Goal: Information Seeking & Learning: Learn about a topic

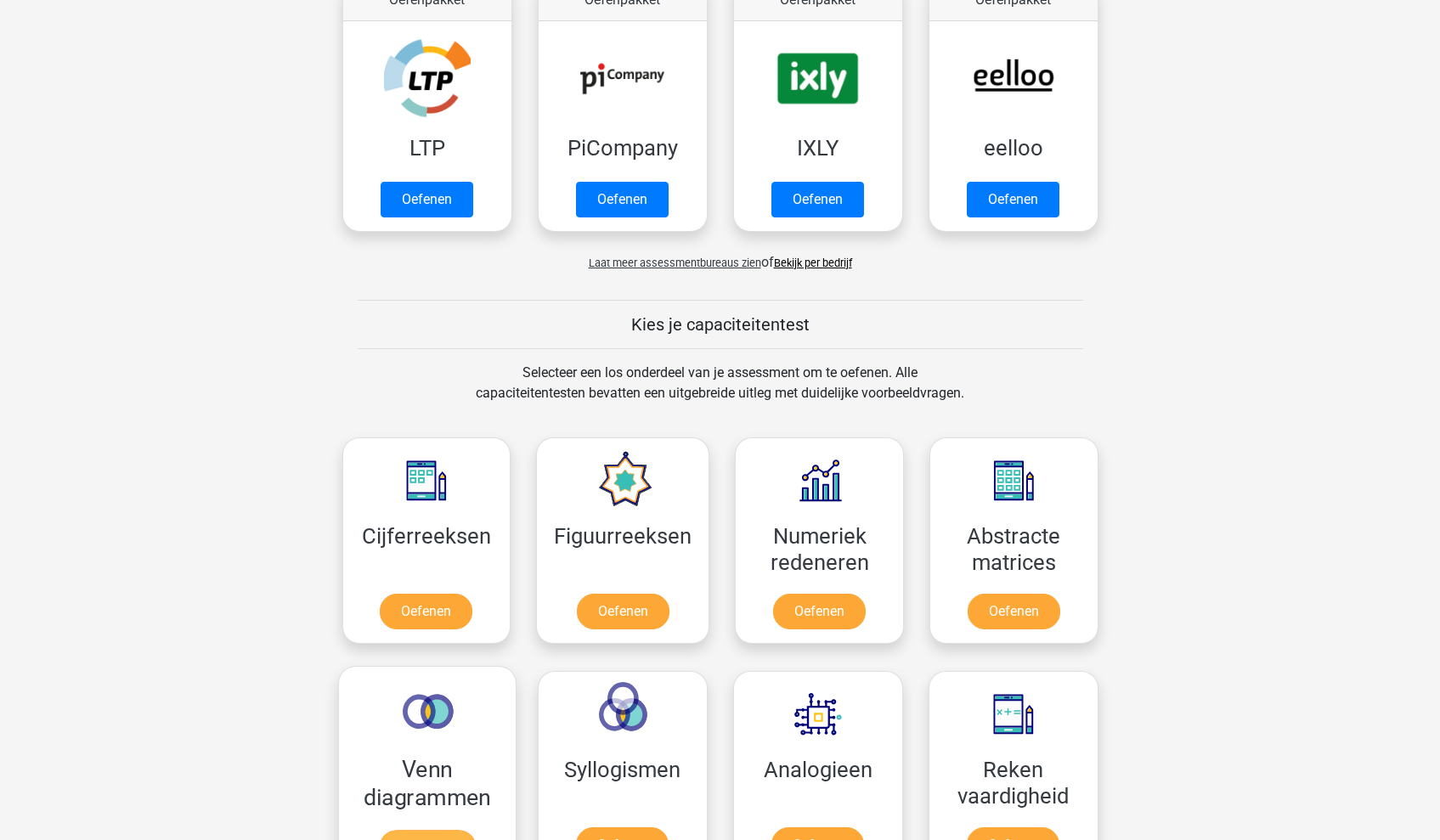
scroll to position [524, 0]
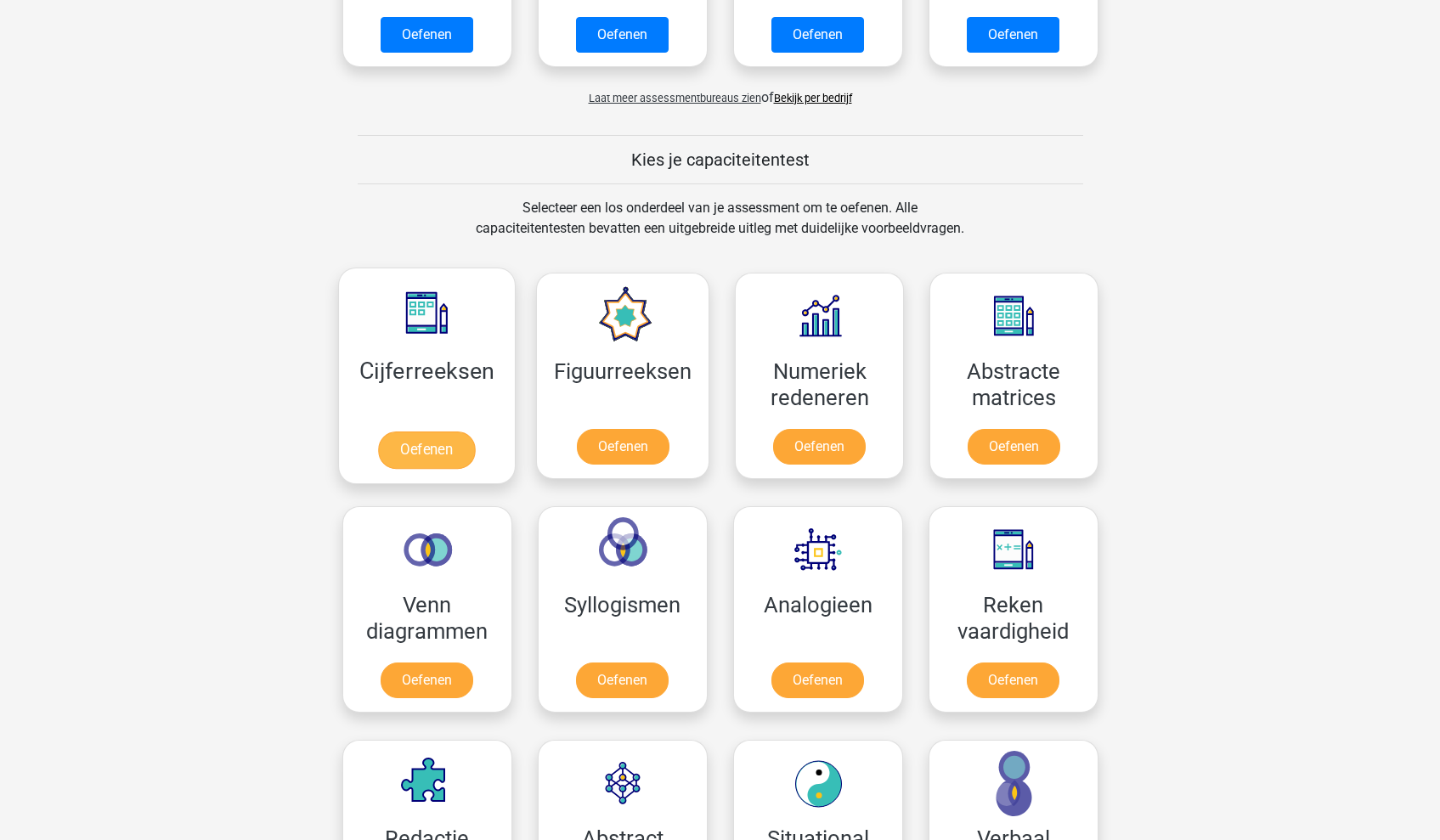
click at [443, 452] on link "Oefenen" at bounding box center [426, 449] width 97 height 38
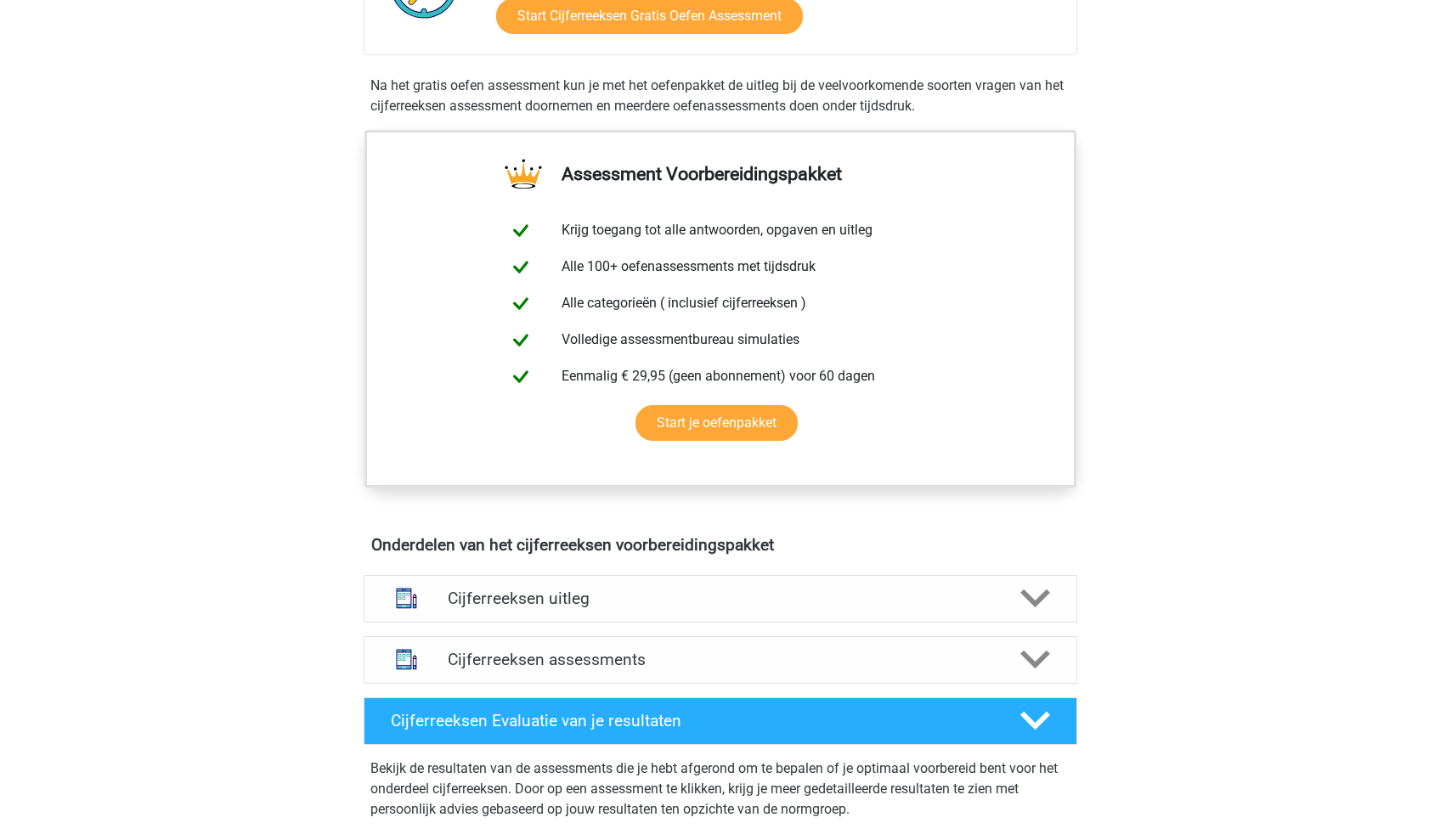
scroll to position [566, 0]
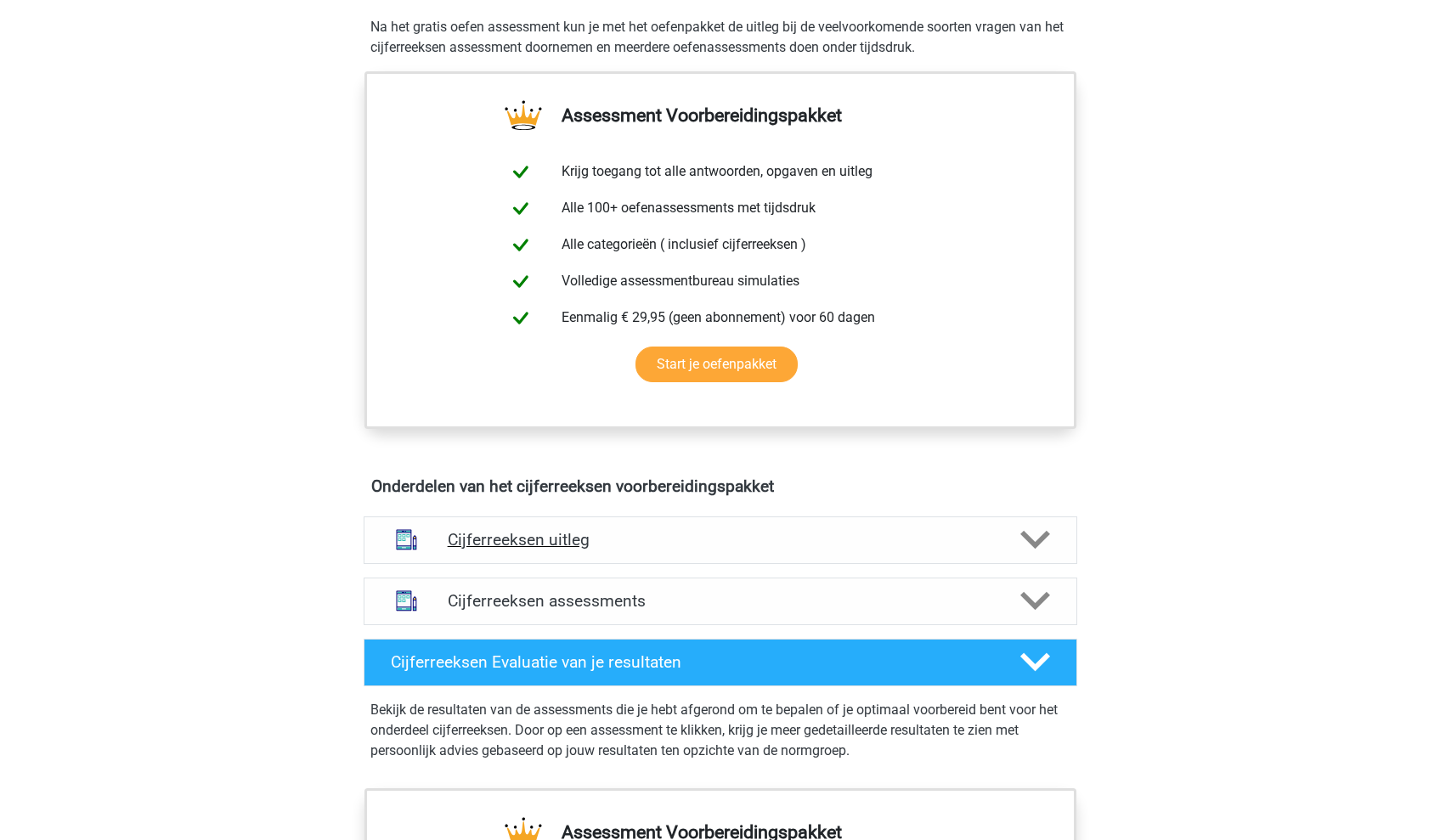
click at [627, 564] on div "Cijferreeksen uitleg" at bounding box center [720, 540] width 713 height 47
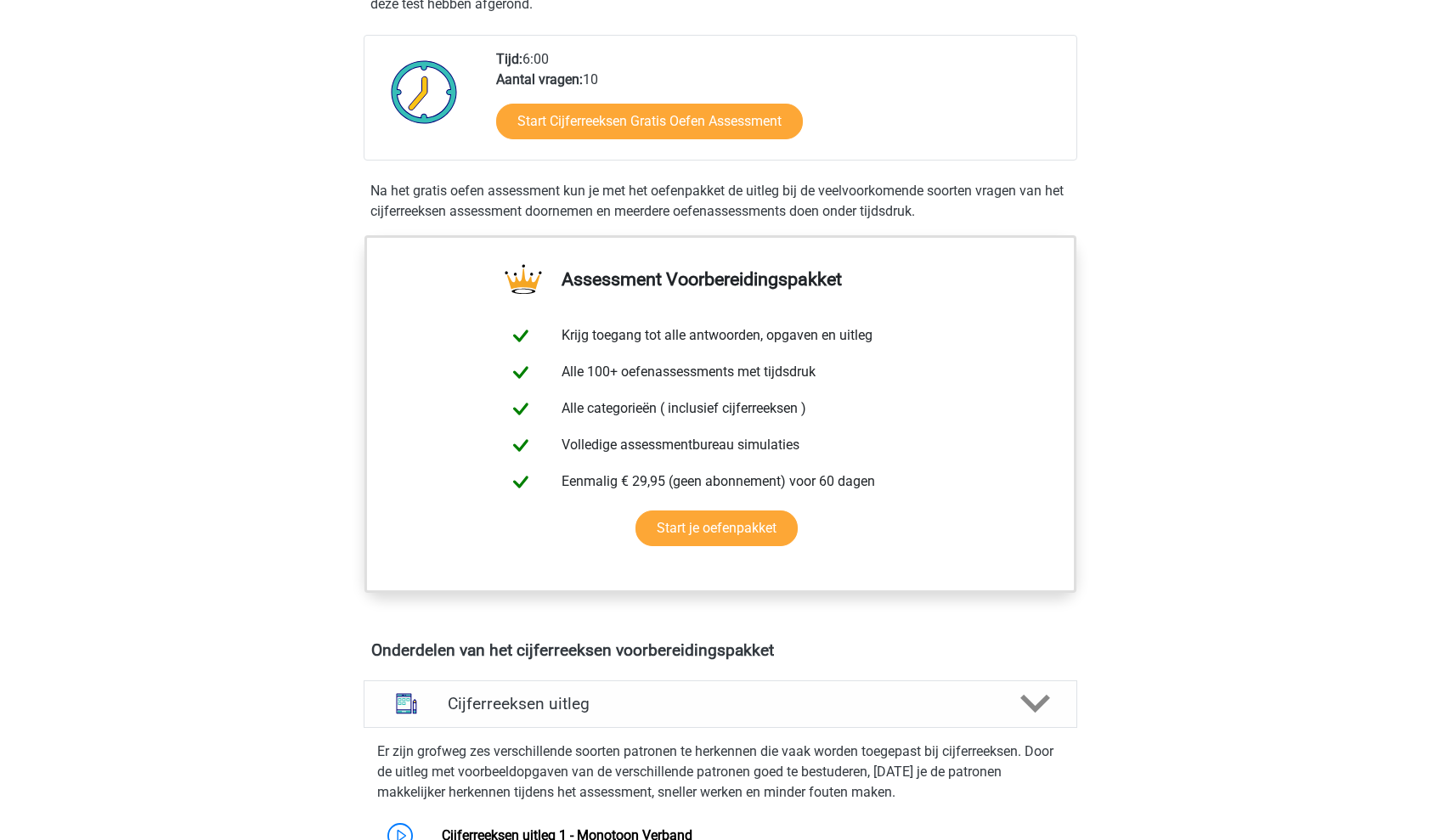
scroll to position [818, 0]
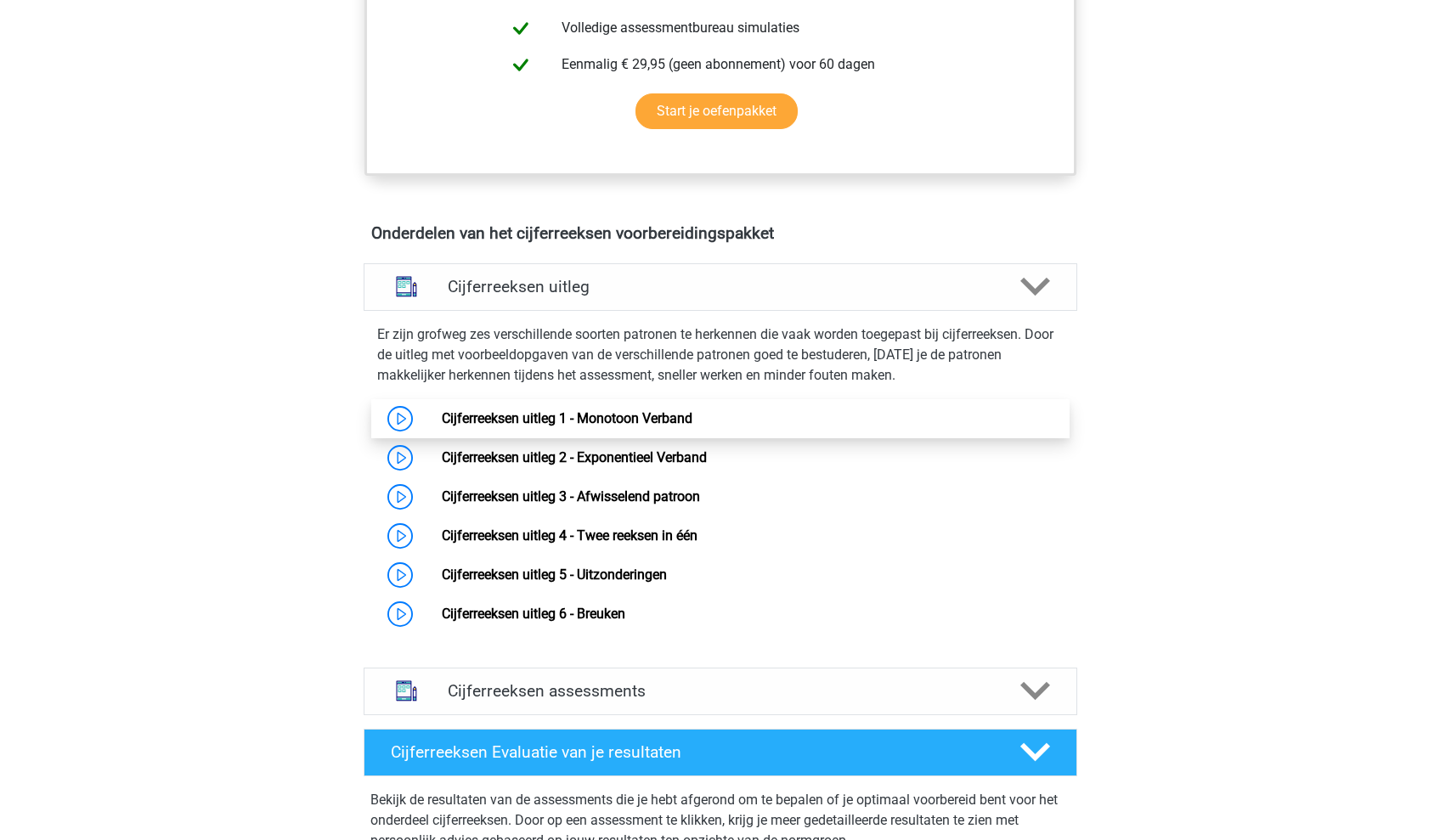
click at [442, 427] on link "Cijferreeksen uitleg 1 - Monotoon Verband" at bounding box center [567, 418] width 251 height 16
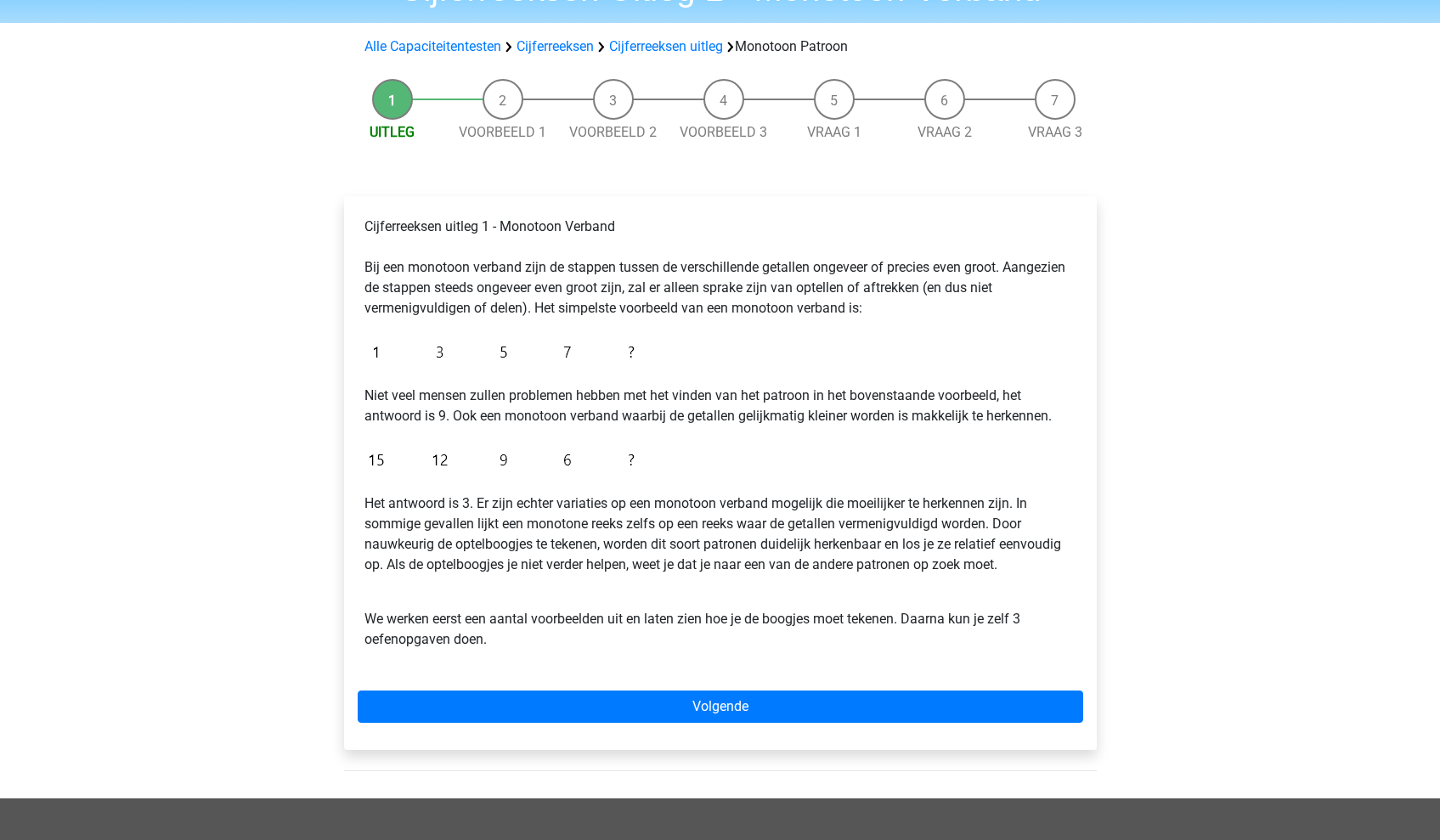
scroll to position [100, 0]
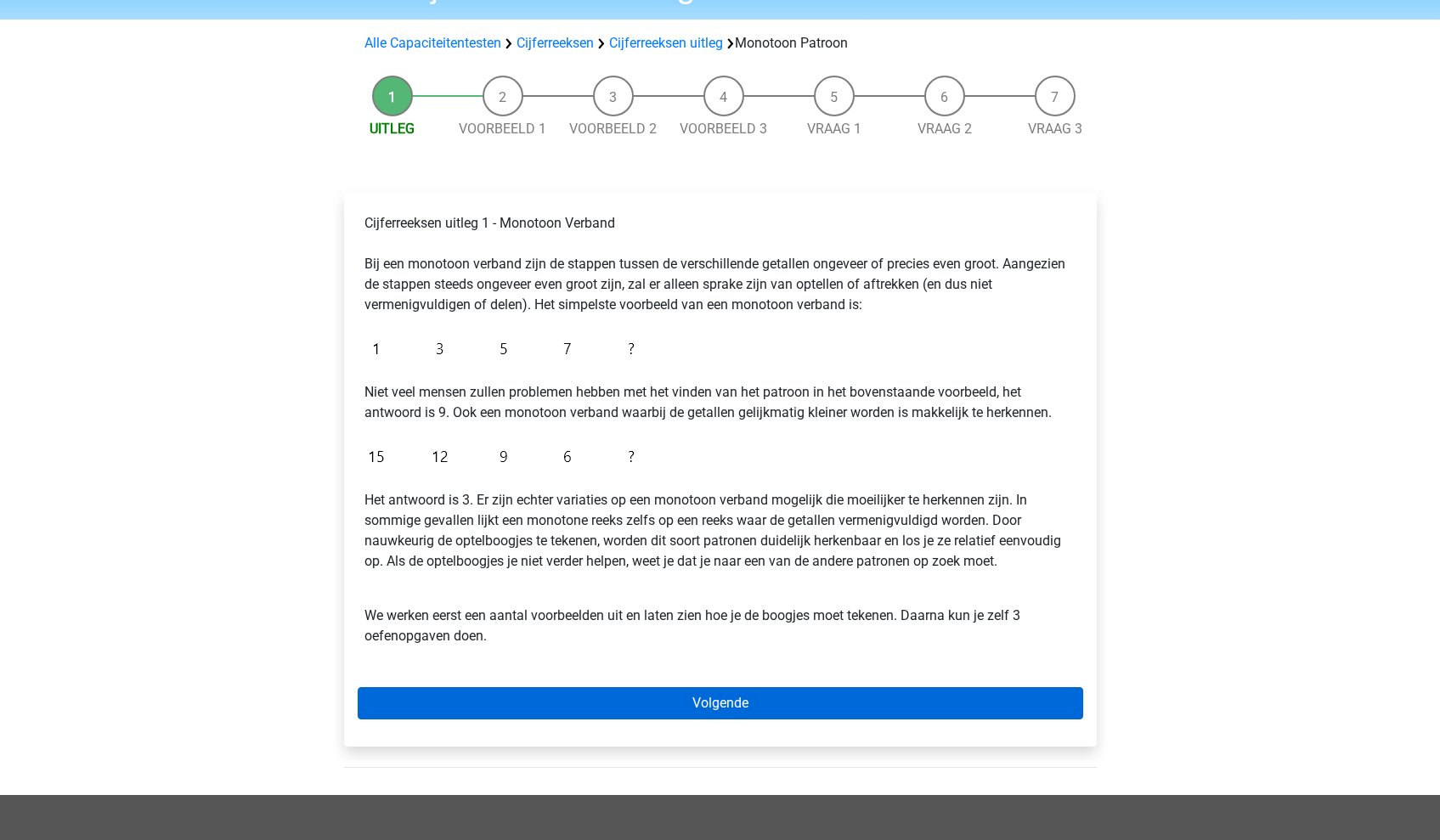
click at [801, 691] on link "Volgende" at bounding box center [720, 703] width 726 height 32
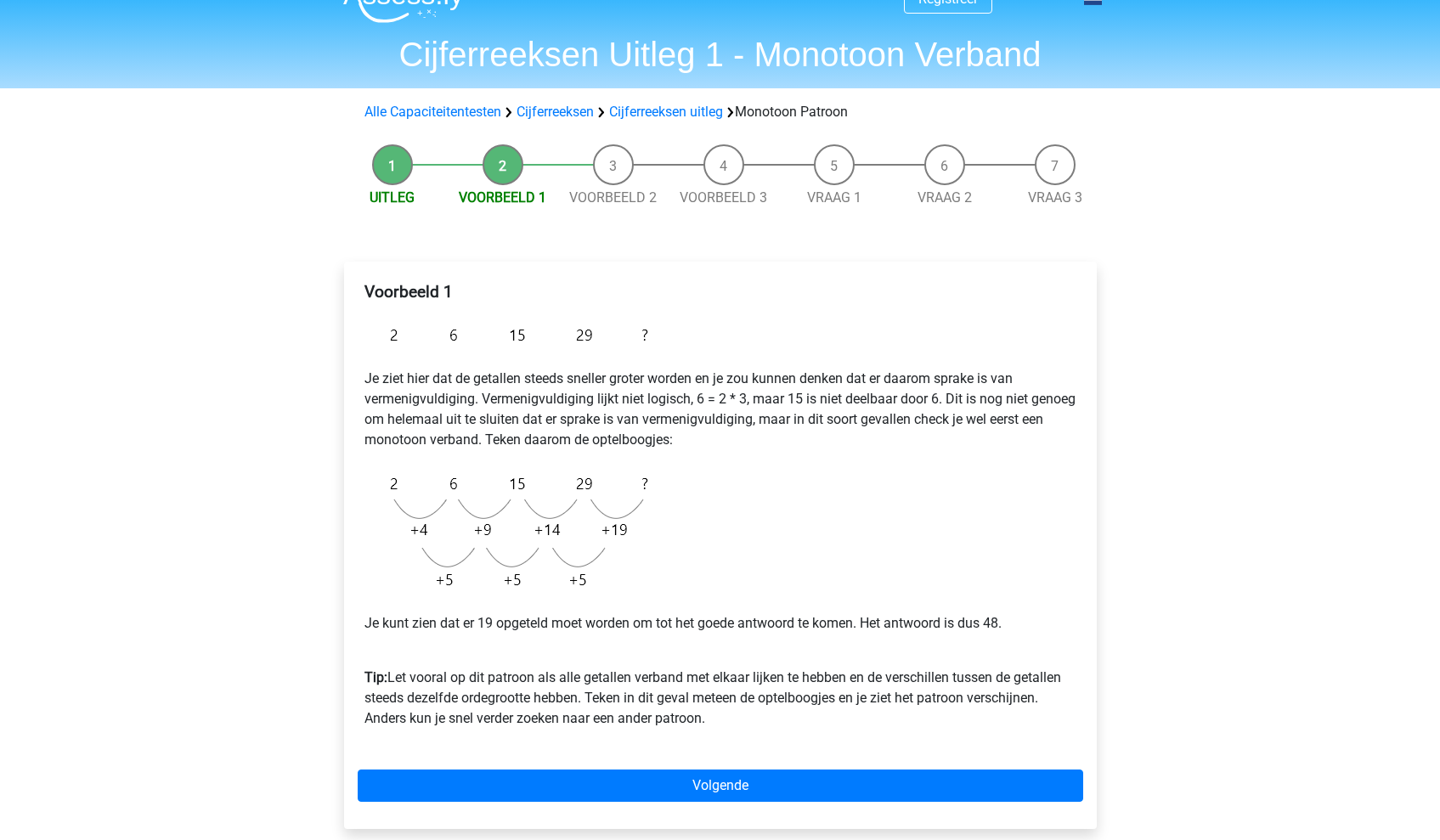
scroll to position [34, 0]
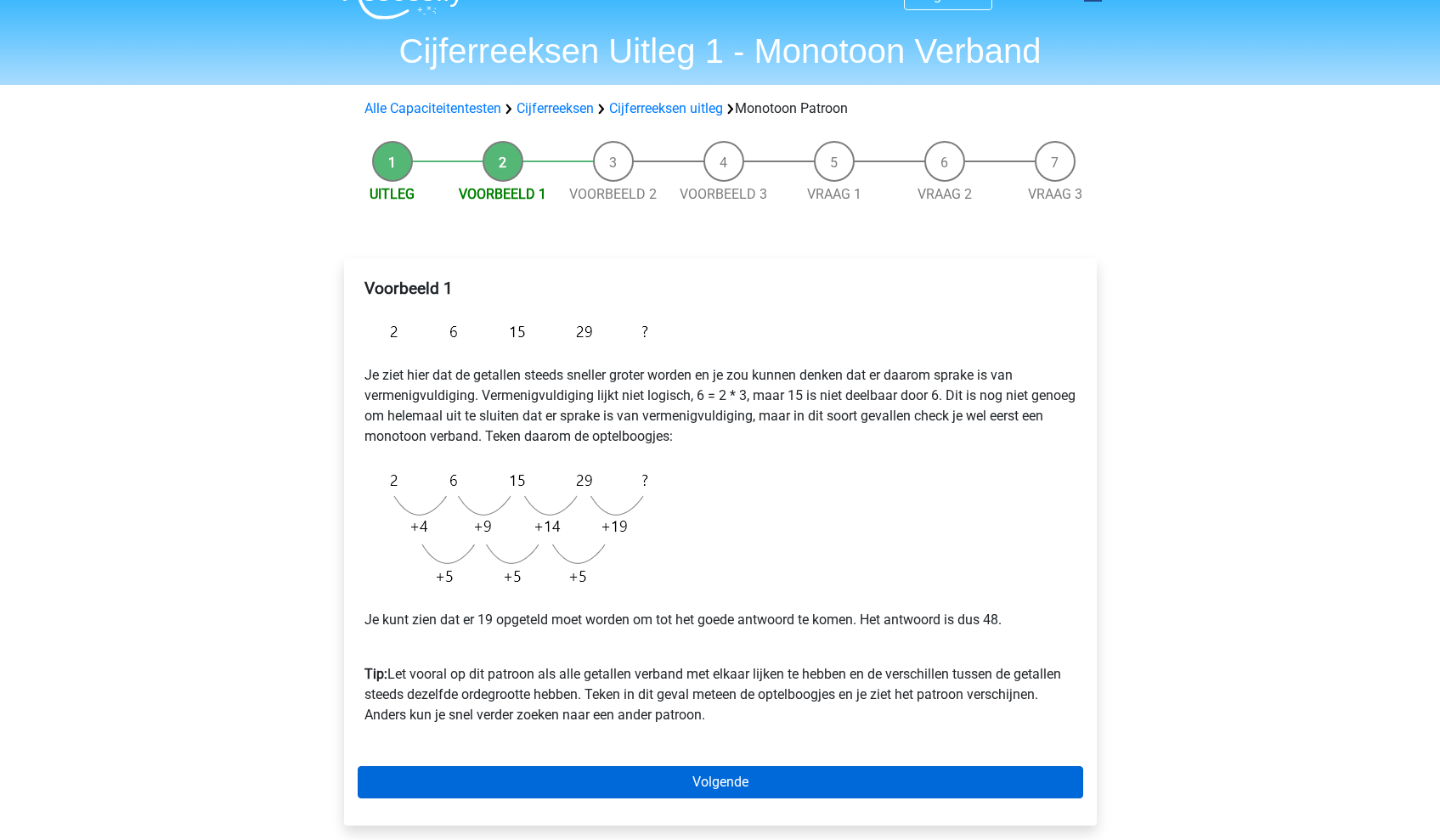
click at [590, 790] on link "Volgende" at bounding box center [720, 781] width 726 height 32
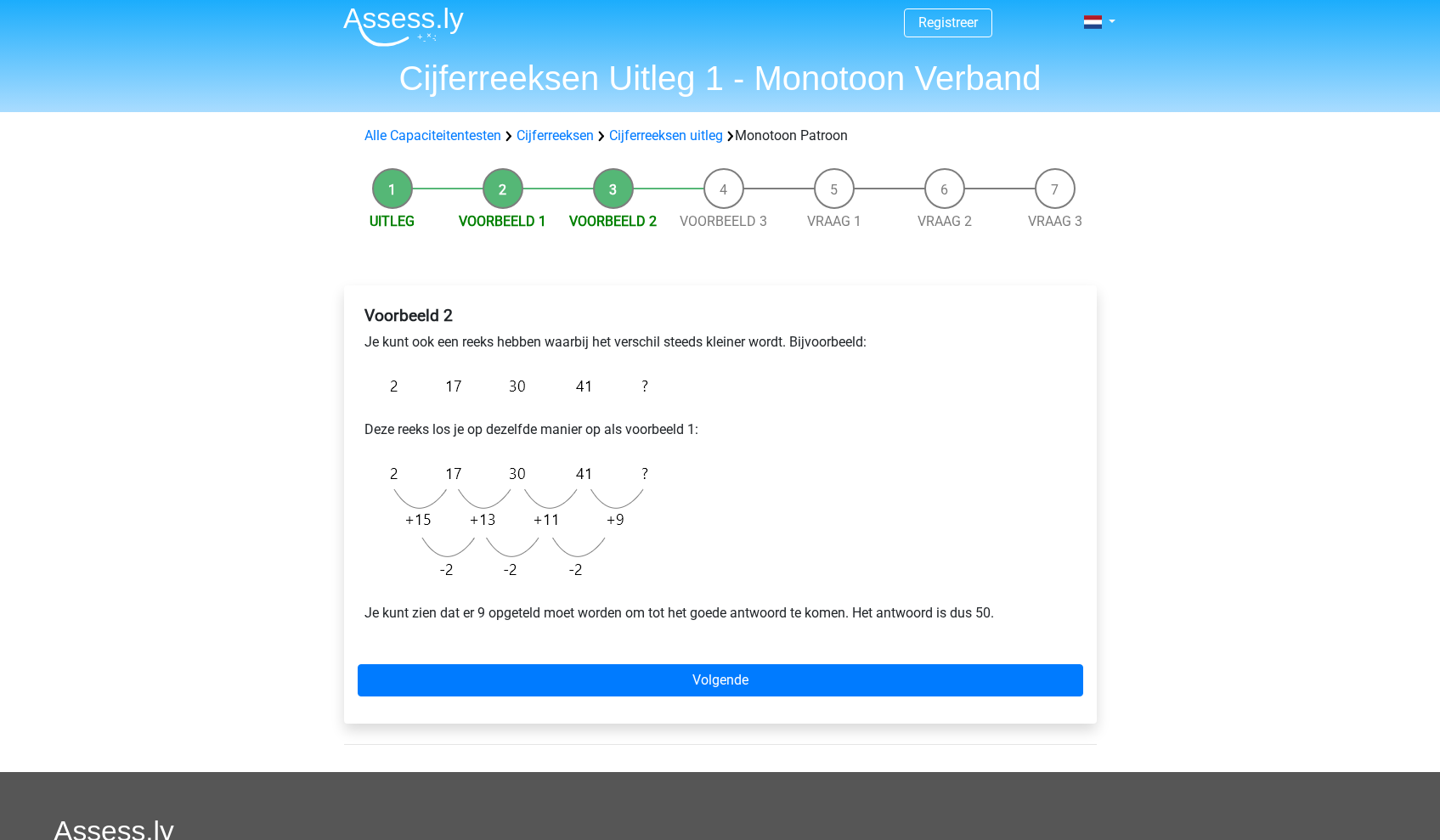
scroll to position [21, 0]
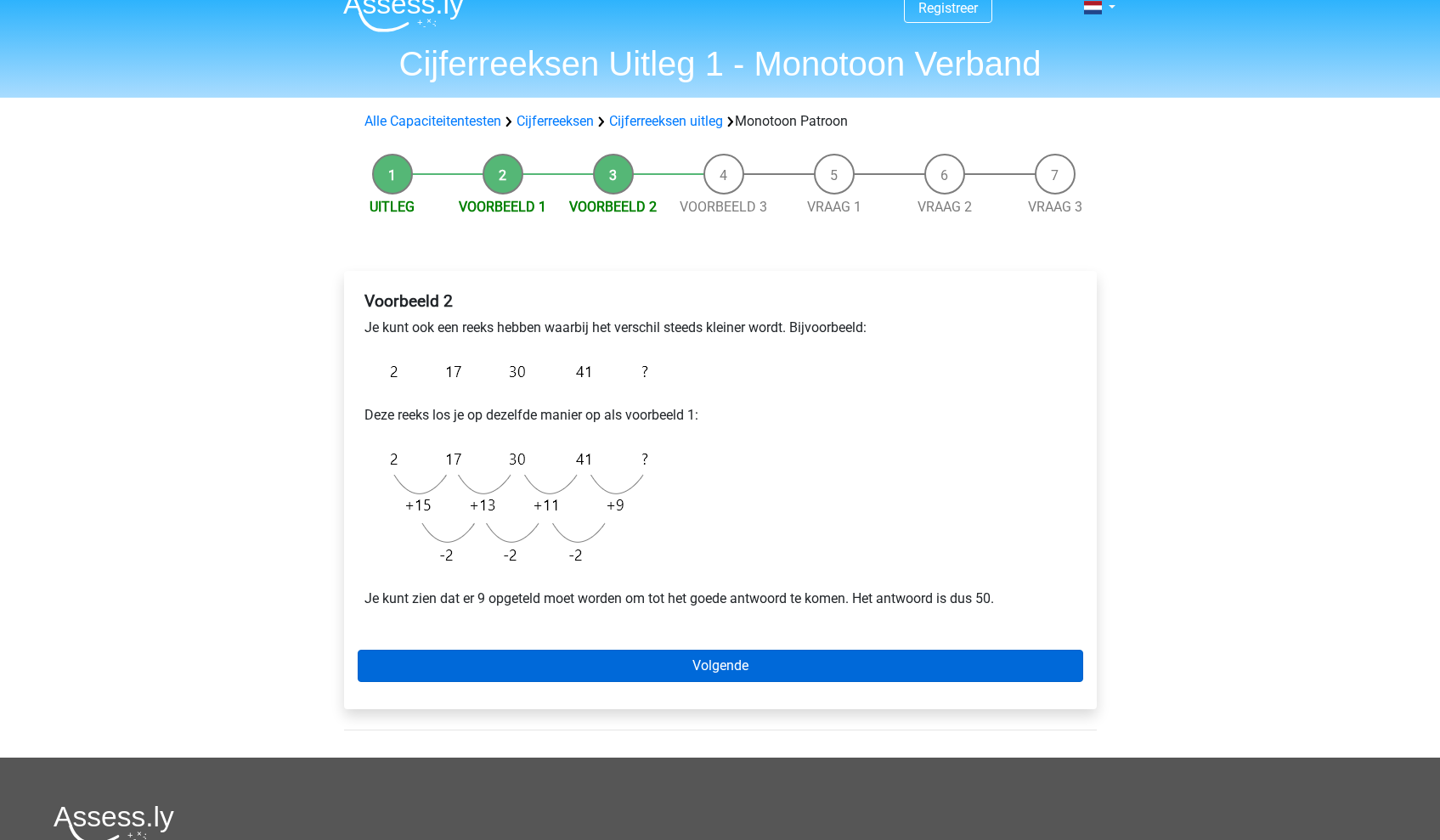
click at [620, 676] on link "Volgende" at bounding box center [720, 665] width 726 height 32
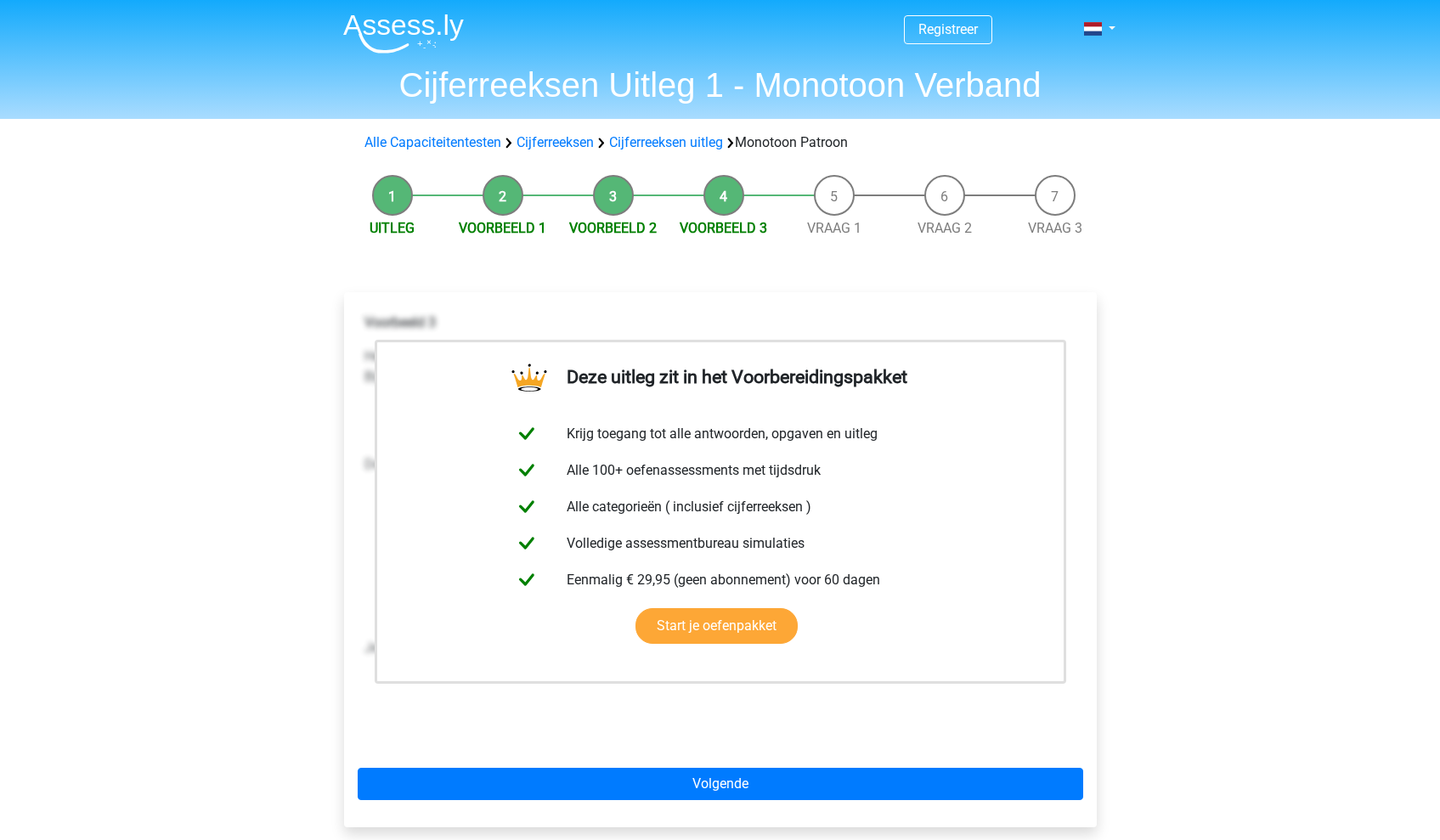
click at [1240, 448] on div "Registreer Nederlands English" at bounding box center [720, 662] width 1440 height 1323
drag, startPoint x: 1025, startPoint y: 399, endPoint x: 1010, endPoint y: 384, distance: 21.2
click at [797, 608] on link "Start je oefenpakket" at bounding box center [717, 626] width 163 height 36
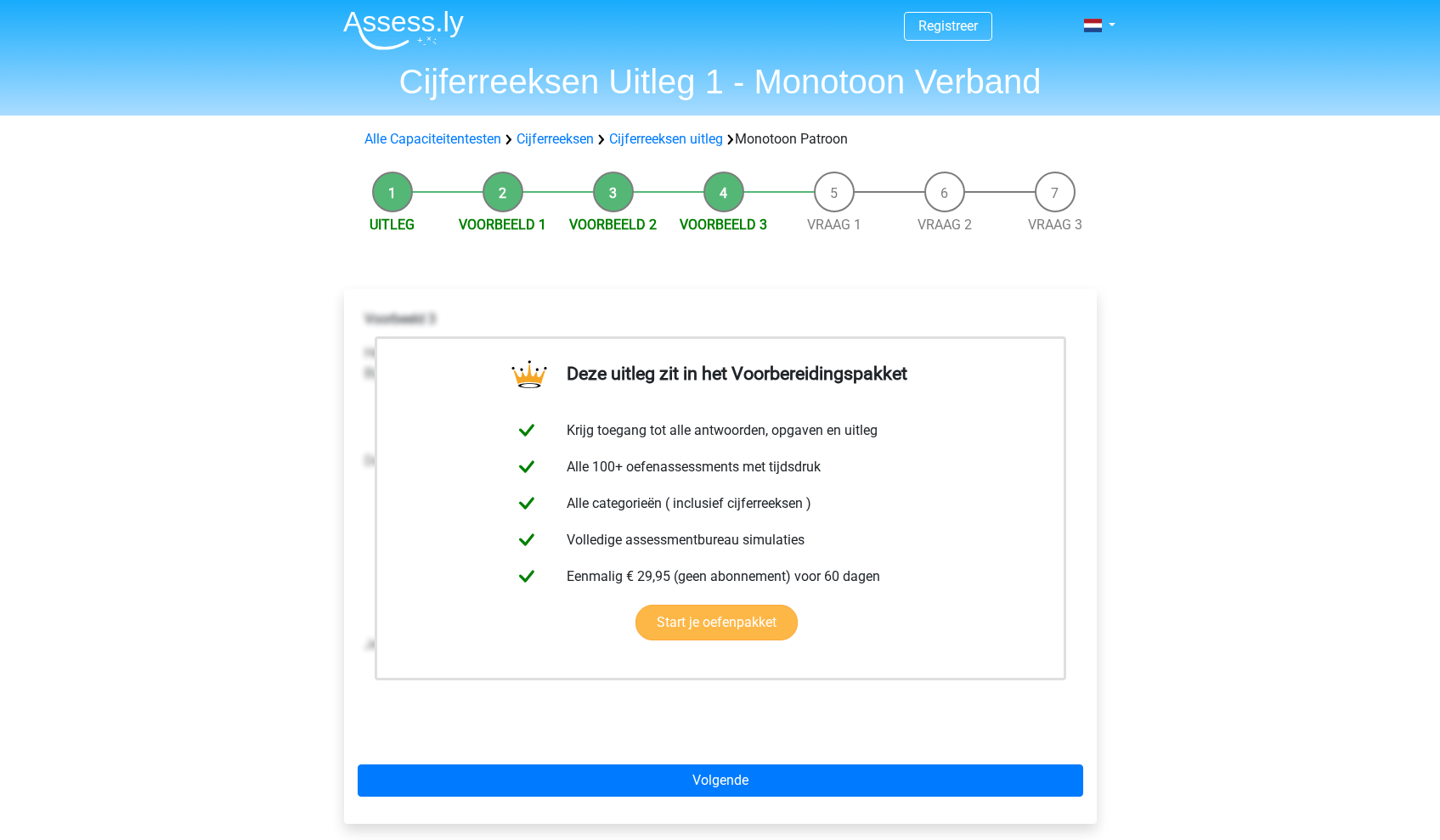
scroll to position [17, 0]
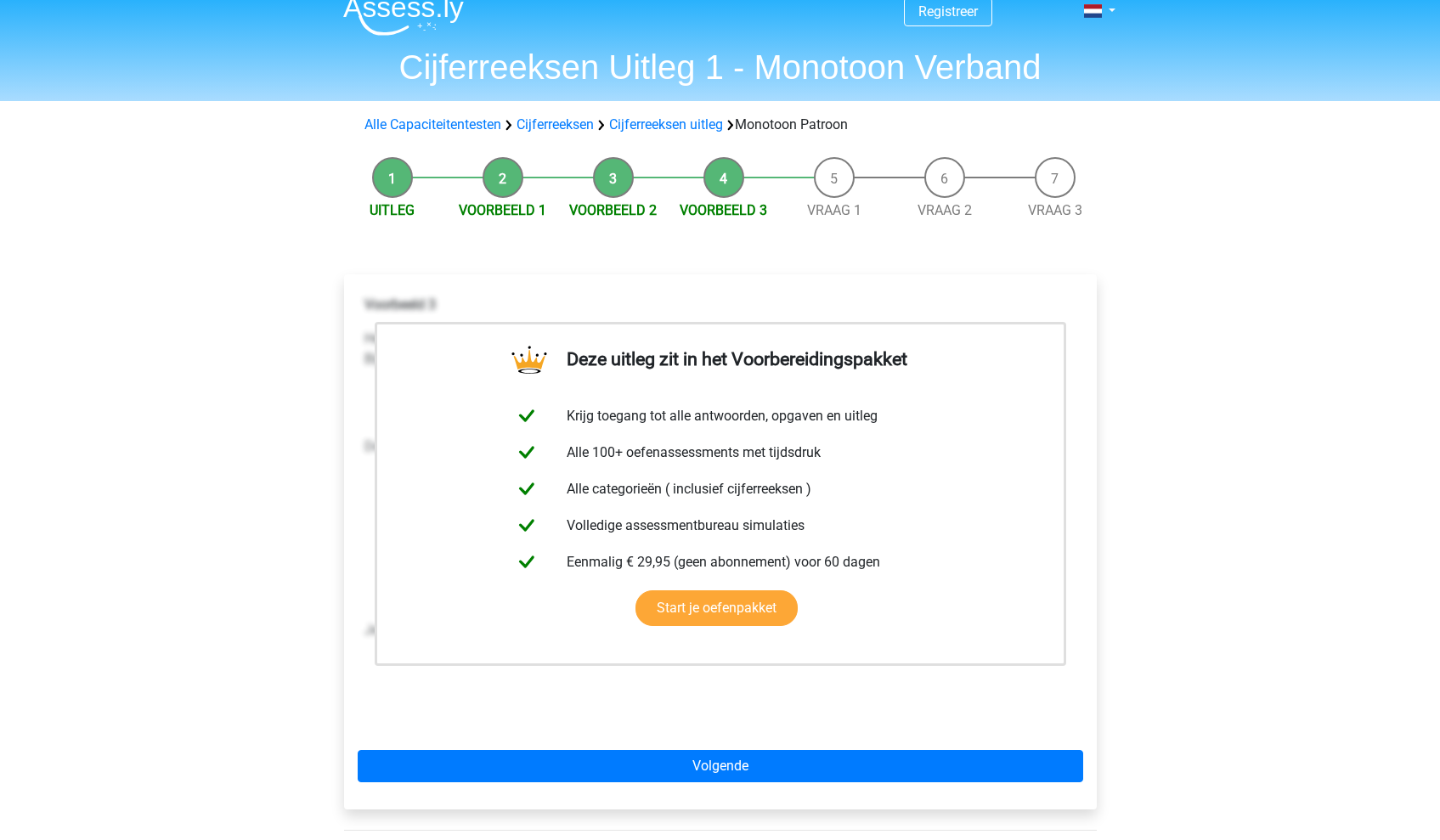
click at [639, 317] on div "Voorbeeld 3 Hetzelfde soort reeks kun je ook tegenkomen bij een reeks waar de g…" at bounding box center [720, 508] width 726 height 441
click at [853, 274] on div "Deze uitleg zit in het Voorbereidingspakket Krijg toegang tot alle antwoorden, …" at bounding box center [720, 549] width 780 height 617
click at [862, 274] on div "Deze uitleg zit in het Voorbereidingspakket Krijg toegang tot alle antwoorden, …" at bounding box center [720, 549] width 780 height 617
click at [863, 274] on div "Deze uitleg zit in het Voorbereidingspakket Krijg toegang tot alle antwoorden, …" at bounding box center [720, 549] width 780 height 617
click at [835, 181] on li "Vraag 1" at bounding box center [834, 189] width 110 height 64
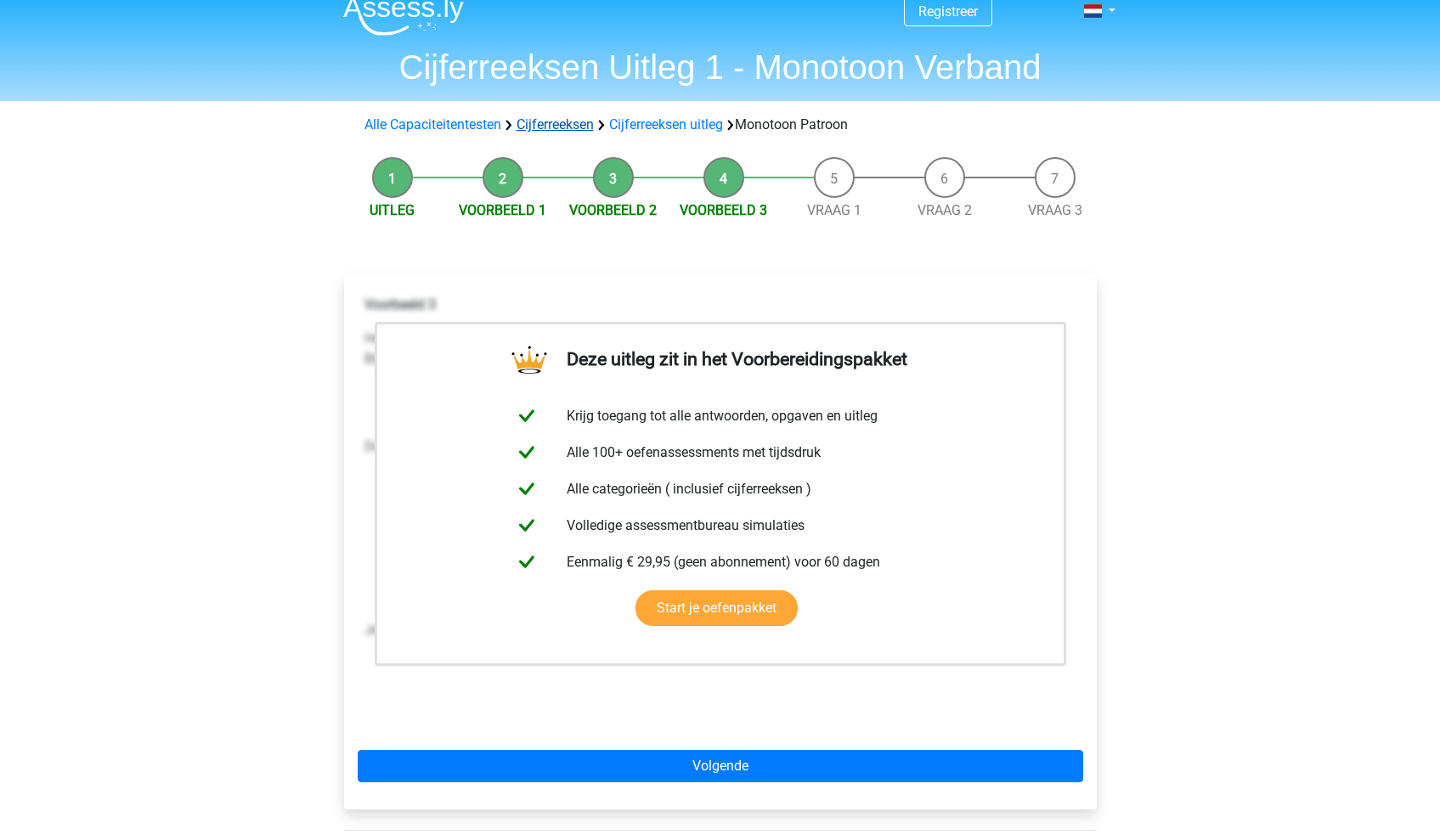
click at [552, 128] on link "Cijferreeksen" at bounding box center [555, 124] width 77 height 16
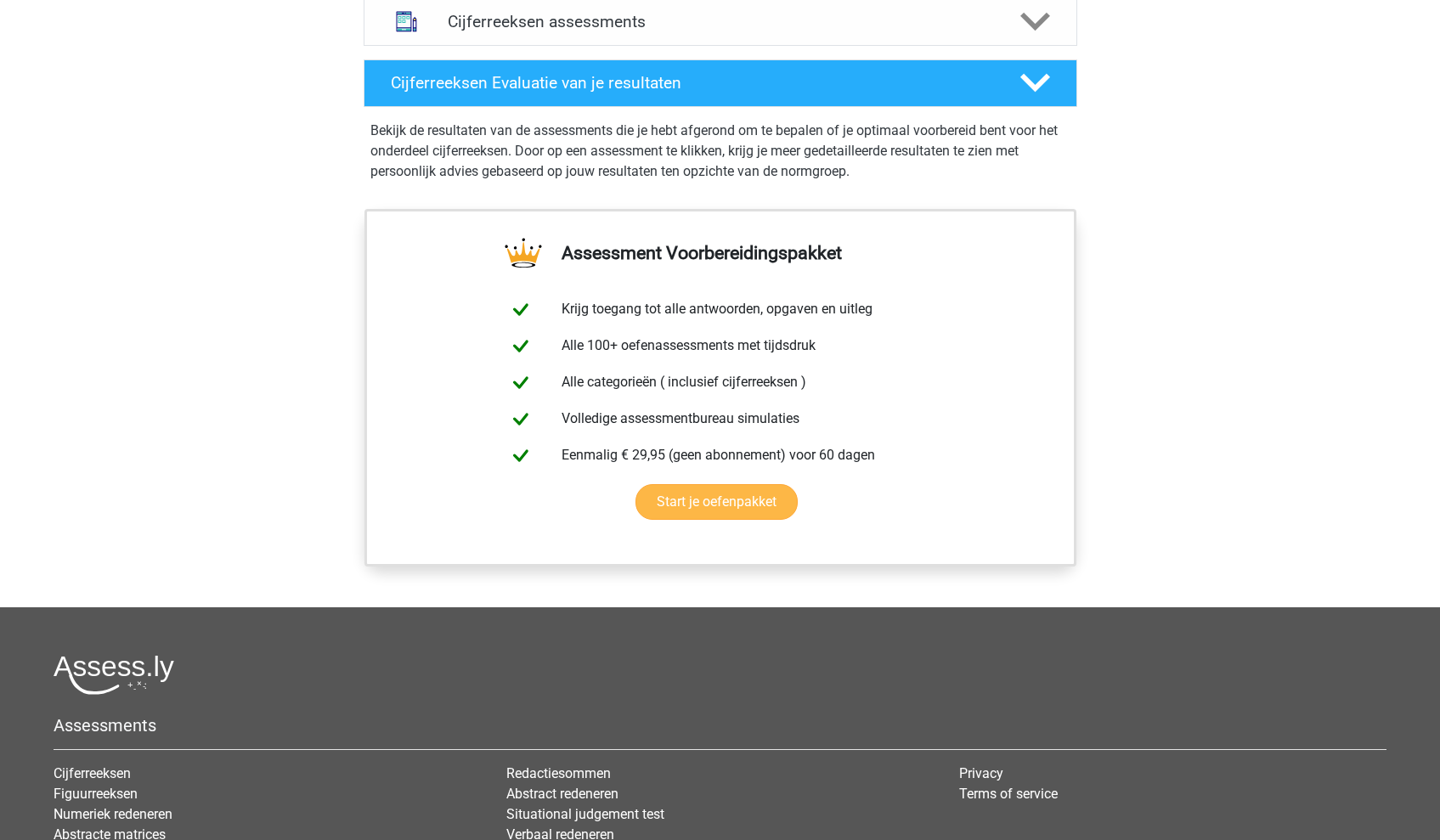
scroll to position [1003, 0]
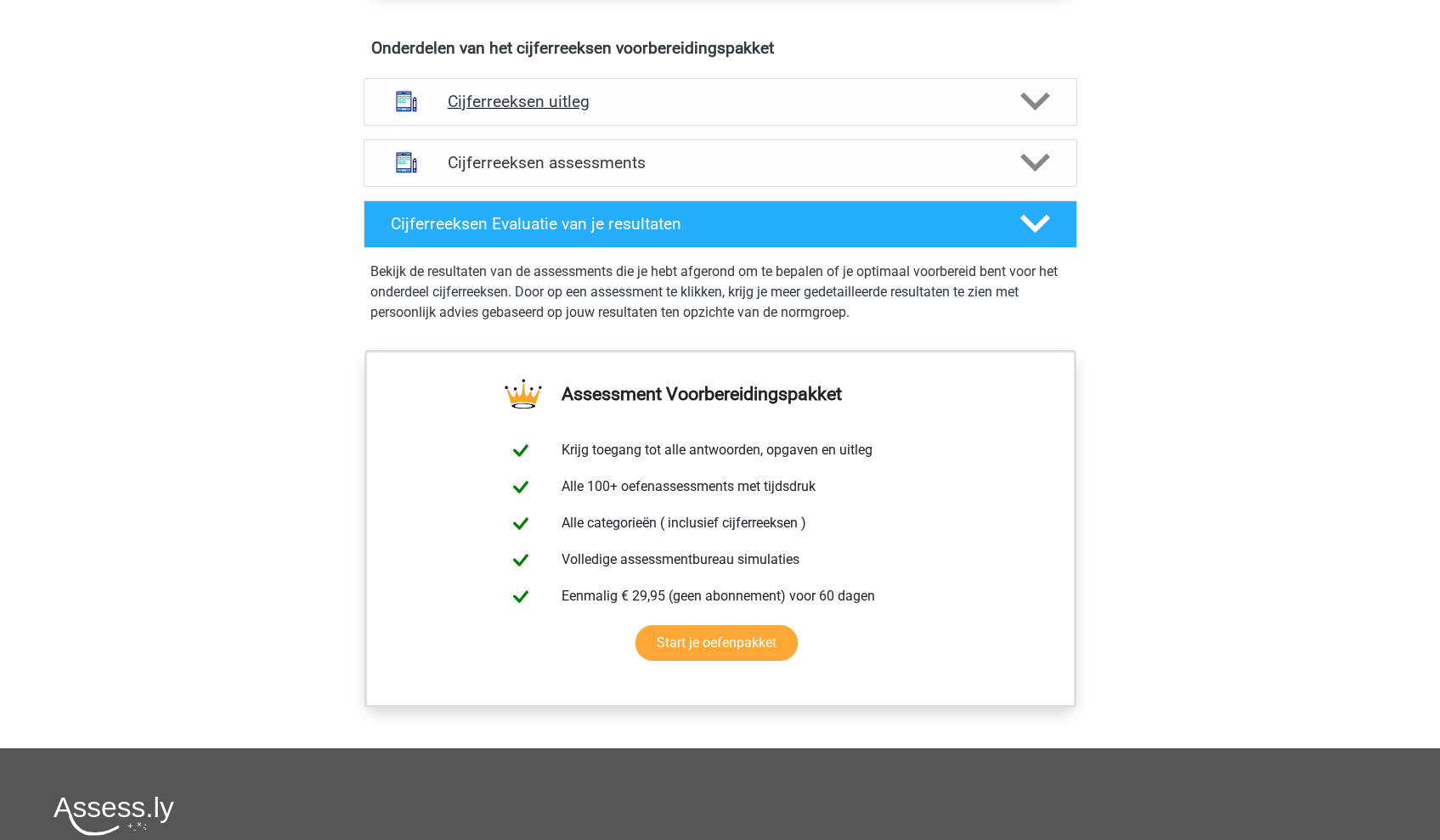
click at [602, 126] on div "Cijferreeksen uitleg" at bounding box center [720, 101] width 713 height 47
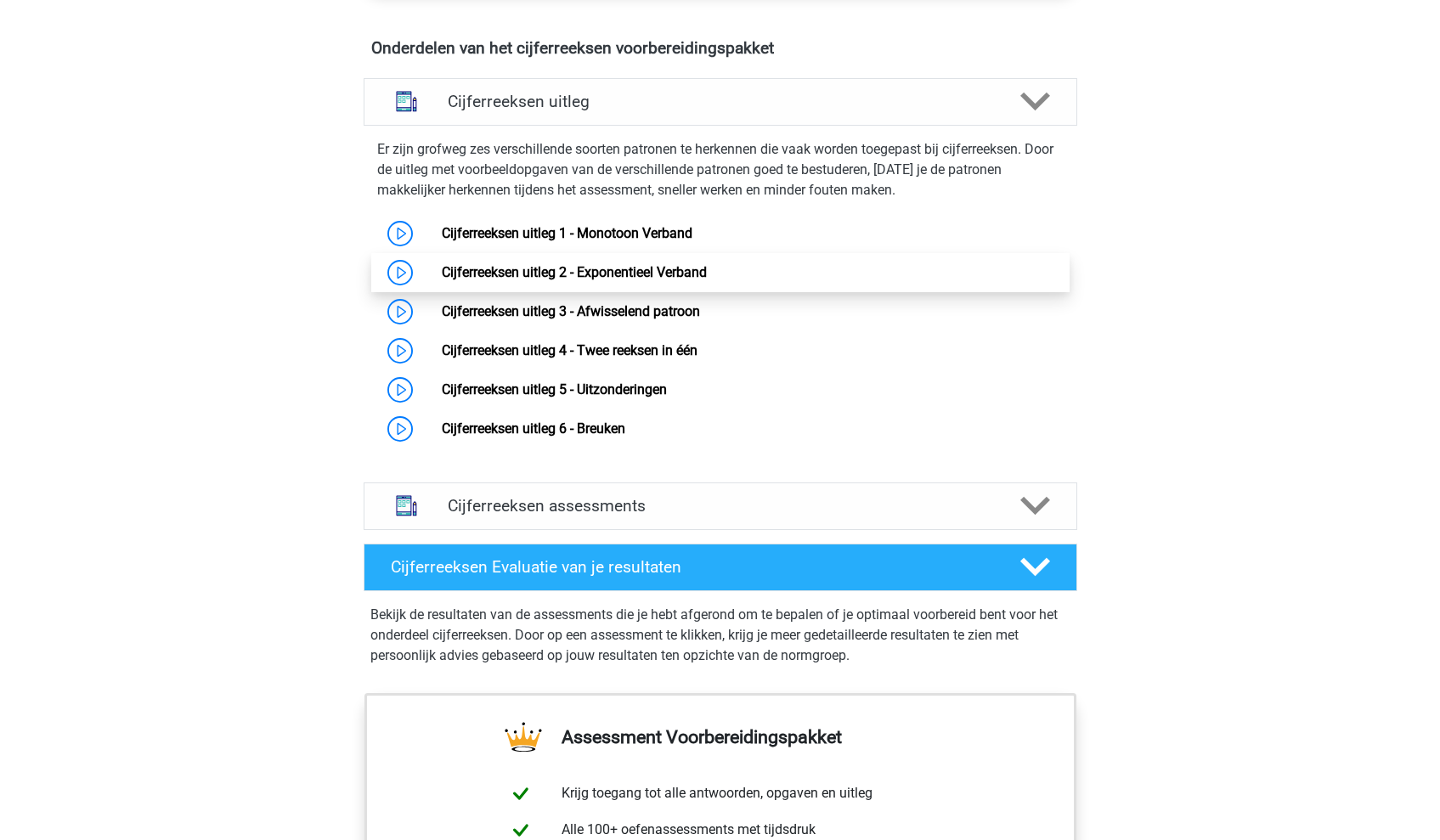
click at [599, 281] on link "Cijferreeksen uitleg 2 - Exponentieel Verband" at bounding box center [574, 272] width 265 height 16
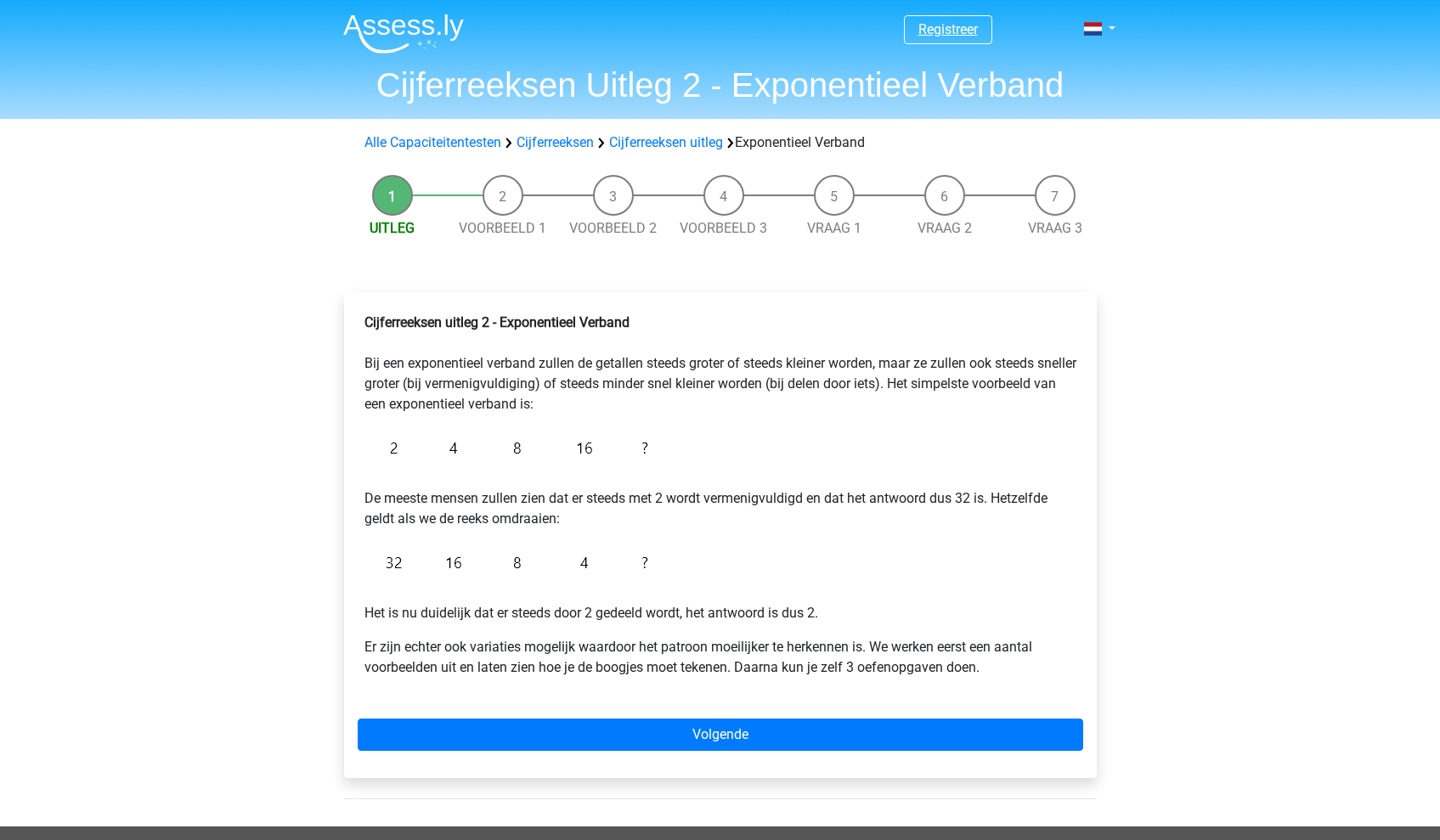
click at [936, 32] on link "Registreer" at bounding box center [948, 29] width 59 height 16
click at [972, 22] on link "Registreer" at bounding box center [948, 29] width 59 height 16
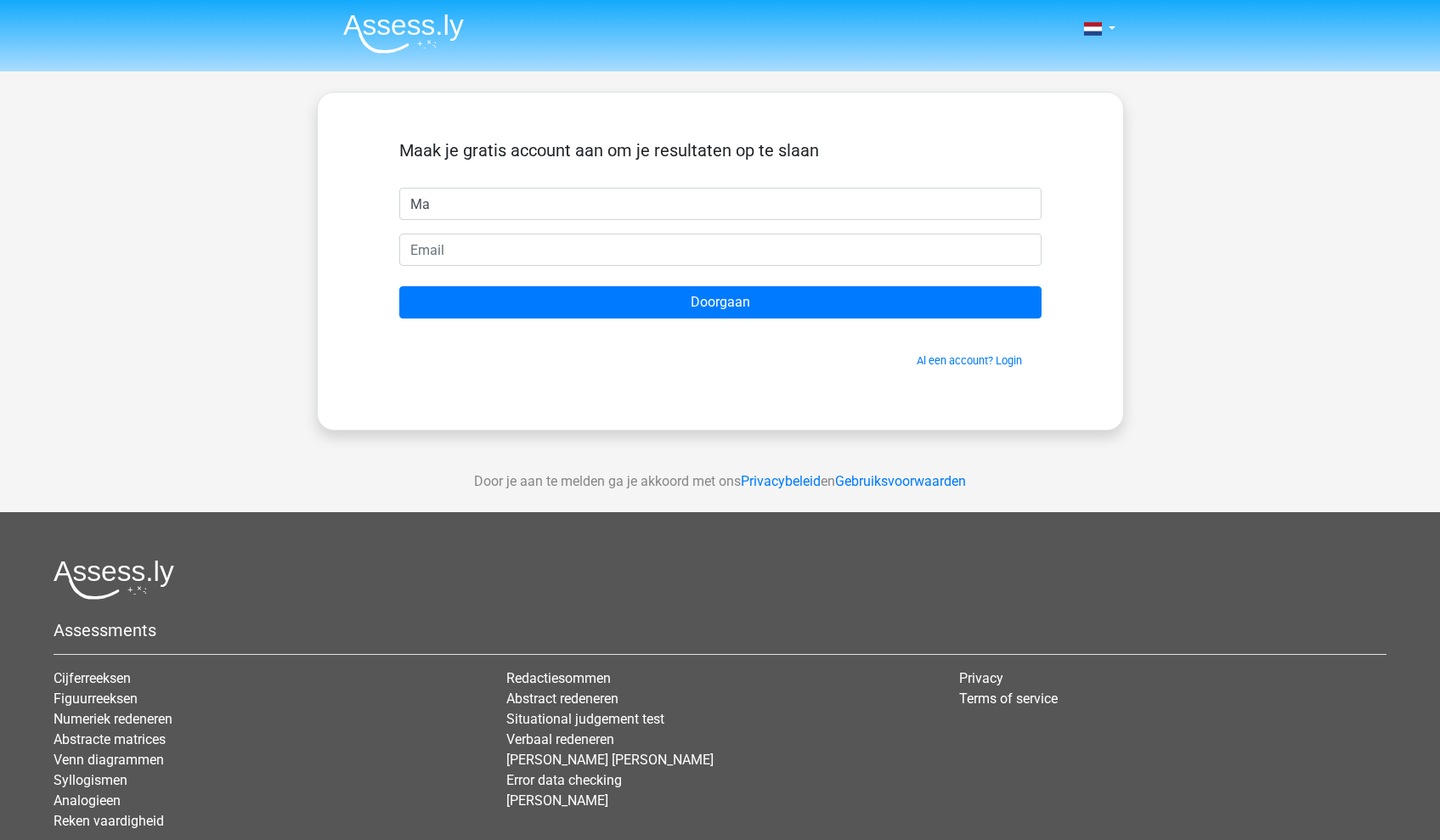
type input "M"
type input "J"
type input "Jesse"
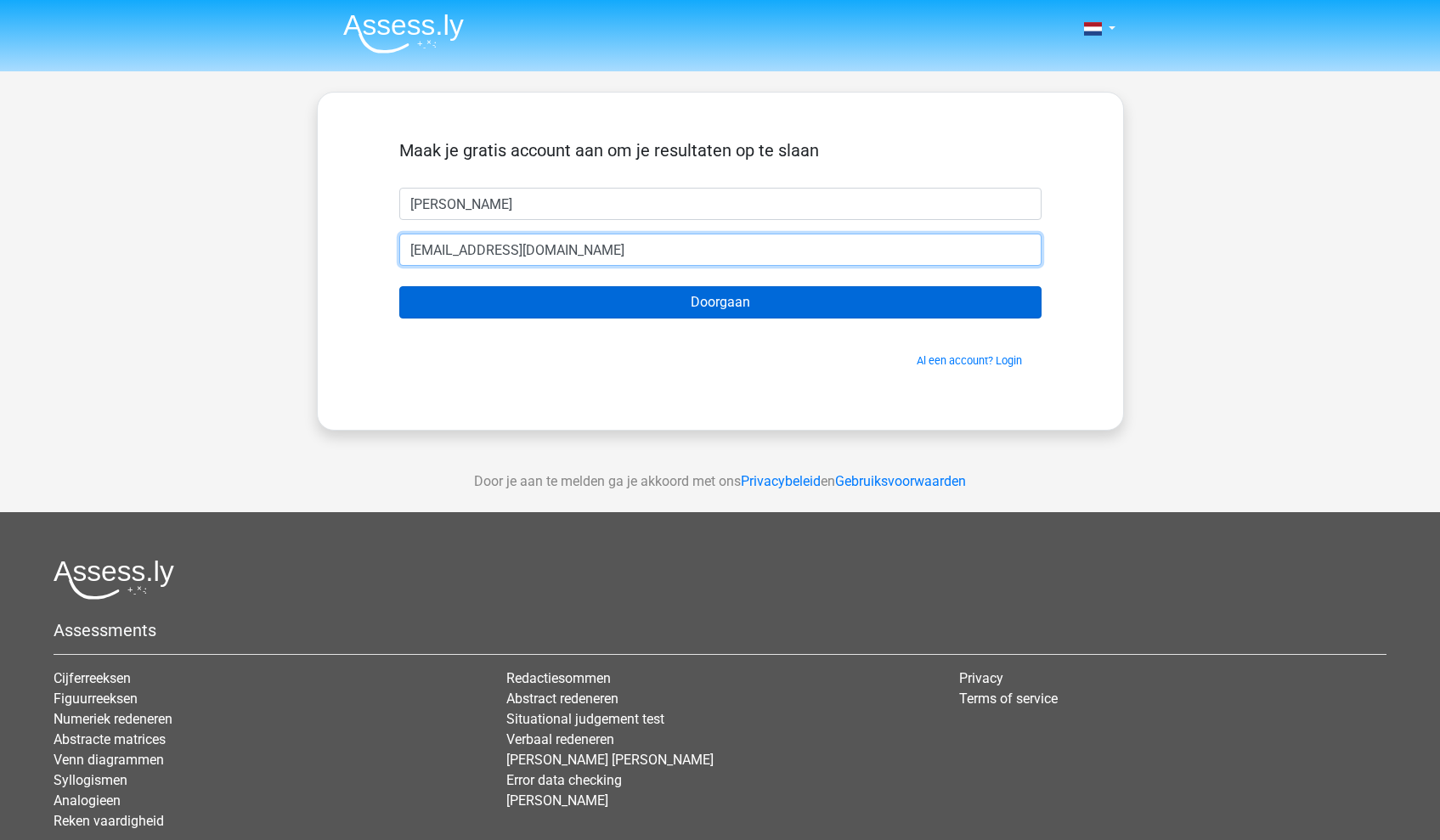
type input "Jessetollenaarps4@gmail.com"
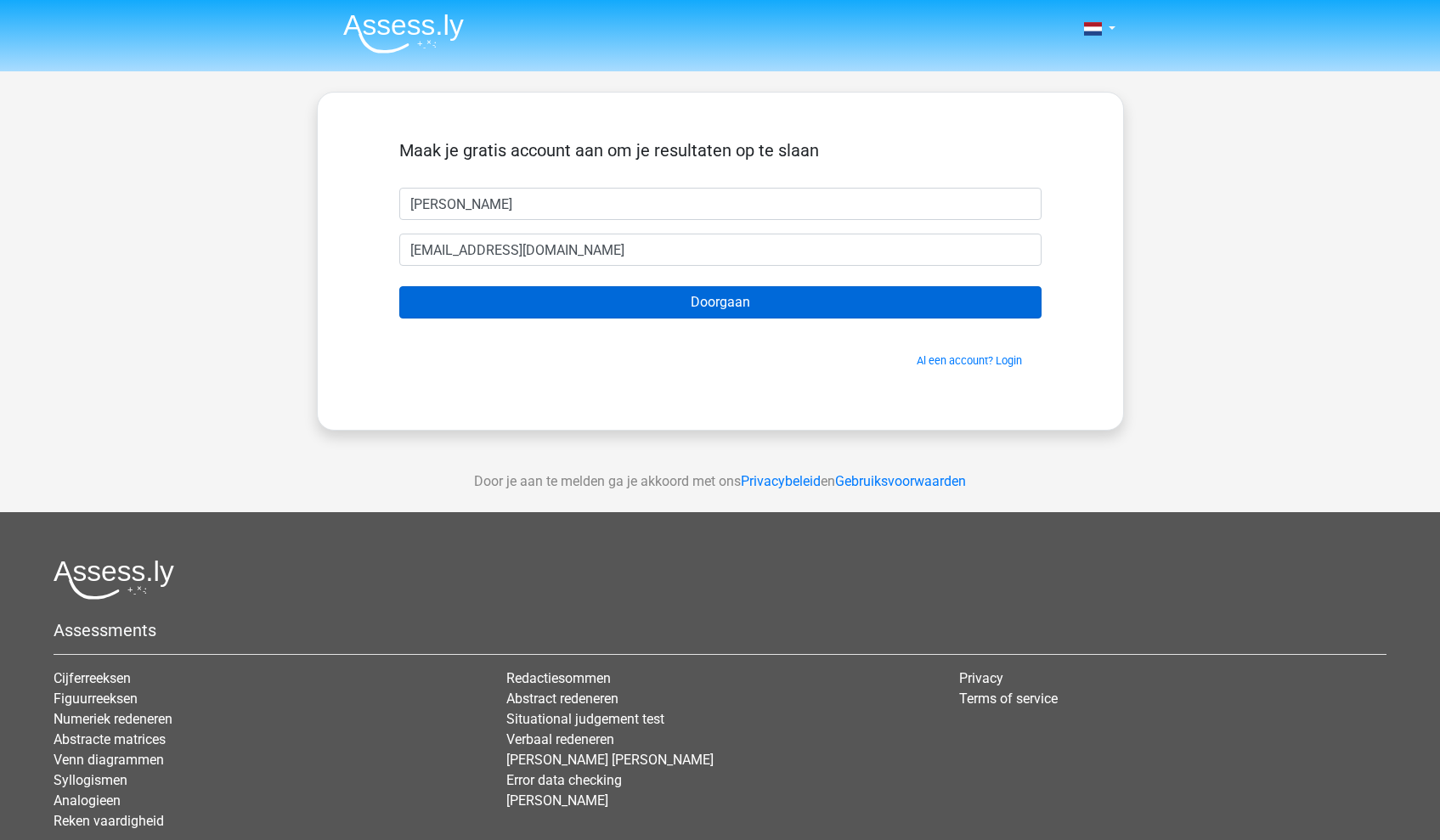
click at [608, 316] on input "Doorgaan" at bounding box center [720, 302] width 642 height 32
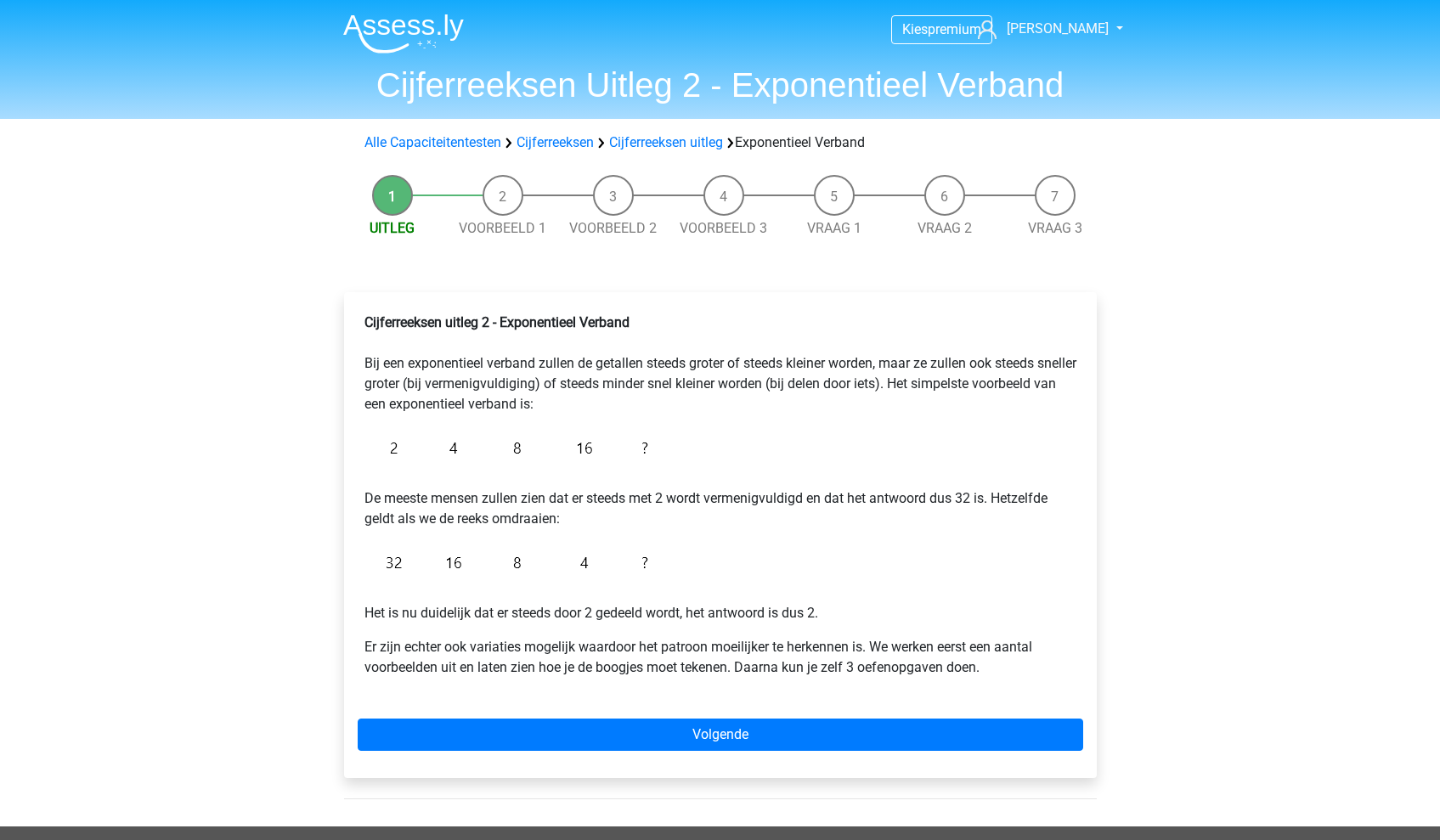
scroll to position [17, 0]
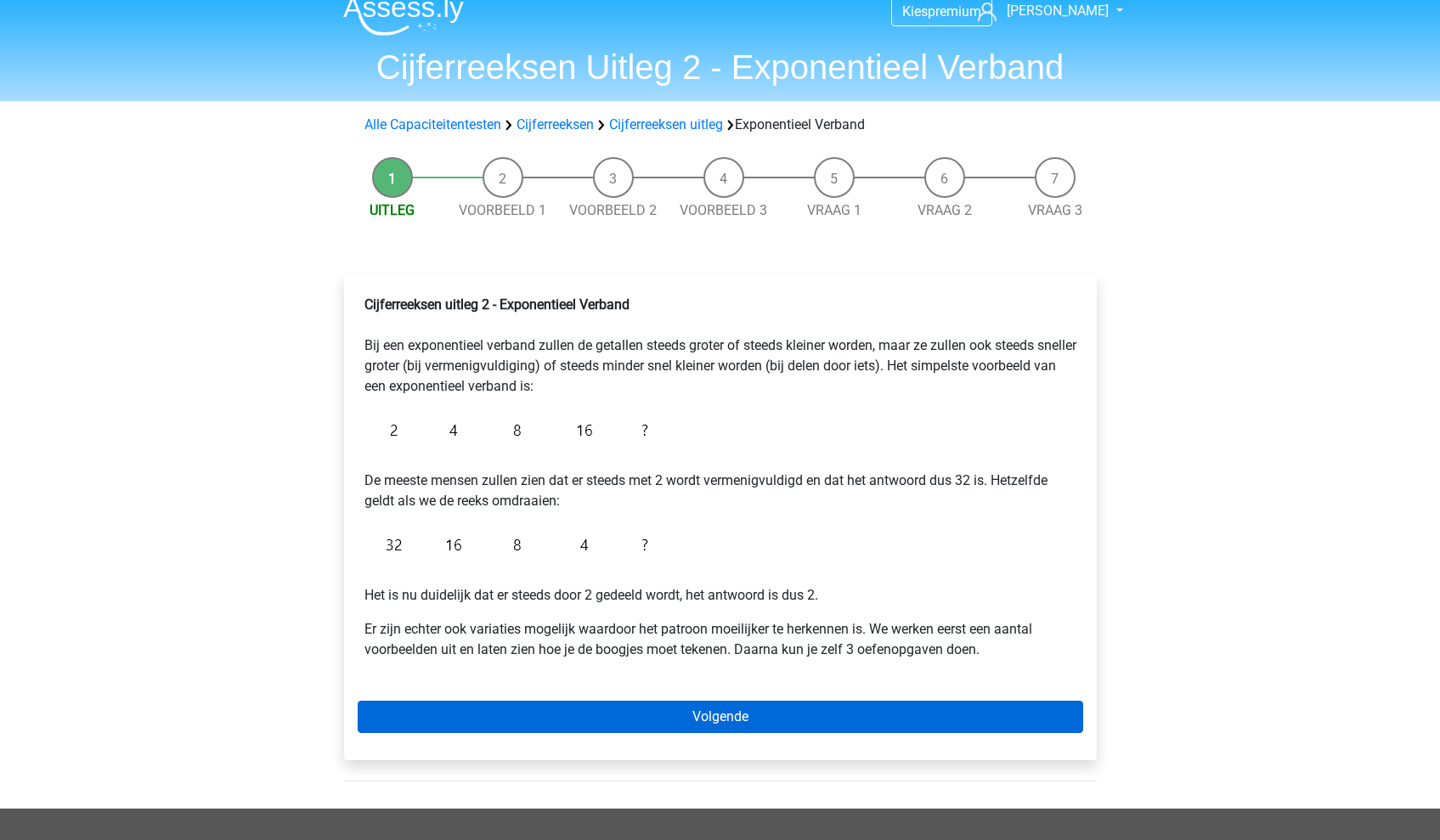
click at [653, 727] on link "Volgende" at bounding box center [720, 716] width 726 height 32
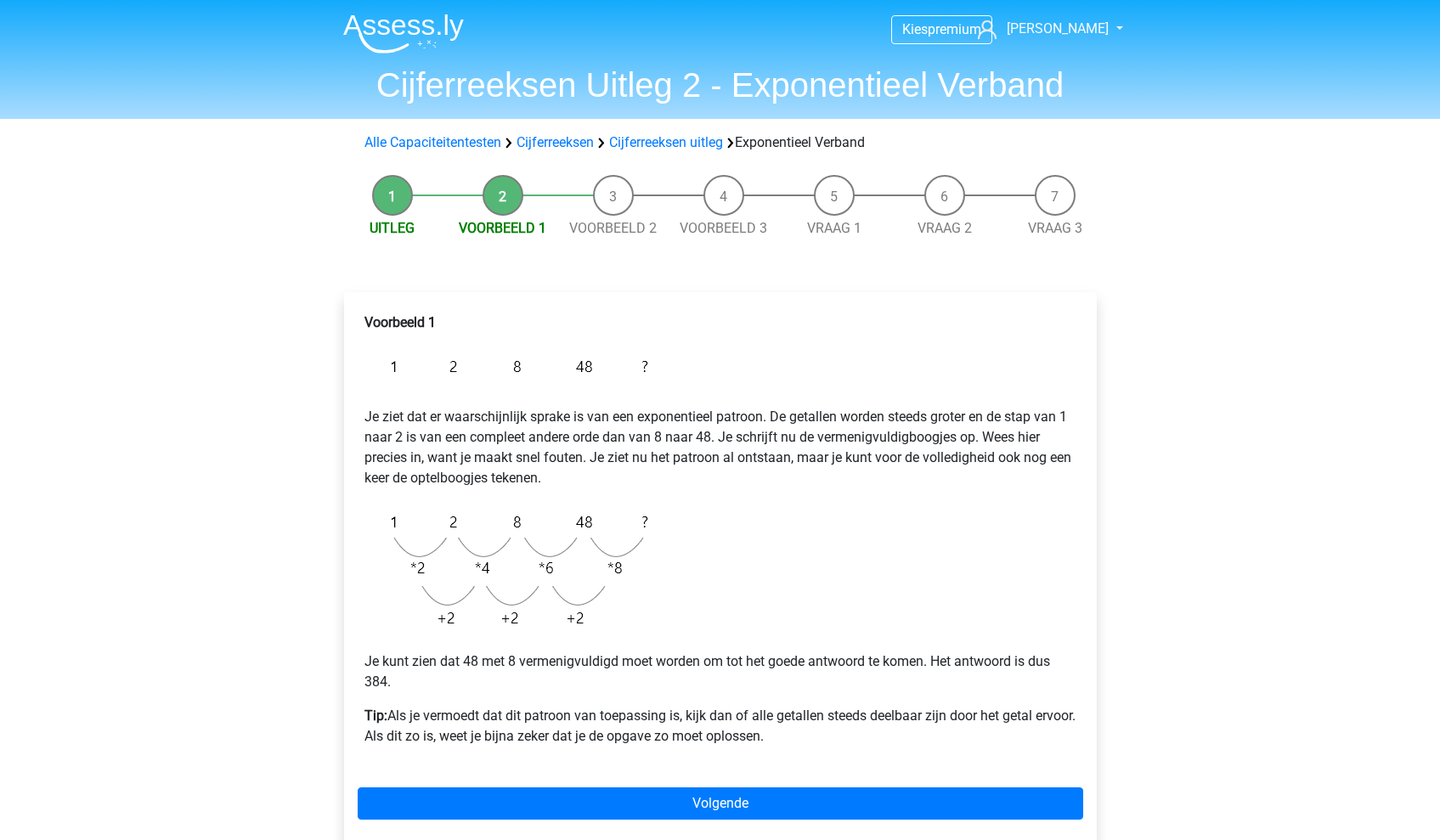
click at [674, 820] on div "Voorbeeld 1 Je ziet dat er waarschijnlijk sprake is van een exponentieel patroo…" at bounding box center [720, 569] width 753 height 554
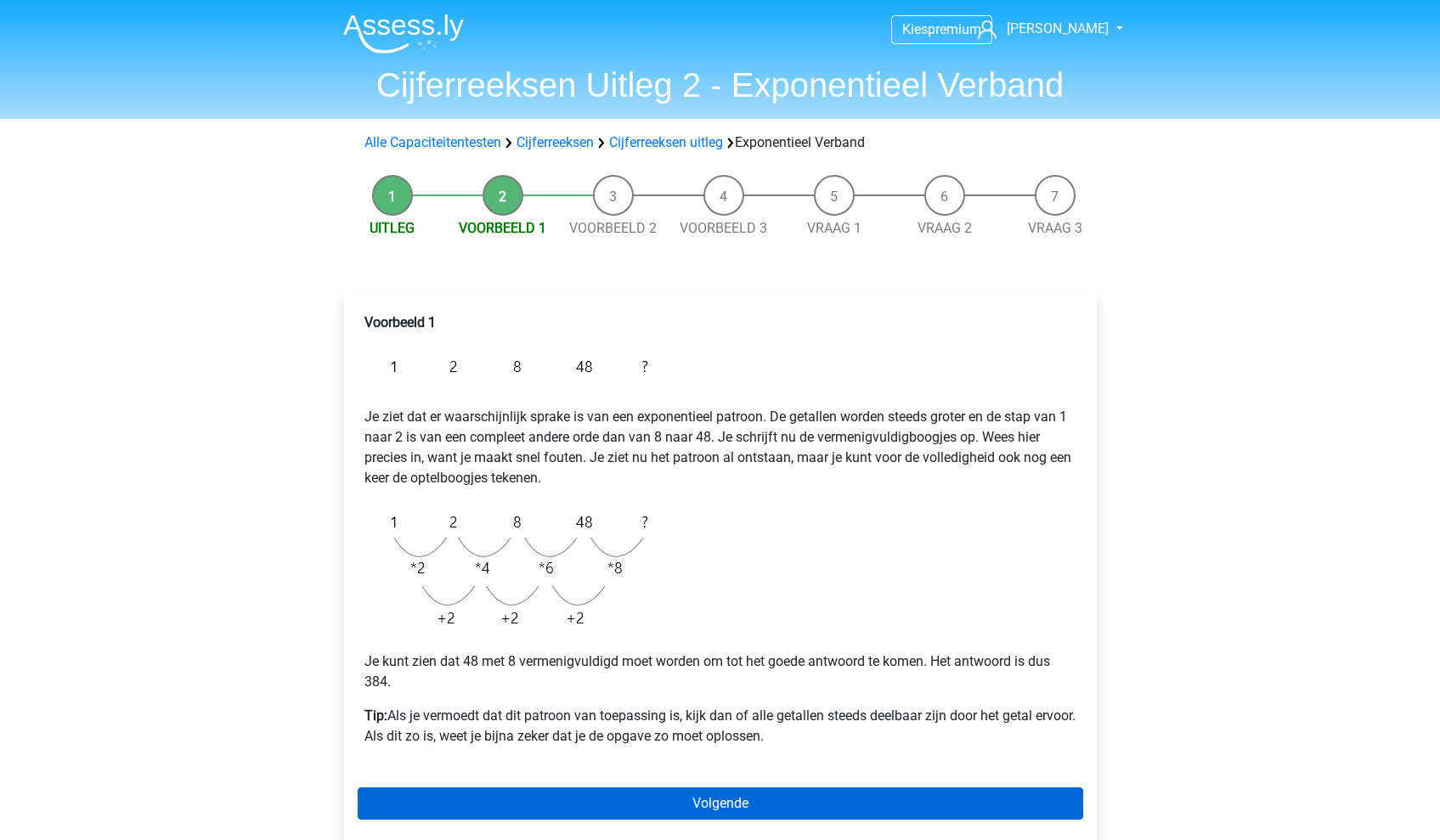
click at [691, 804] on link "Volgende" at bounding box center [720, 802] width 726 height 32
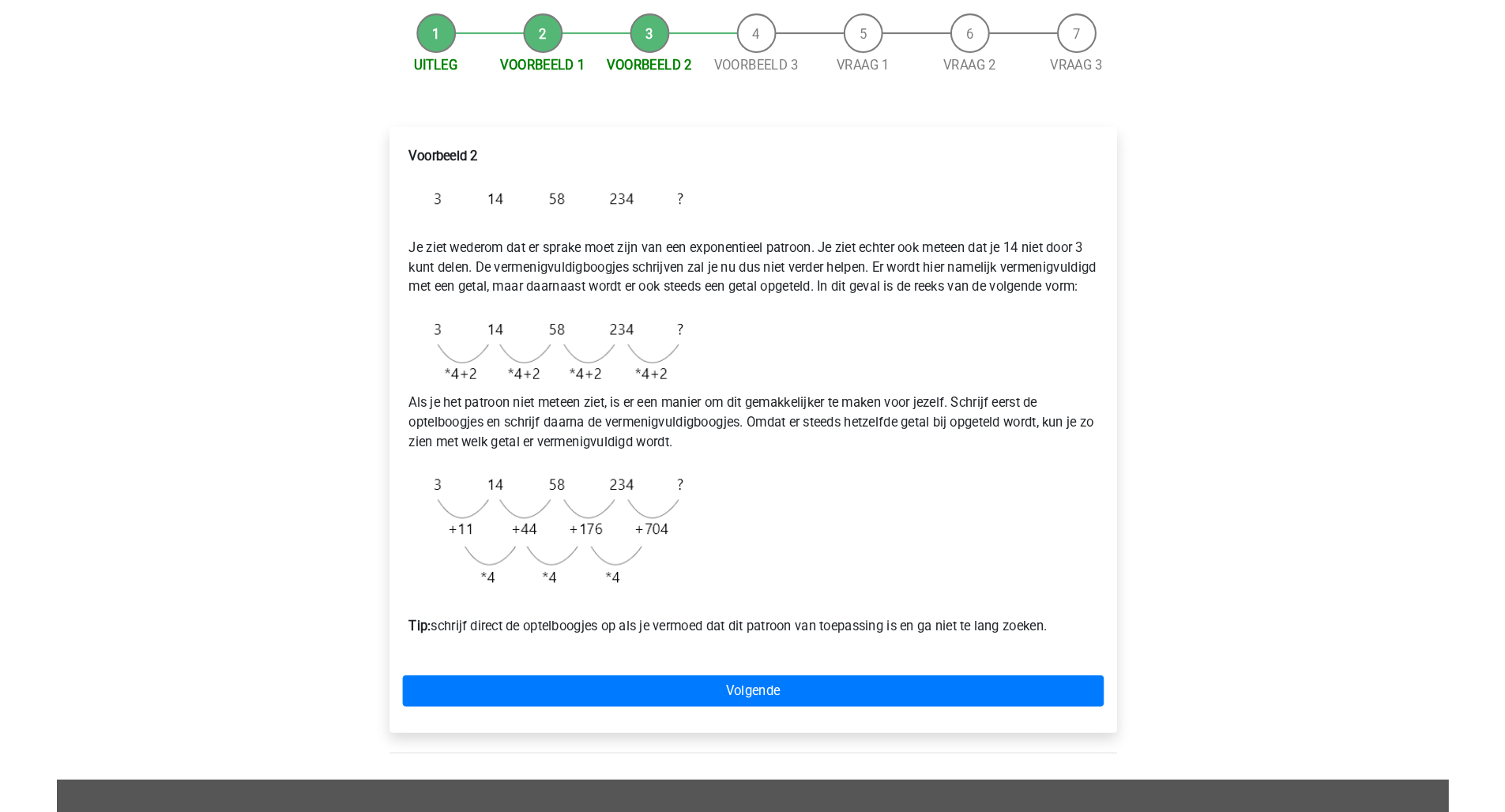
scroll to position [106, 0]
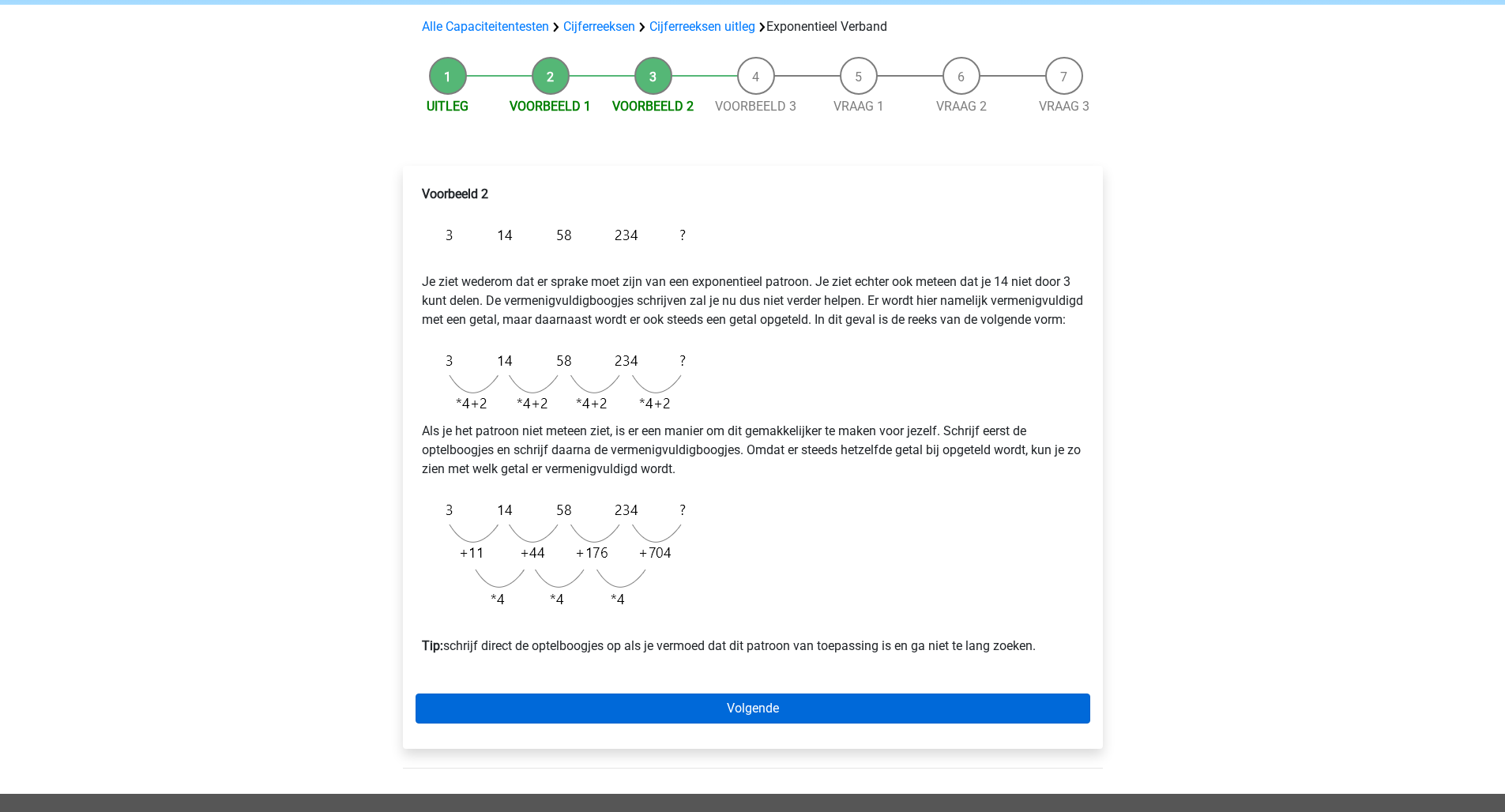
click at [762, 744] on div "Voorbeeld 2 Je ziet wederom dat er sprake moet zijn van een exponentieel patroo…" at bounding box center [752, 457] width 700 height 583
click at [762, 723] on link "Volgende" at bounding box center [753, 708] width 675 height 30
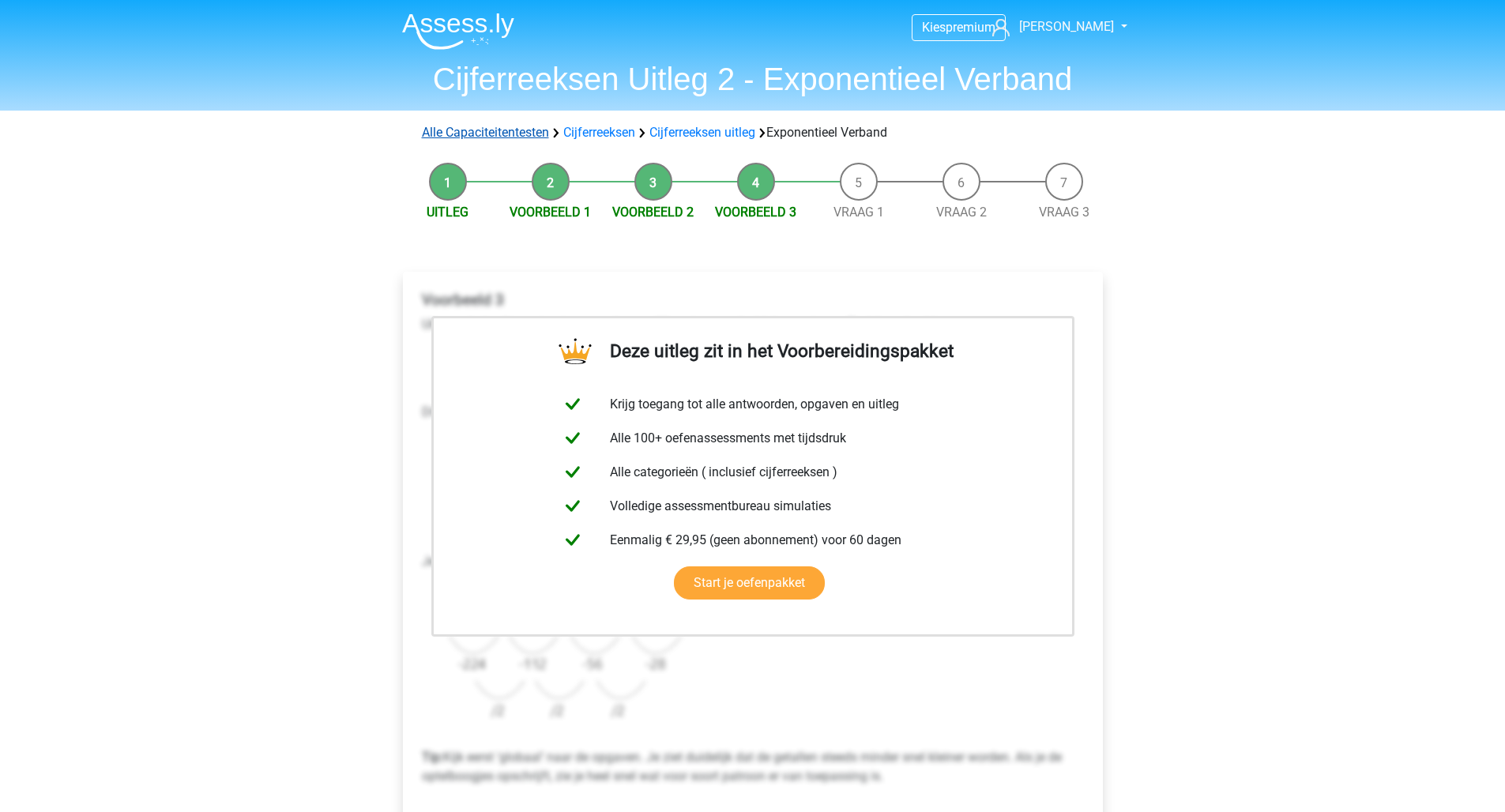
click at [510, 130] on link "Alle Capaciteitentesten" at bounding box center [485, 132] width 127 height 15
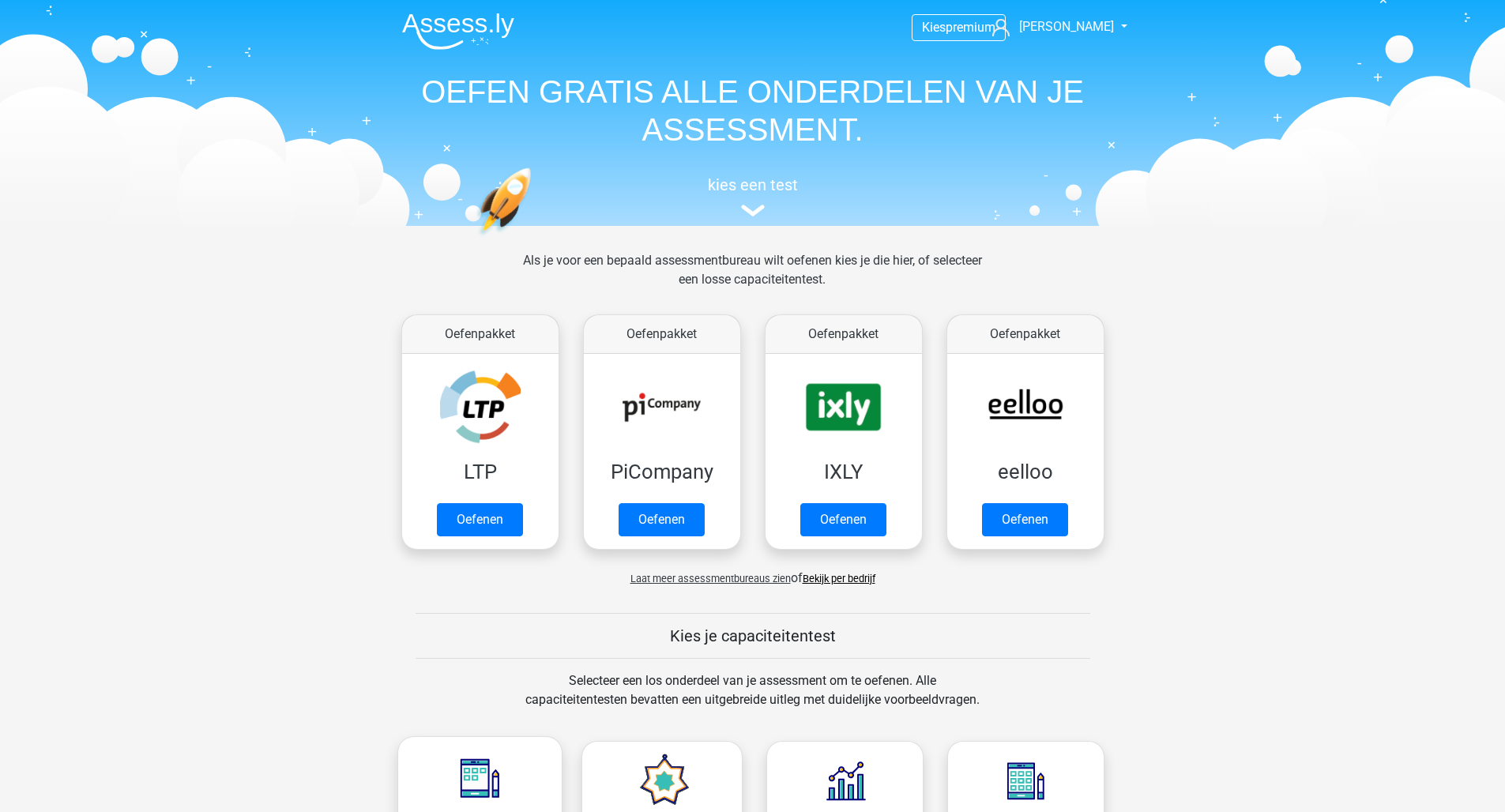
scroll to position [671, 0]
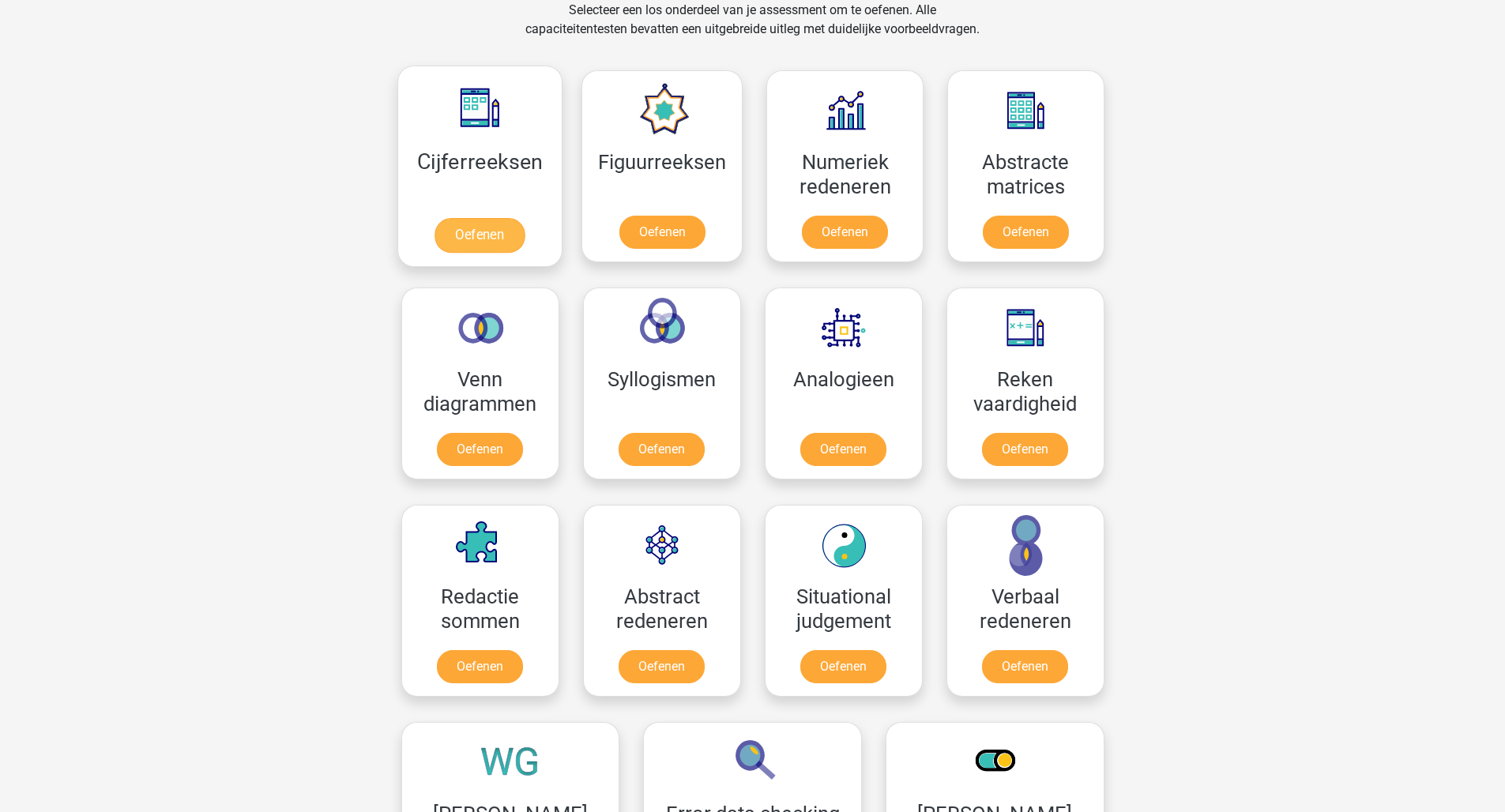
click at [464, 244] on link "Oefenen" at bounding box center [479, 235] width 90 height 35
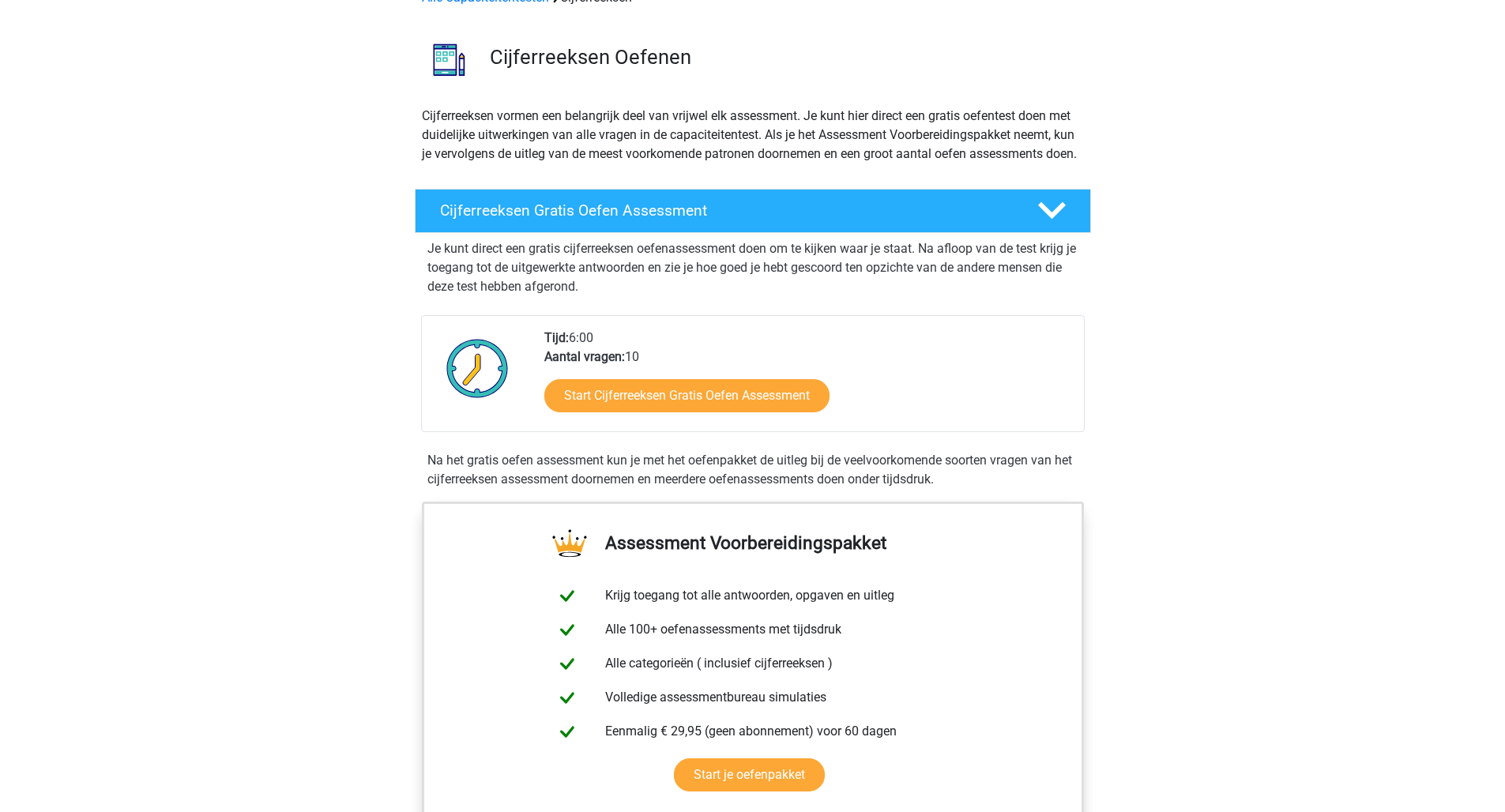
scroll to position [197, 0]
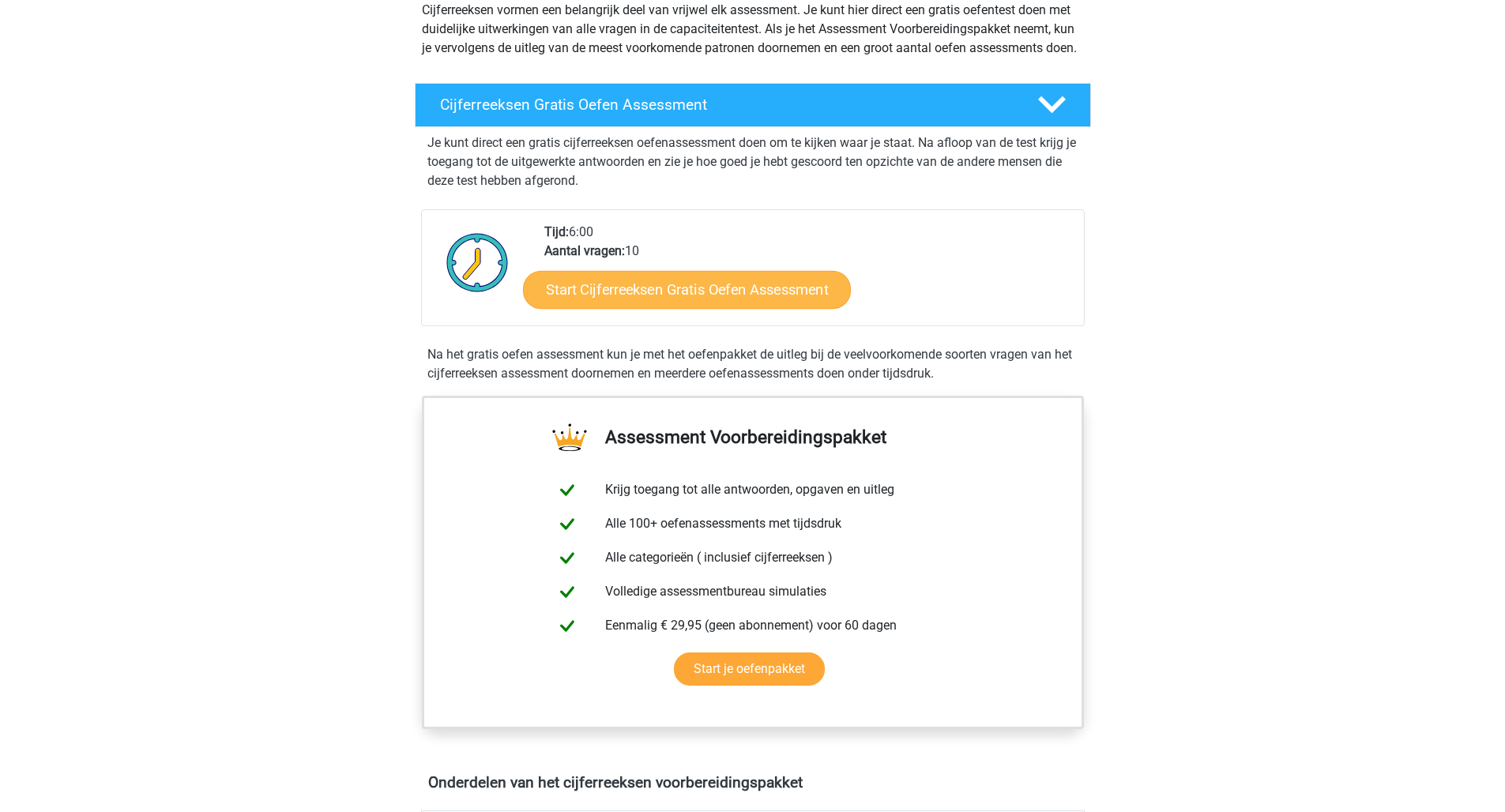
click at [647, 308] on link "Start Cijferreeksen Gratis Oefen Assessment" at bounding box center [686, 289] width 328 height 38
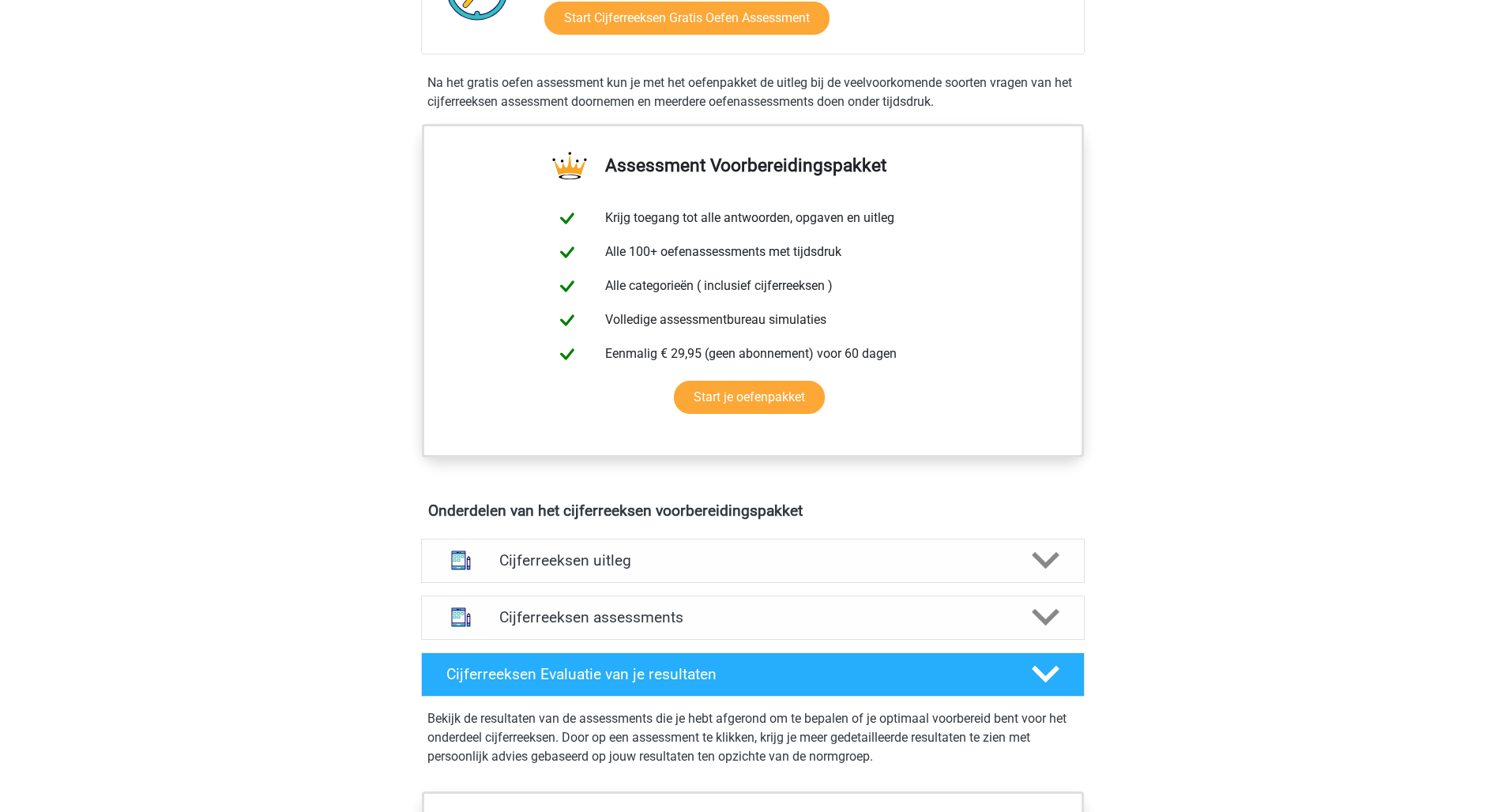
scroll to position [629, 0]
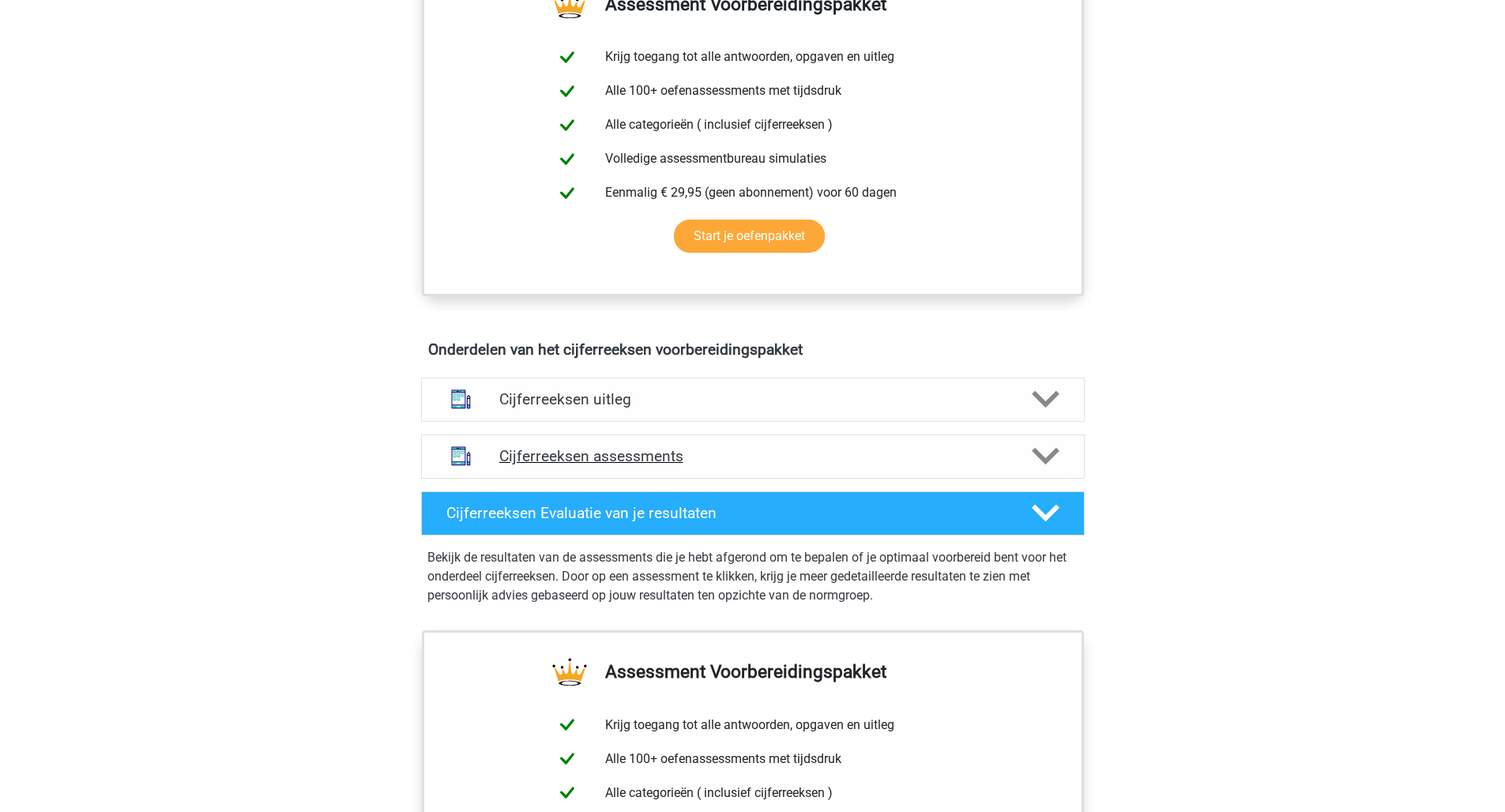
click at [724, 465] on h4 "Cijferreeksen assessments" at bounding box center [753, 456] width 507 height 18
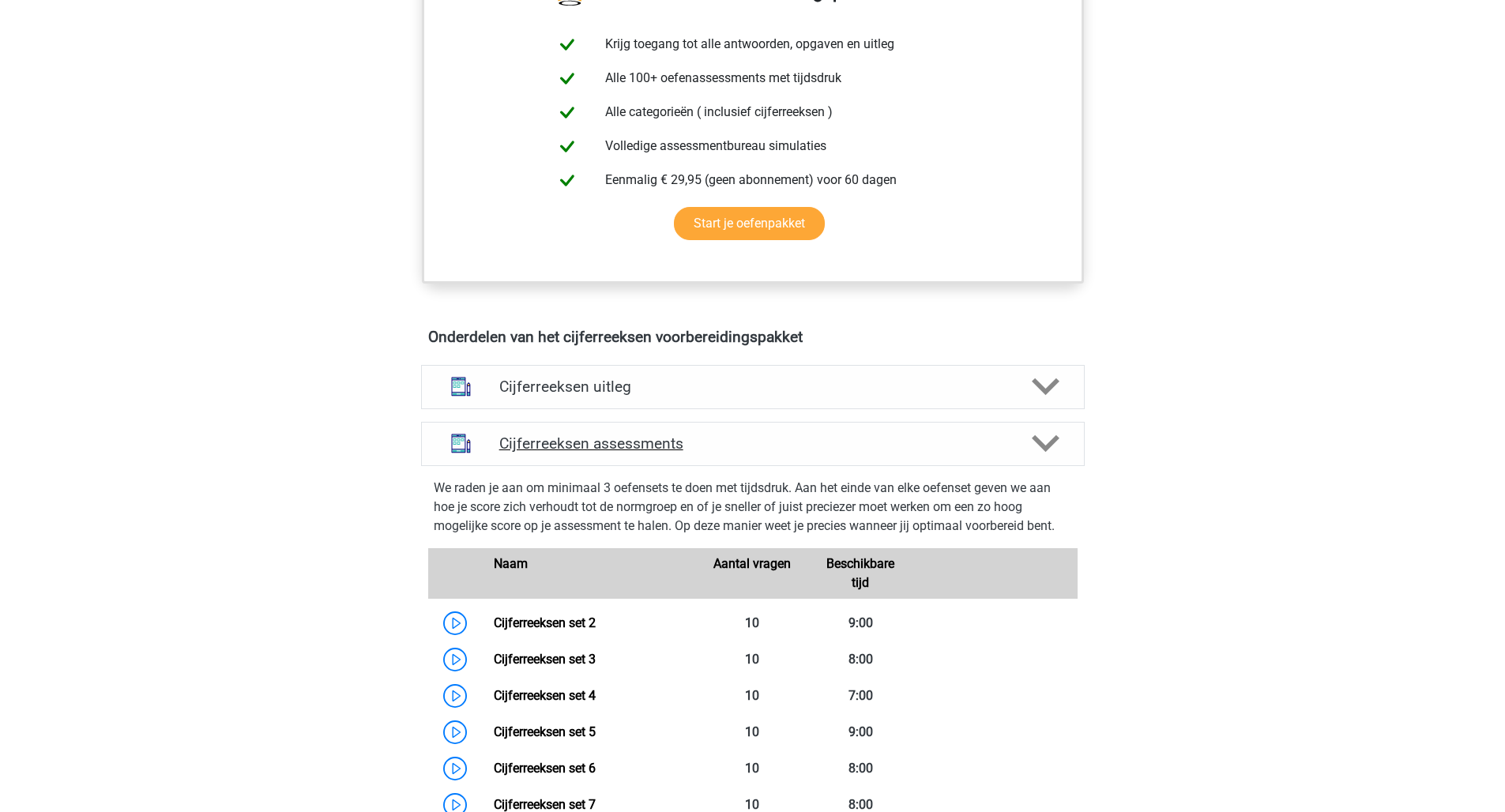
scroll to position [625, 0]
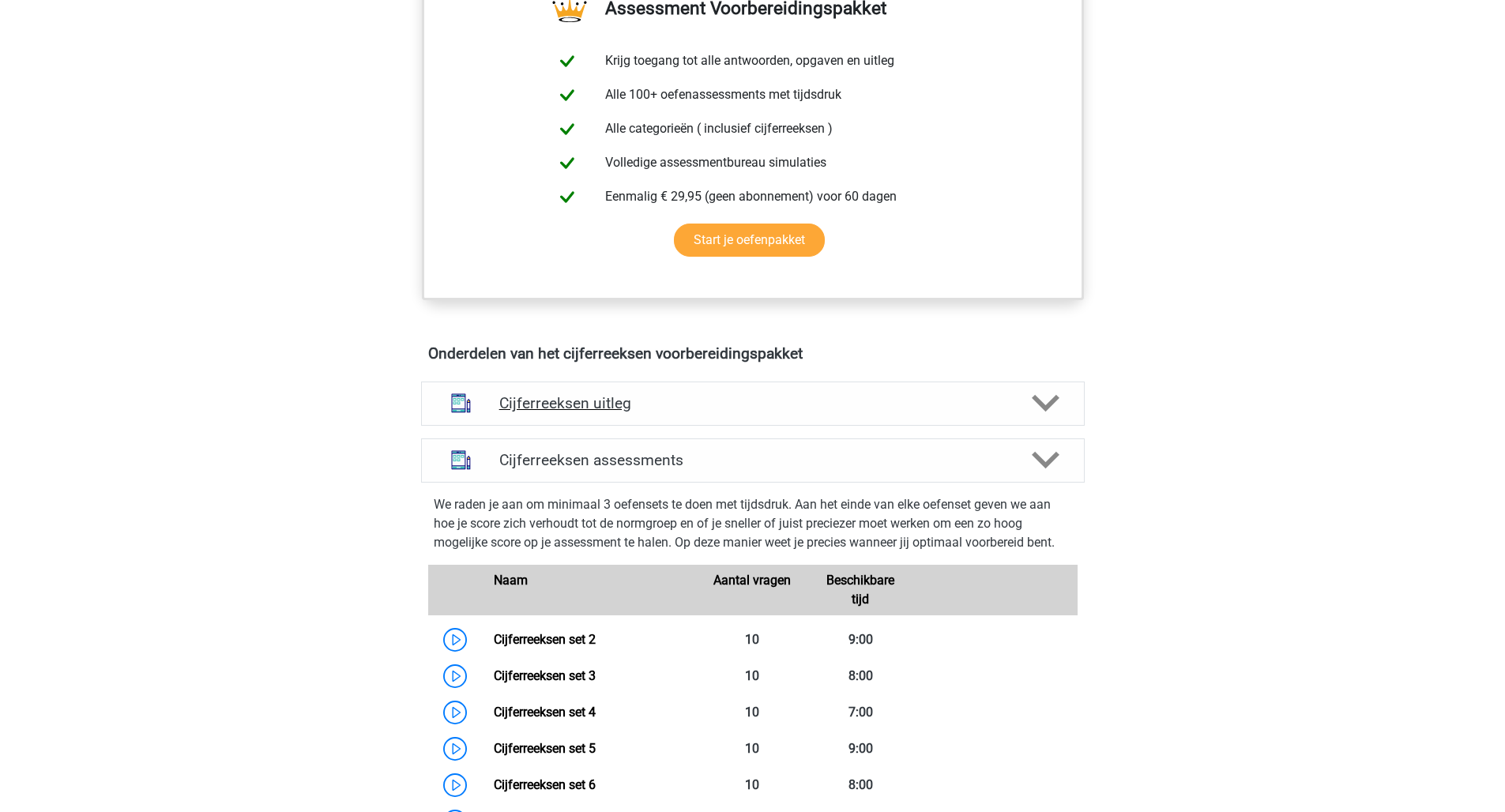
click at [709, 412] on h4 "Cijferreeksen uitleg" at bounding box center [753, 403] width 507 height 18
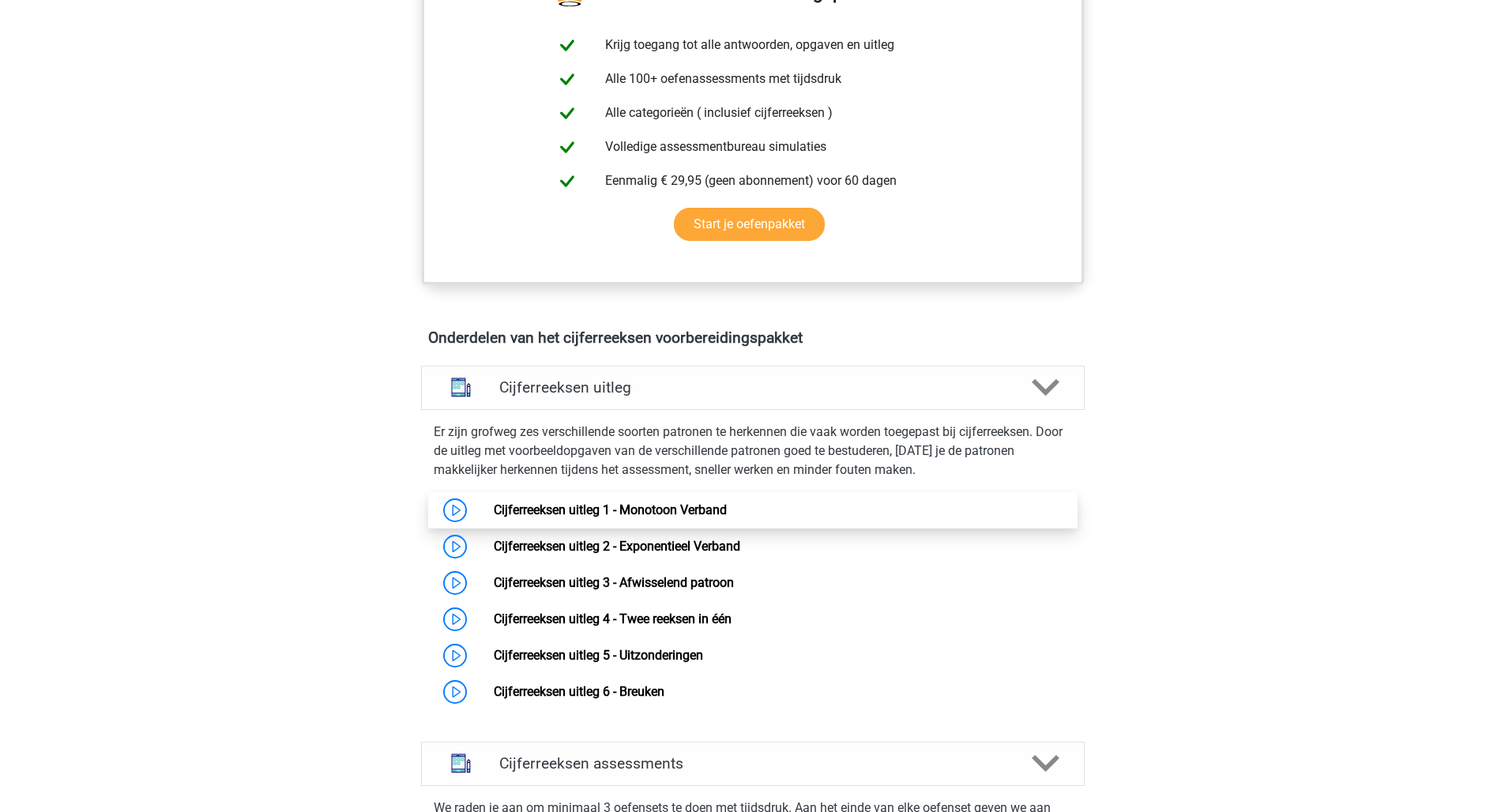
scroll to position [664, 0]
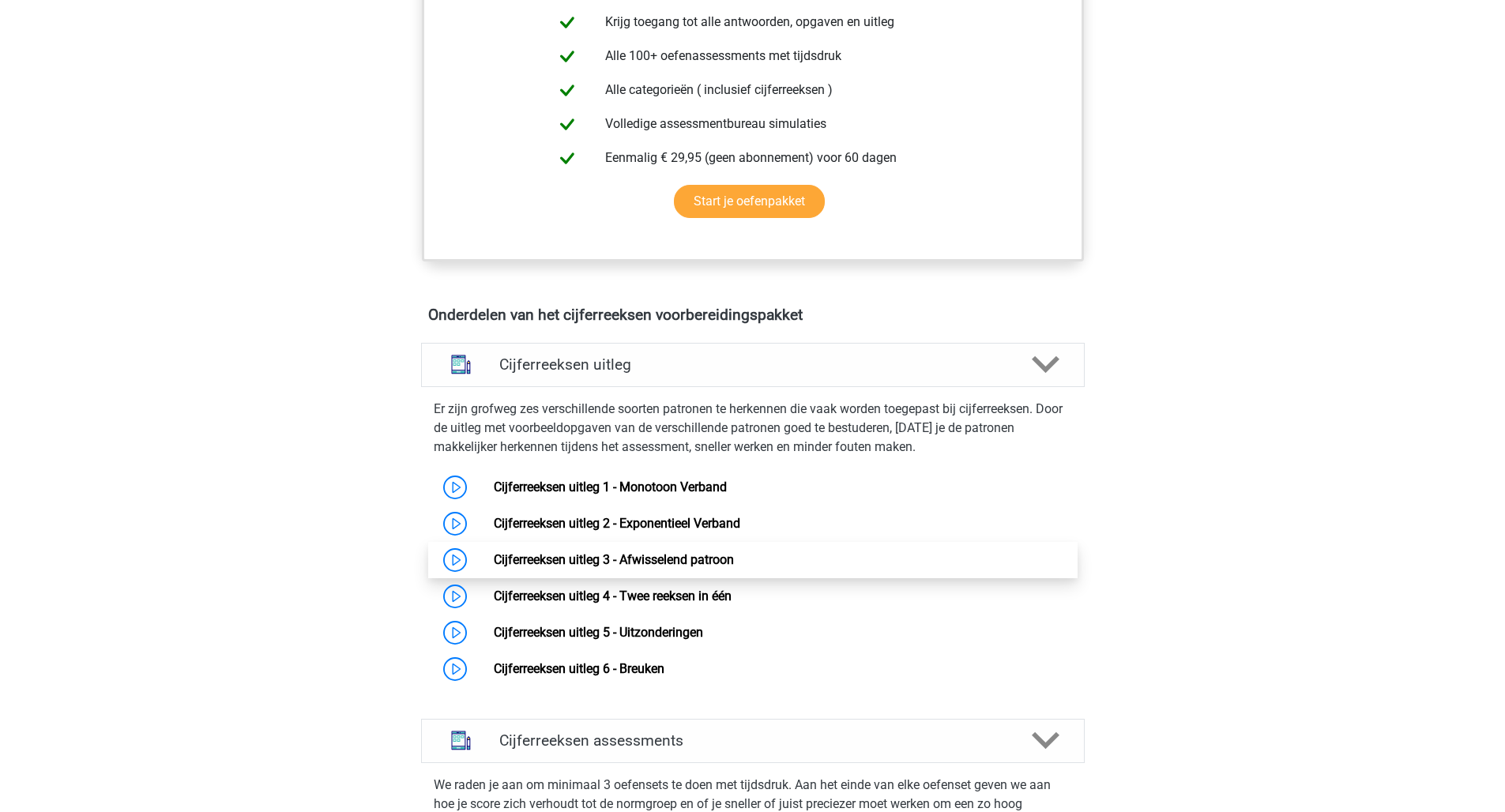
click at [494, 567] on link "Cijferreeksen uitleg 3 - Afwisselend patroon" at bounding box center [613, 559] width 240 height 15
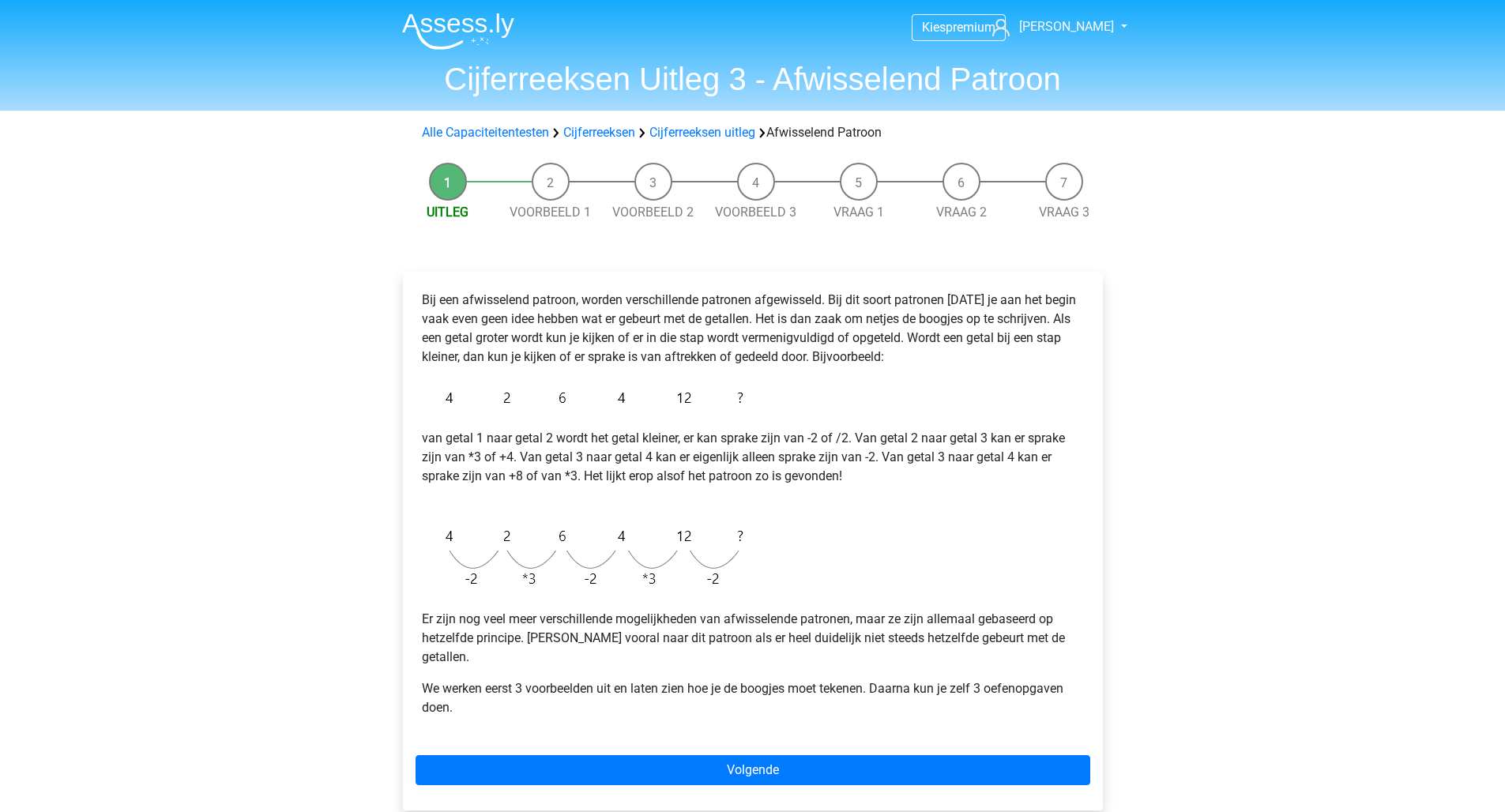
click at [706, 735] on div "Bij een afwisselend patroon, worden verschillende patronen afgewisseld. Bij dit…" at bounding box center [752, 541] width 700 height 539
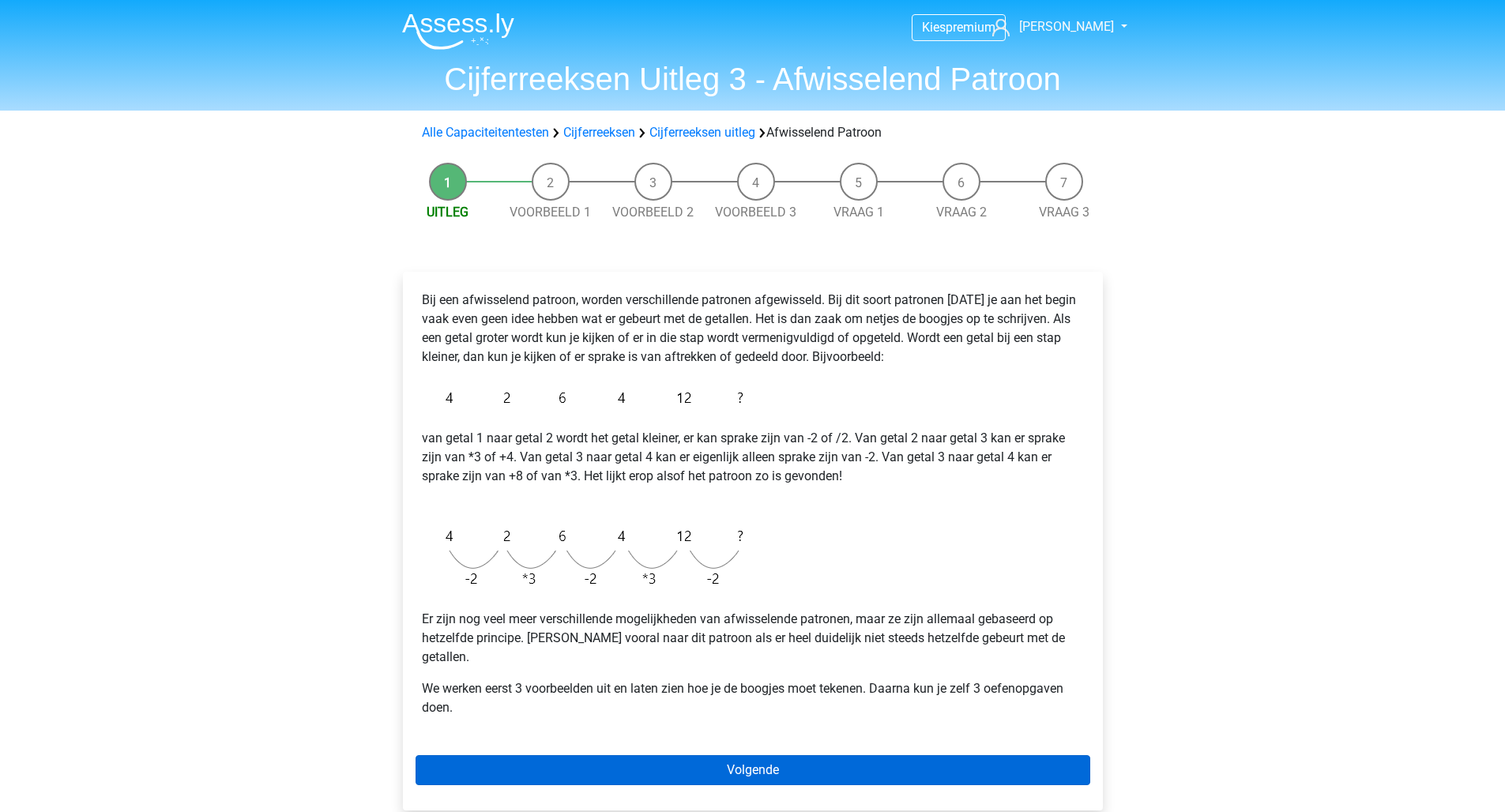
click at [705, 755] on link "Volgende" at bounding box center [753, 770] width 675 height 30
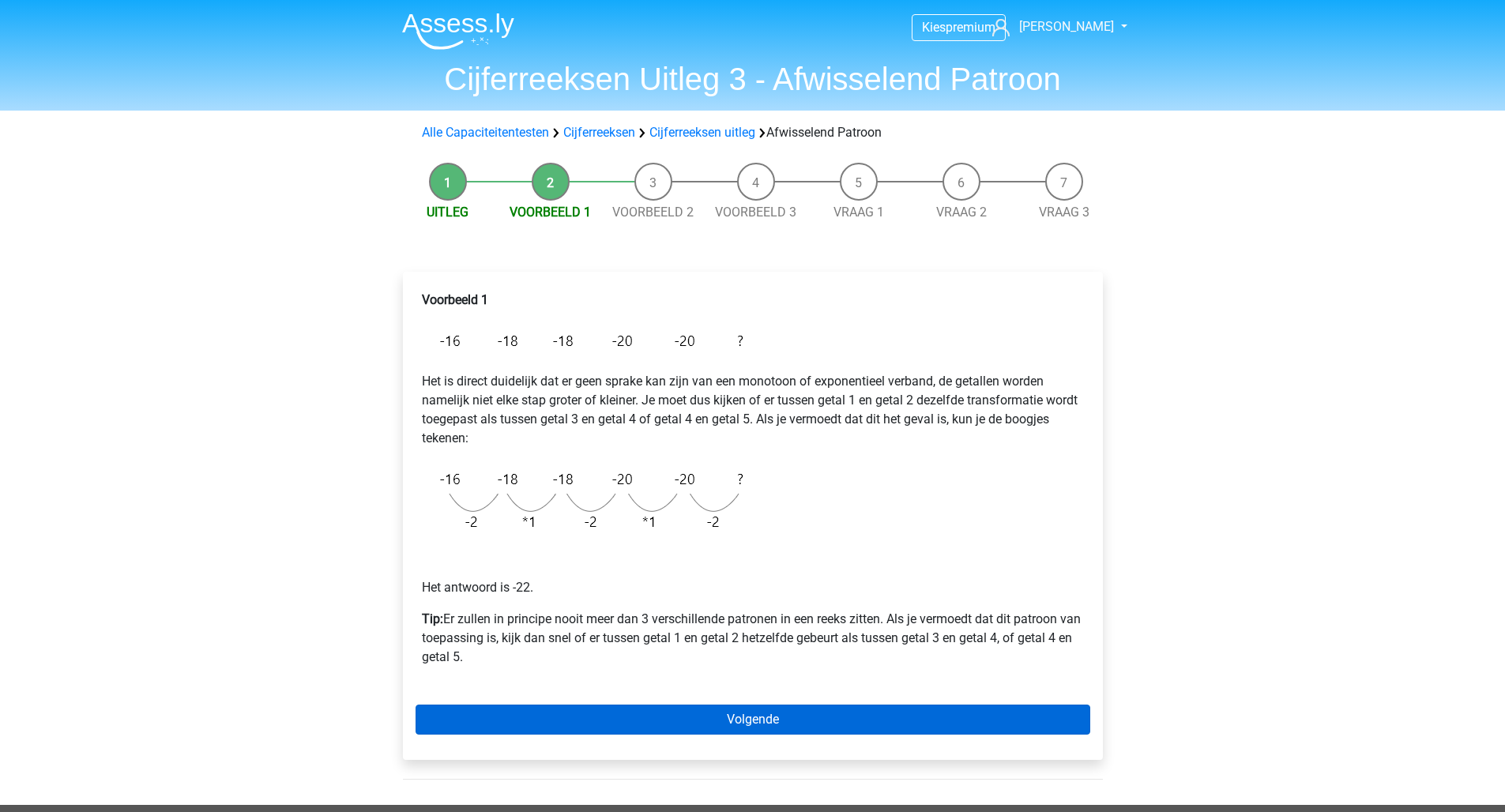
click at [666, 722] on link "Volgende" at bounding box center [753, 719] width 675 height 30
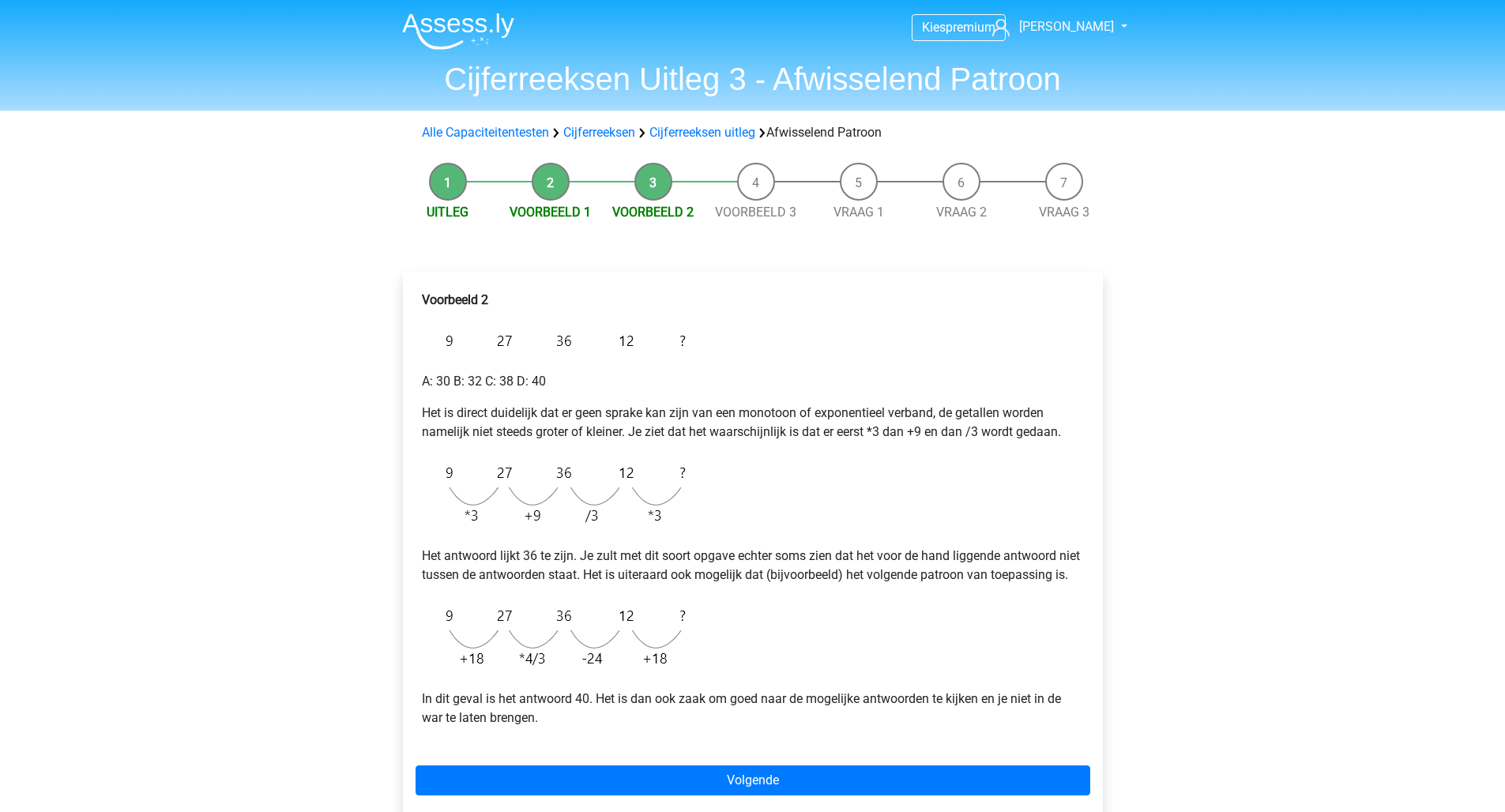
click at [744, 180] on li "Voorbeeld 3" at bounding box center [755, 192] width 102 height 59
click at [760, 187] on li "Voorbeeld 3" at bounding box center [755, 192] width 102 height 59
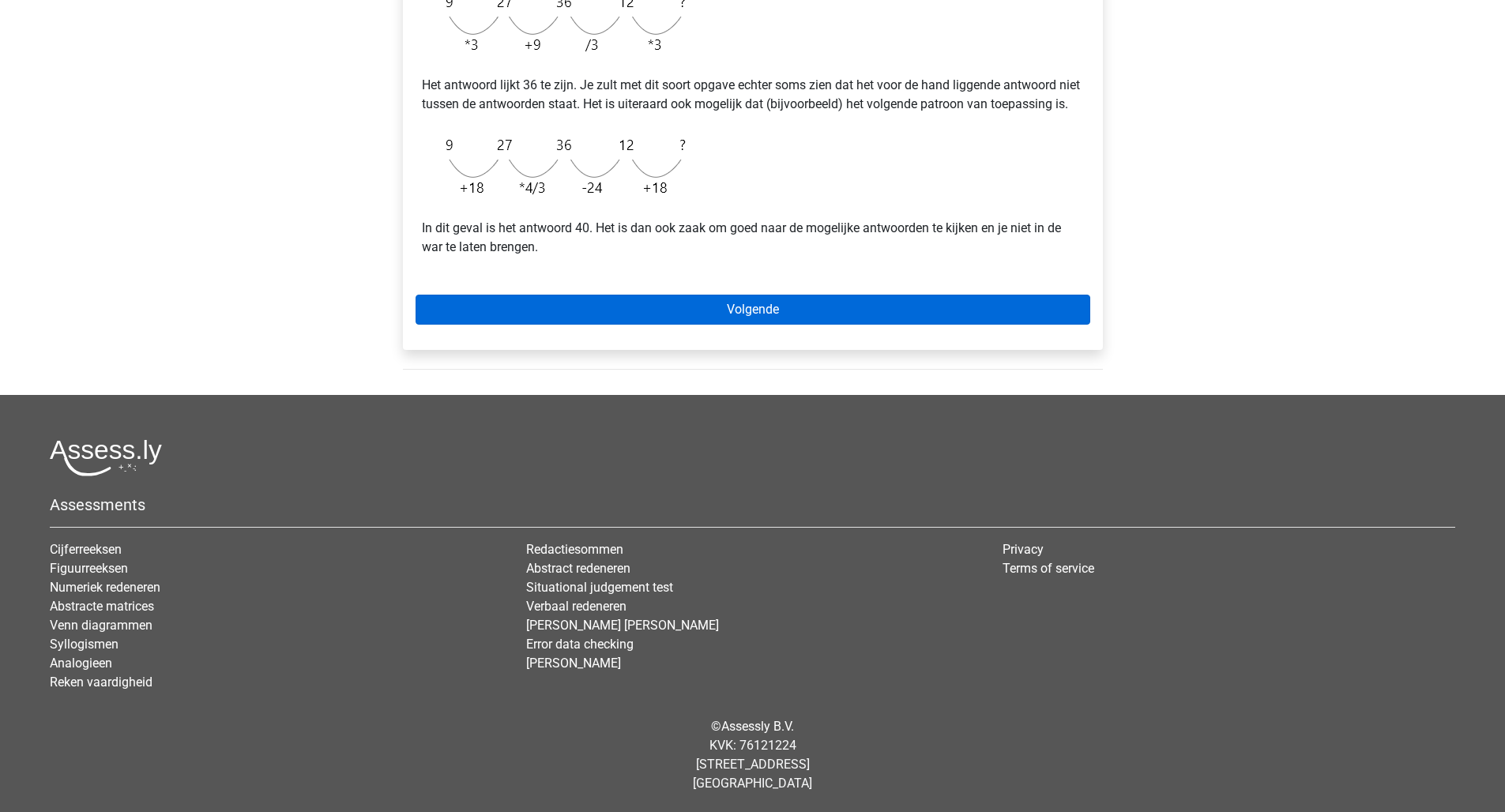
click at [814, 313] on link "Volgende" at bounding box center [753, 309] width 675 height 30
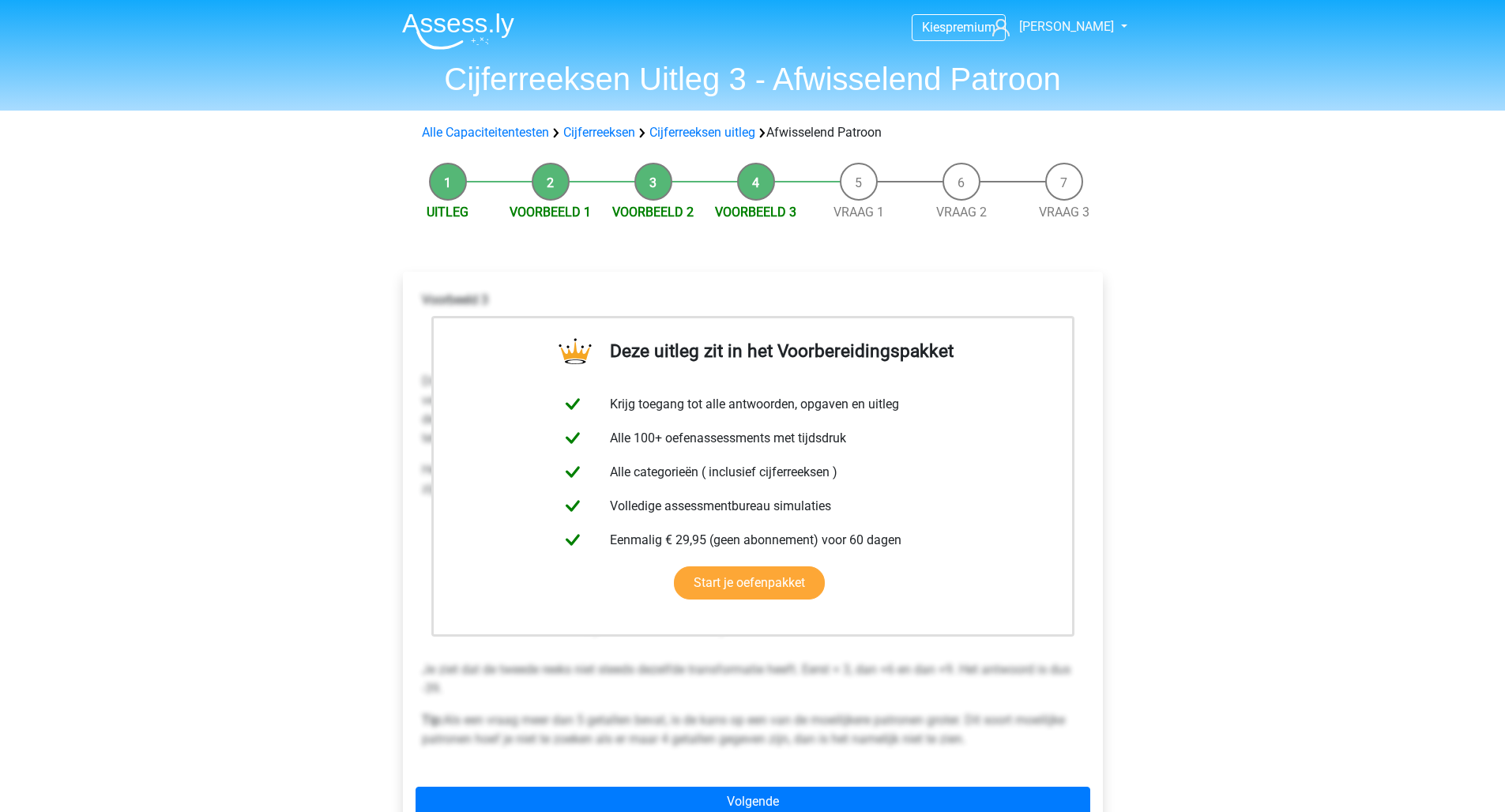
click at [626, 141] on div "Alle Capaciteitentesten Cijferreeksen Cijferreeksen uitleg Afwisselend Patroon" at bounding box center [753, 132] width 675 height 19
click at [528, 131] on link "Alle Capaciteitentesten" at bounding box center [485, 132] width 127 height 15
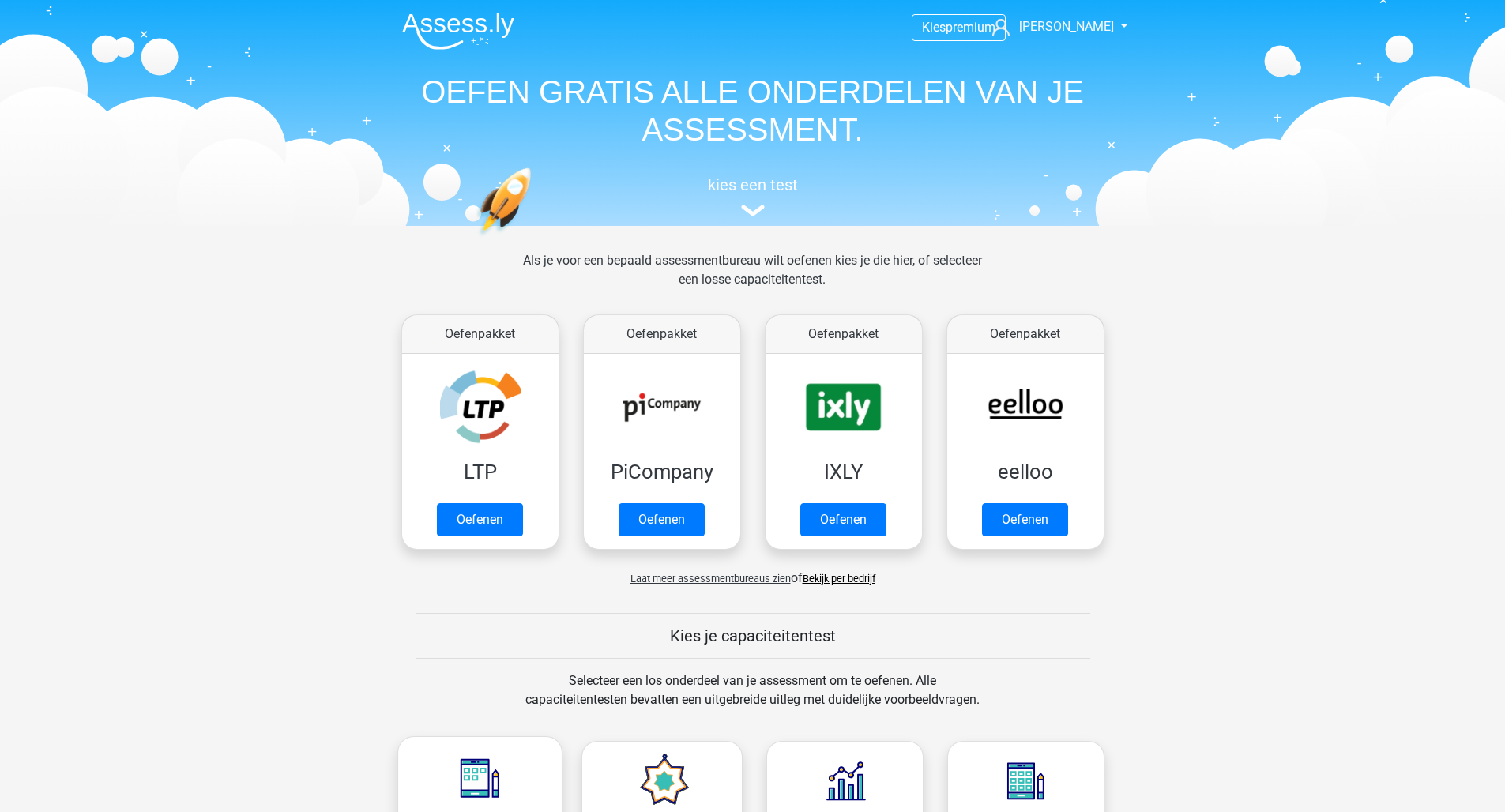
scroll to position [671, 0]
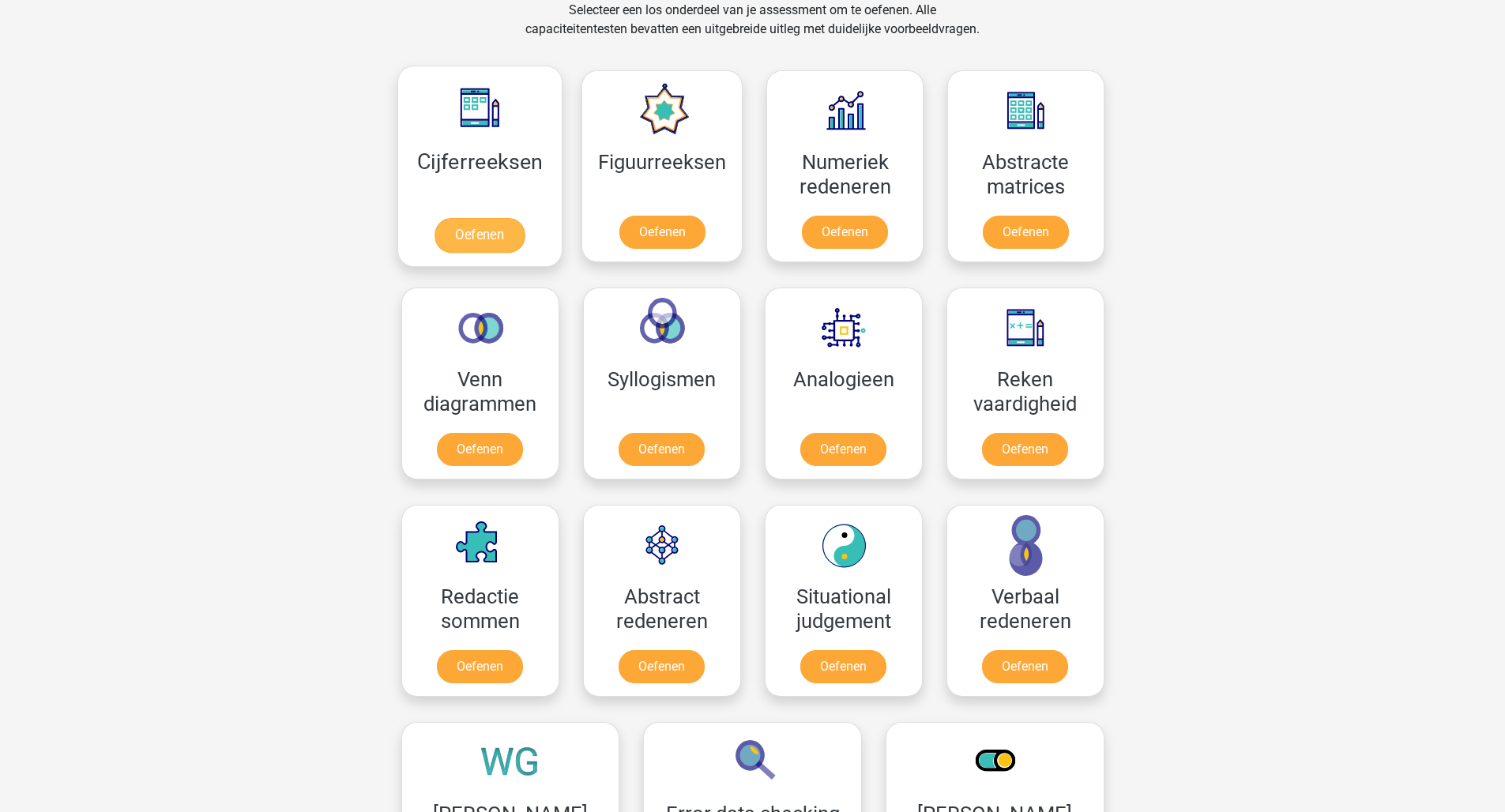
click at [459, 233] on link "Oefenen" at bounding box center [479, 235] width 90 height 35
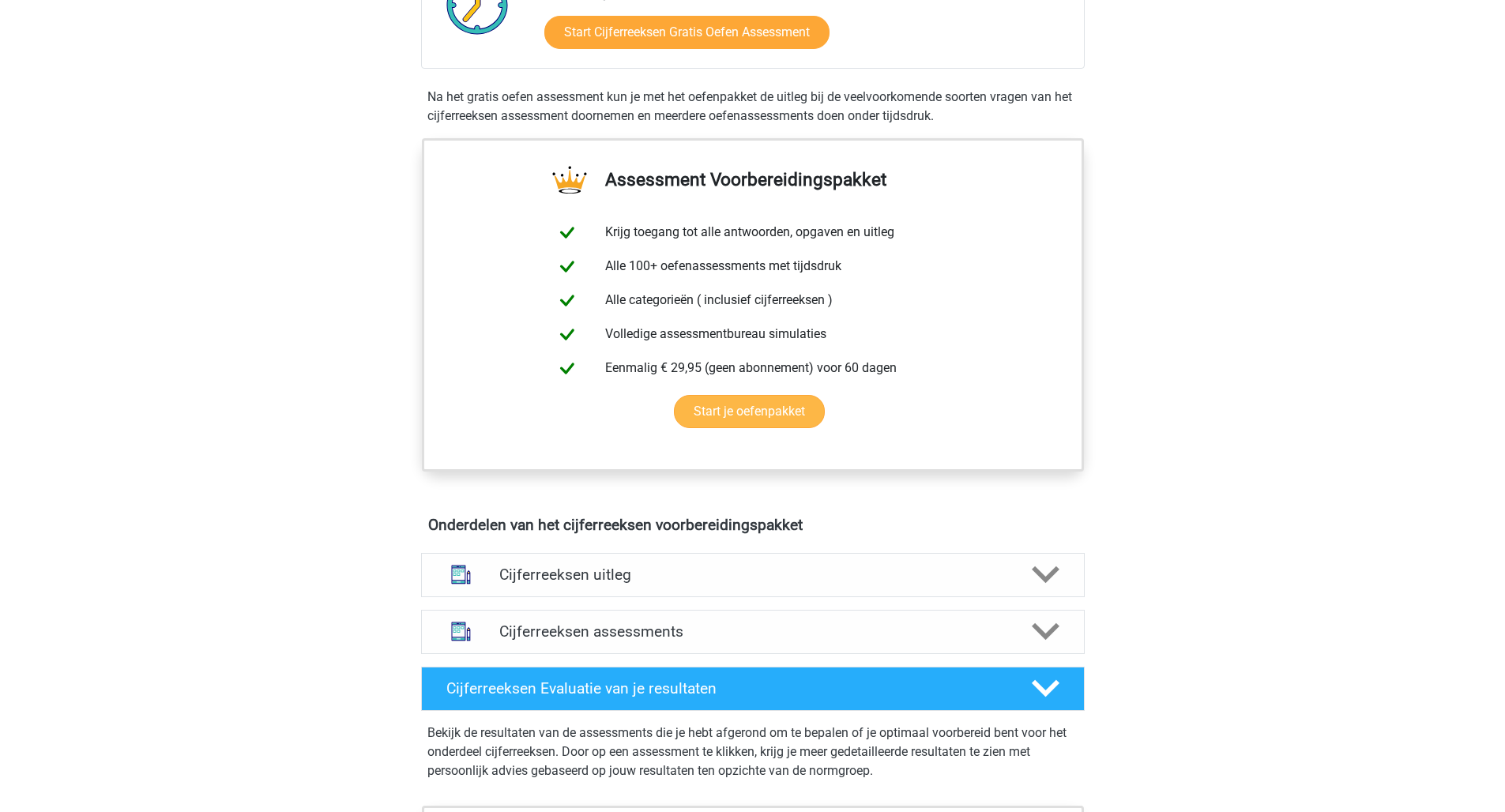
scroll to position [459, 0]
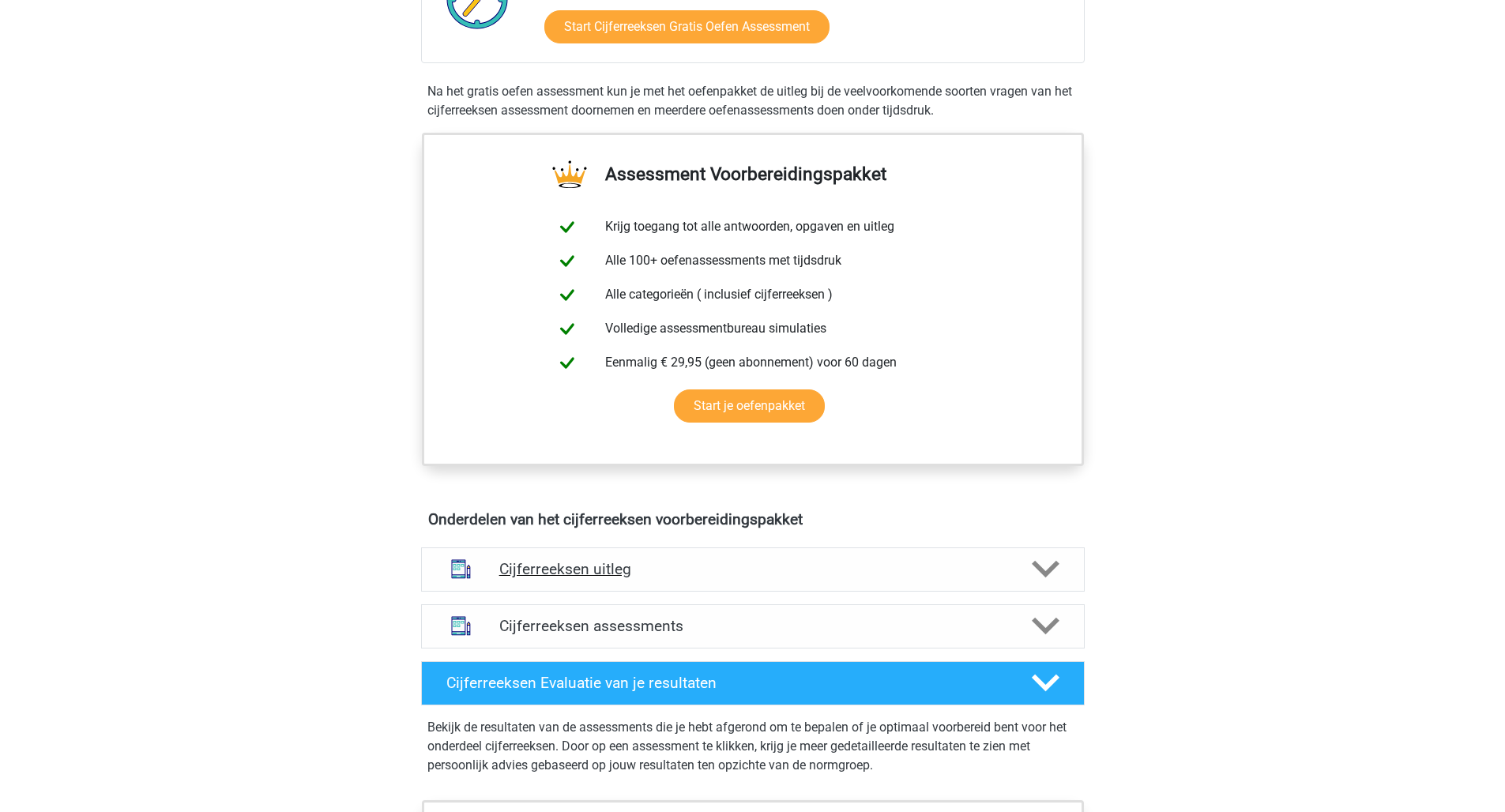
click at [646, 578] on h4 "Cijferreeksen uitleg" at bounding box center [753, 569] width 507 height 18
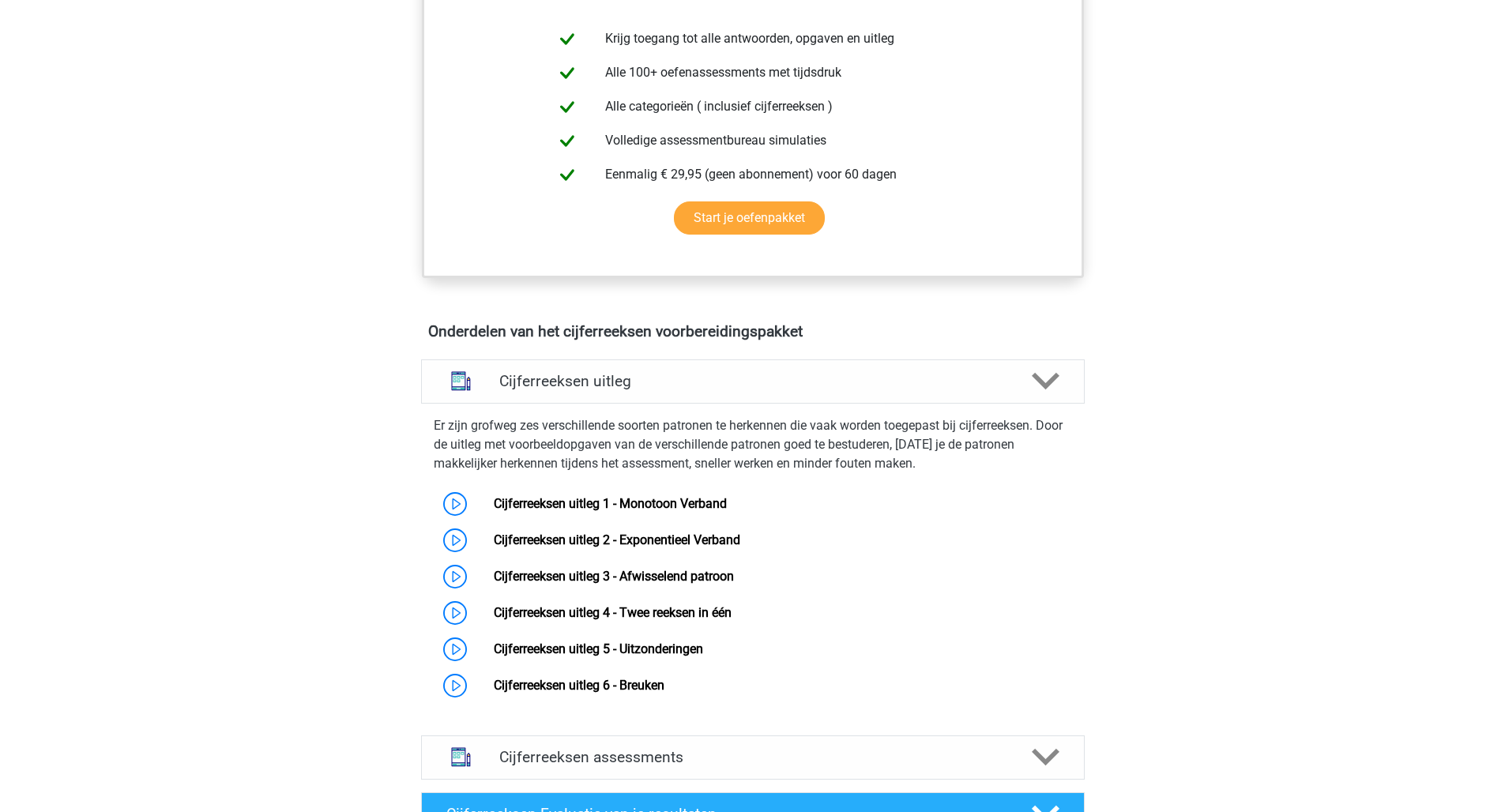
scroll to position [688, 0]
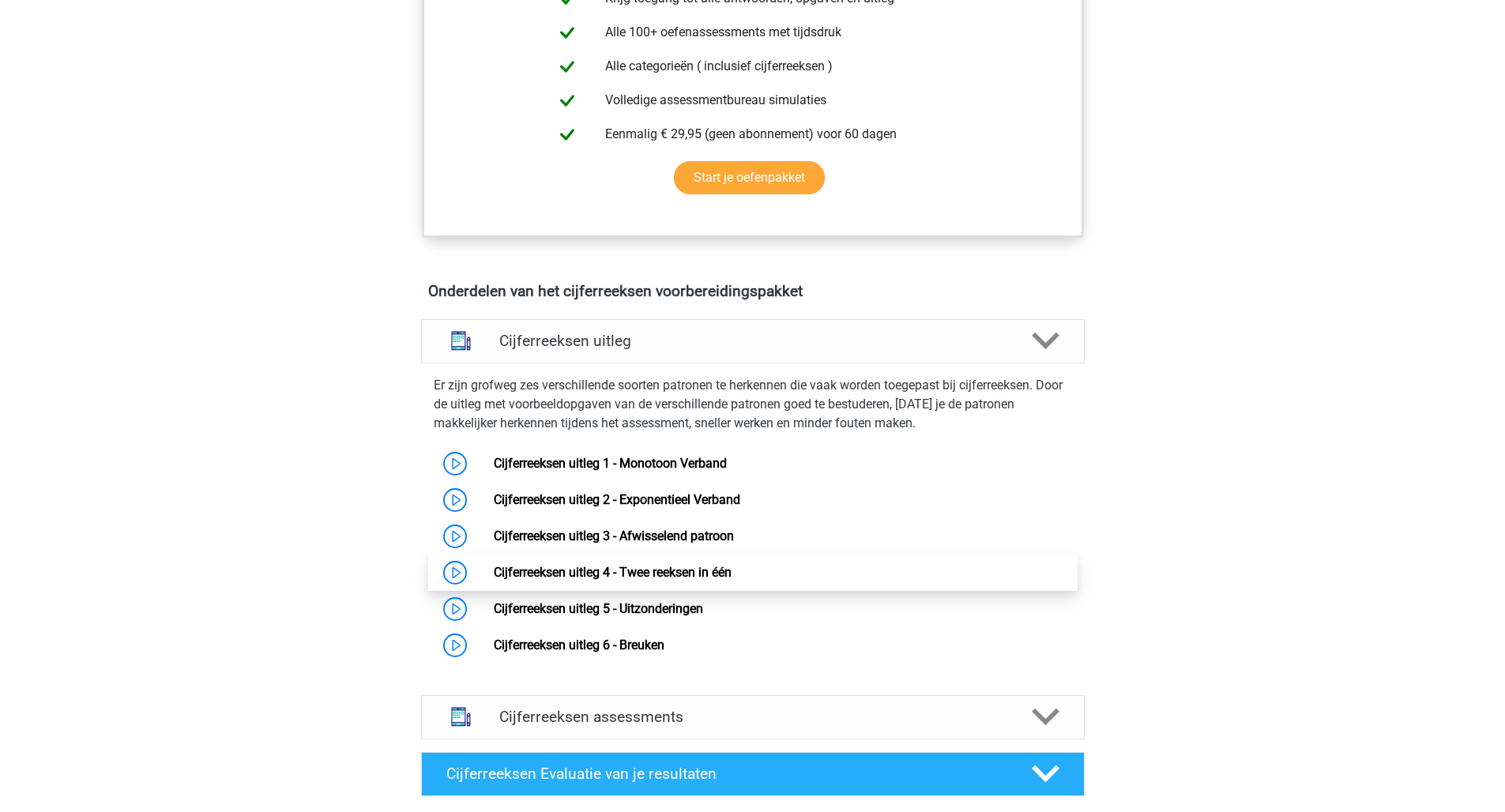
click at [494, 580] on link "Cijferreeksen uitleg 4 - Twee reeksen in één" at bounding box center [612, 572] width 237 height 15
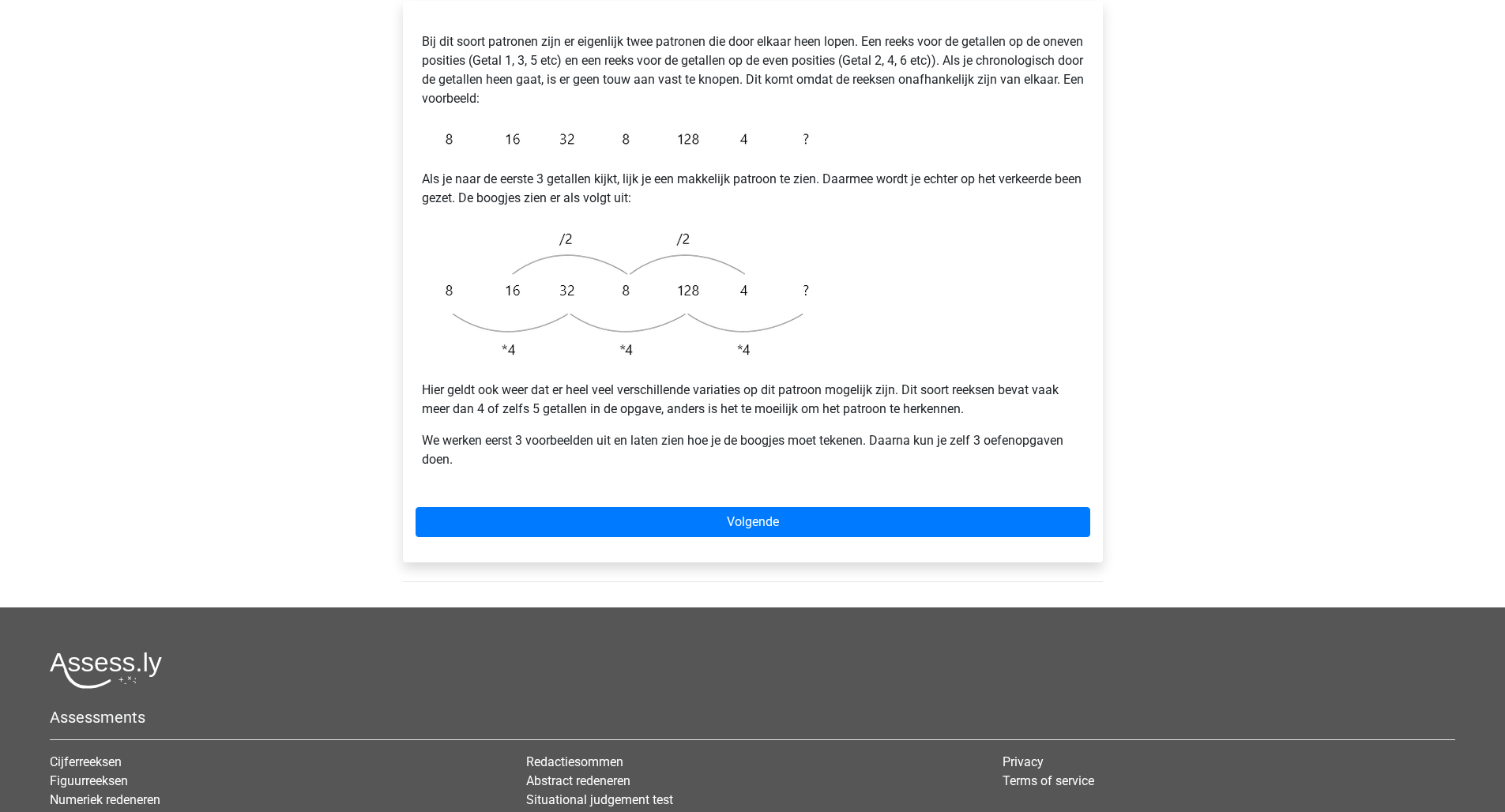
scroll to position [484, 0]
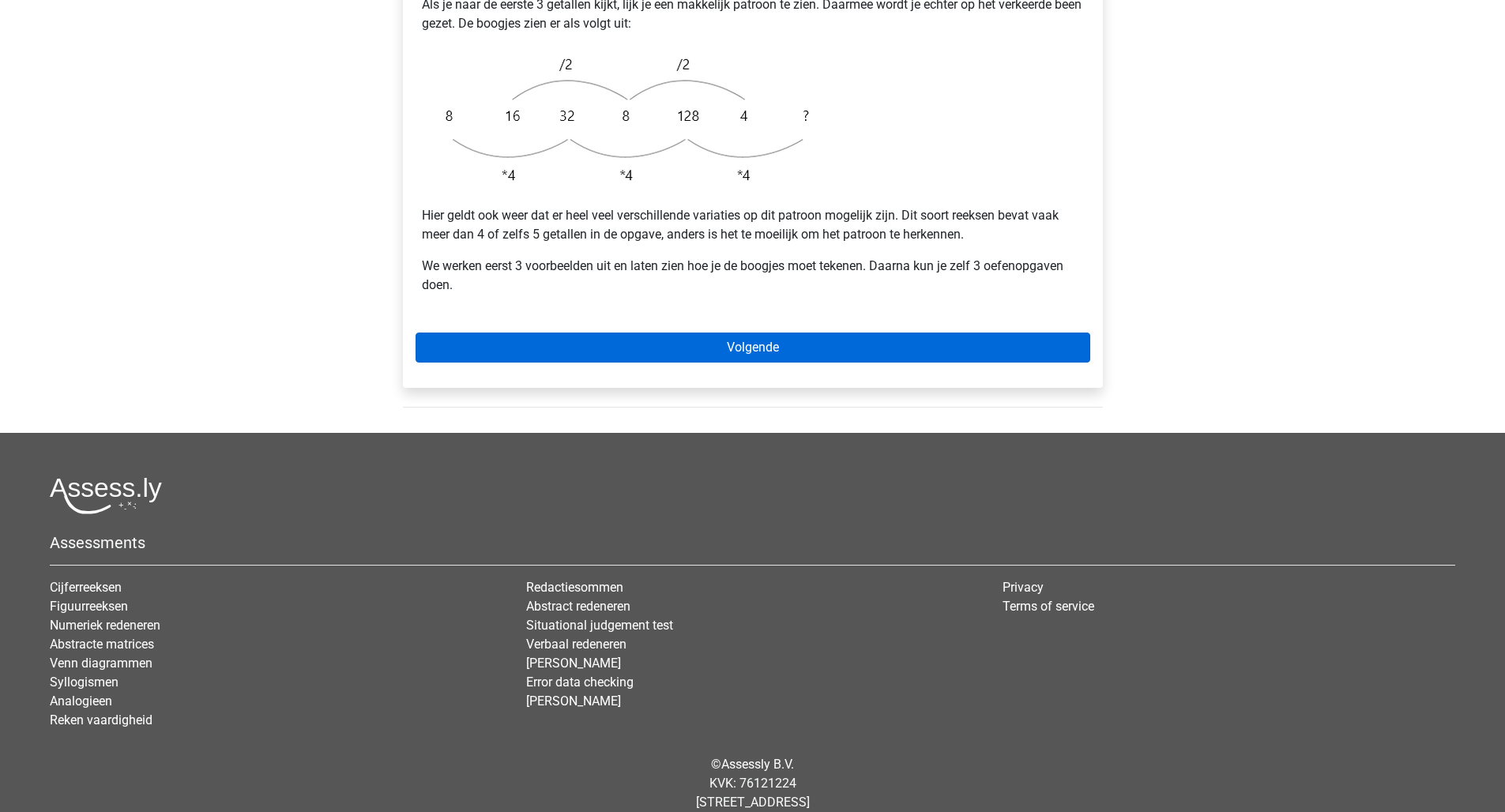
click at [781, 332] on link "Volgende" at bounding box center [753, 347] width 675 height 30
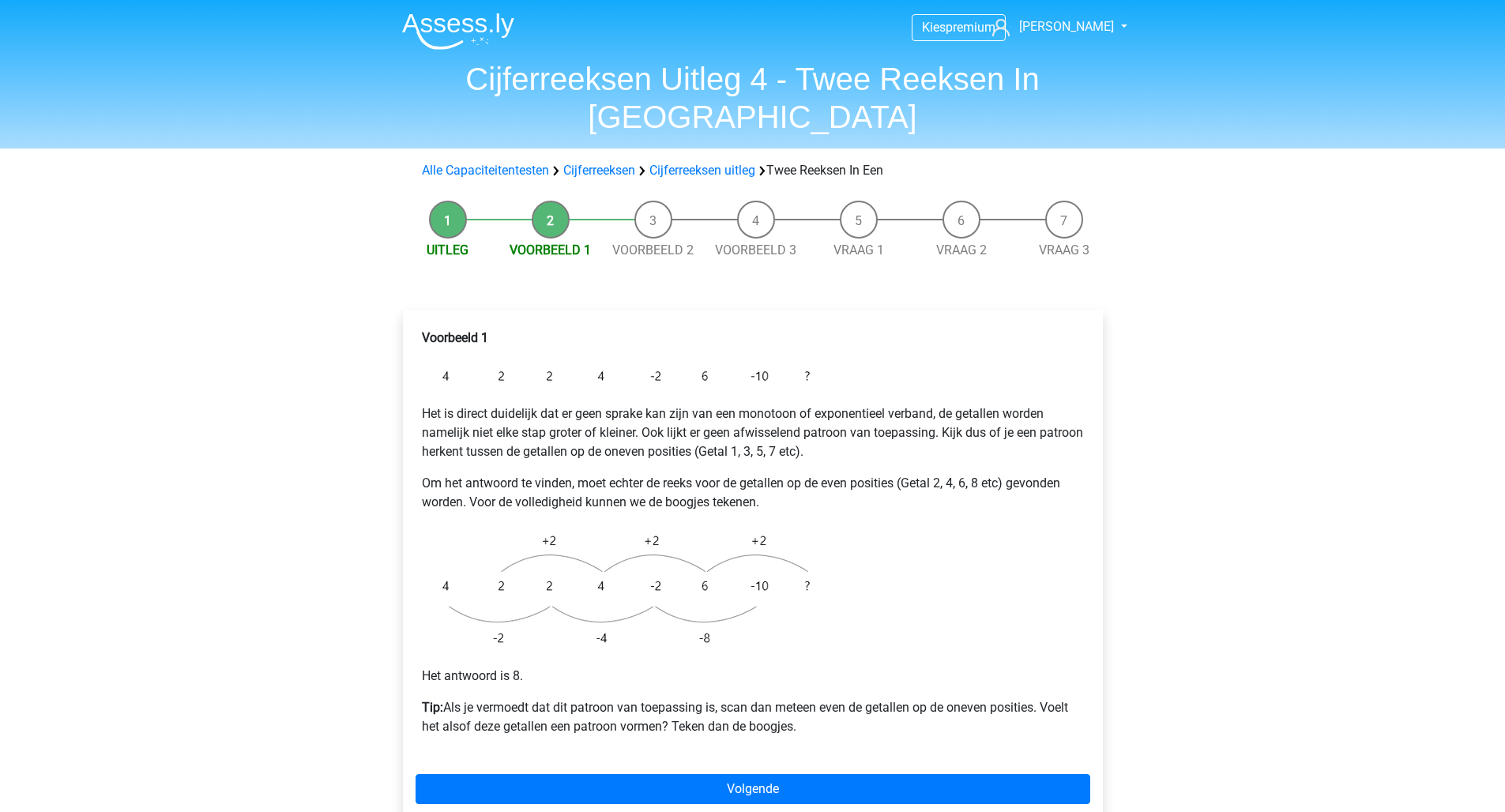
scroll to position [9, 0]
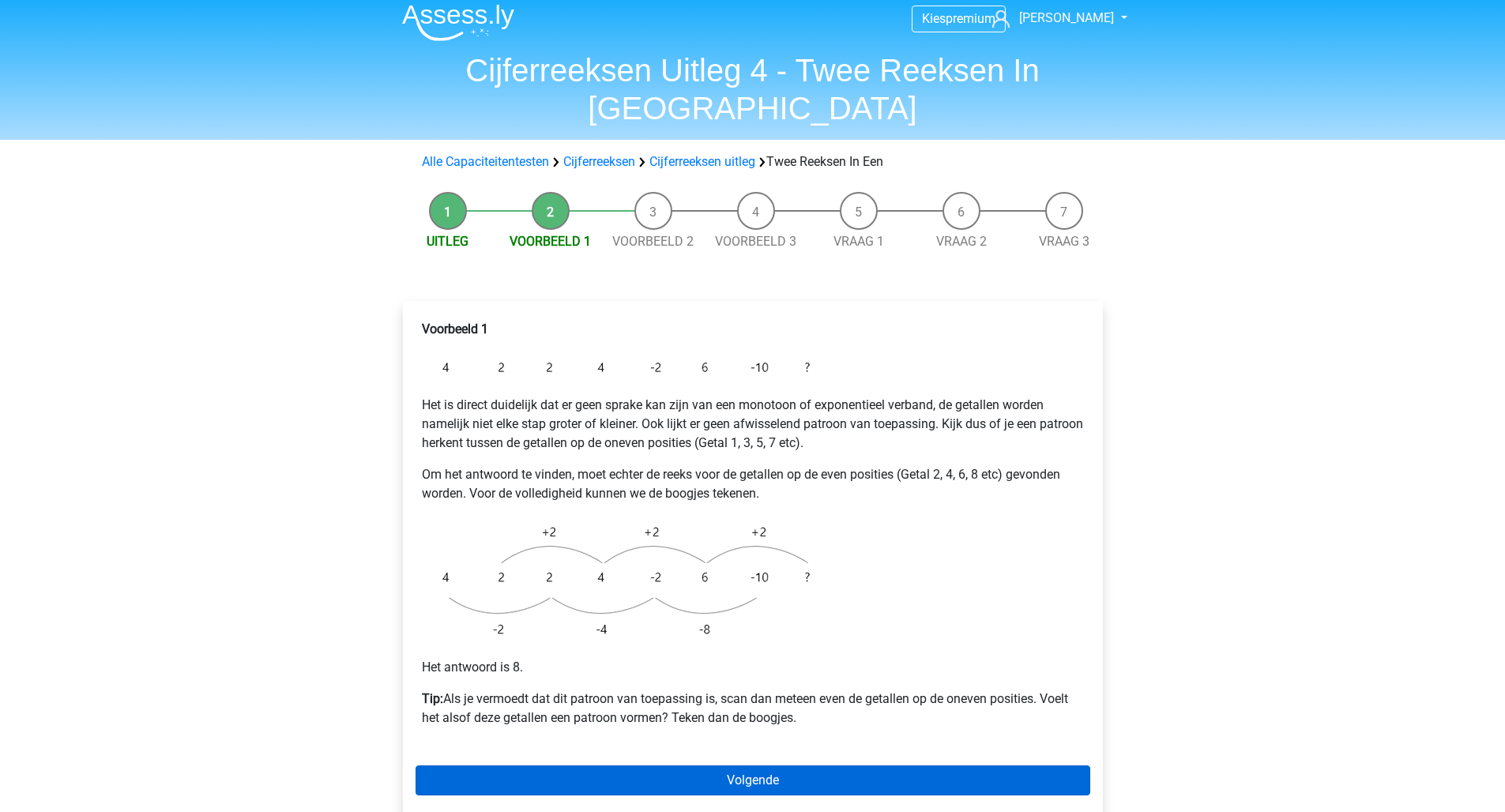
click at [845, 765] on link "Volgende" at bounding box center [753, 779] width 675 height 30
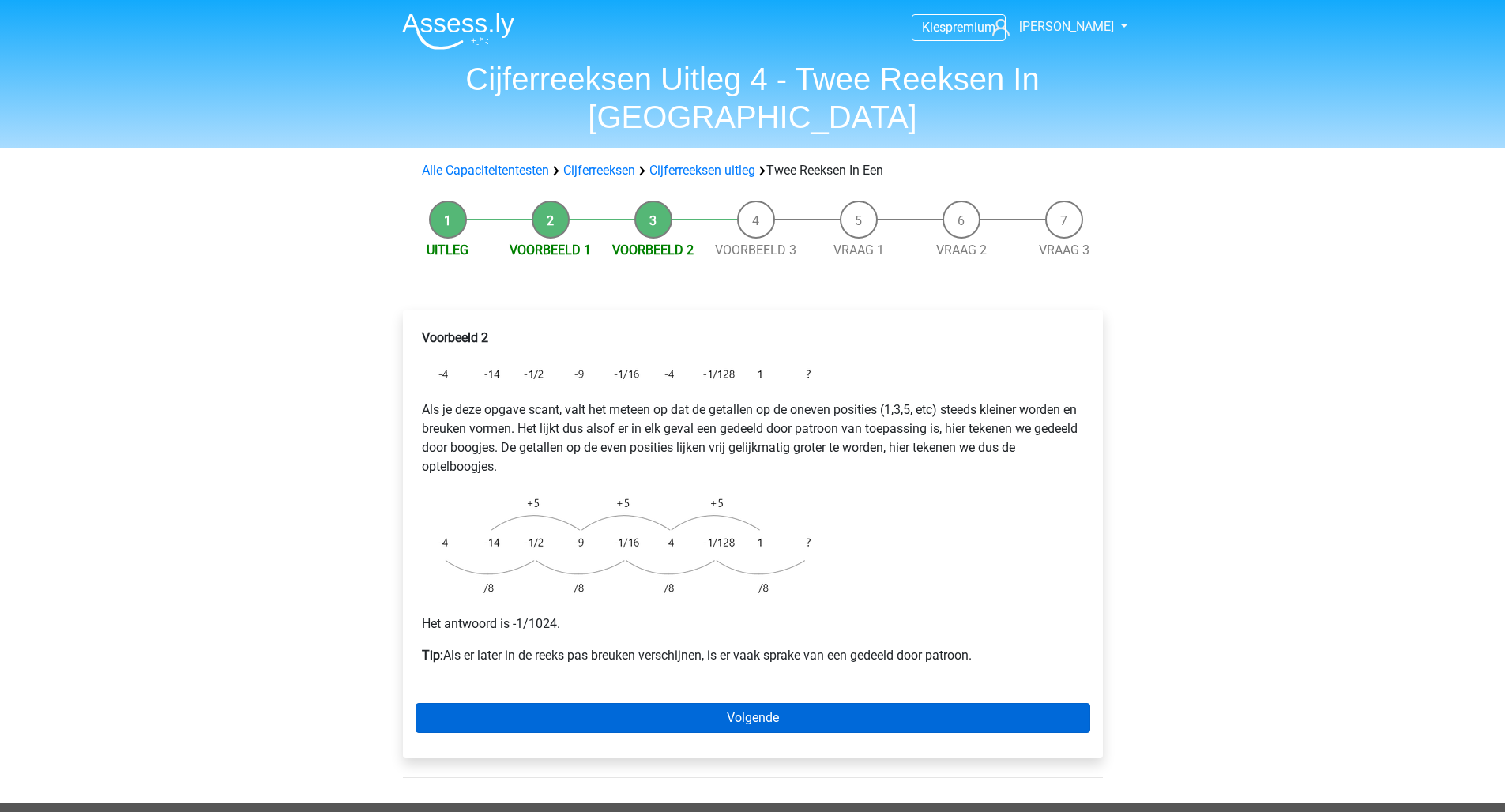
click at [870, 703] on link "Volgende" at bounding box center [753, 718] width 675 height 30
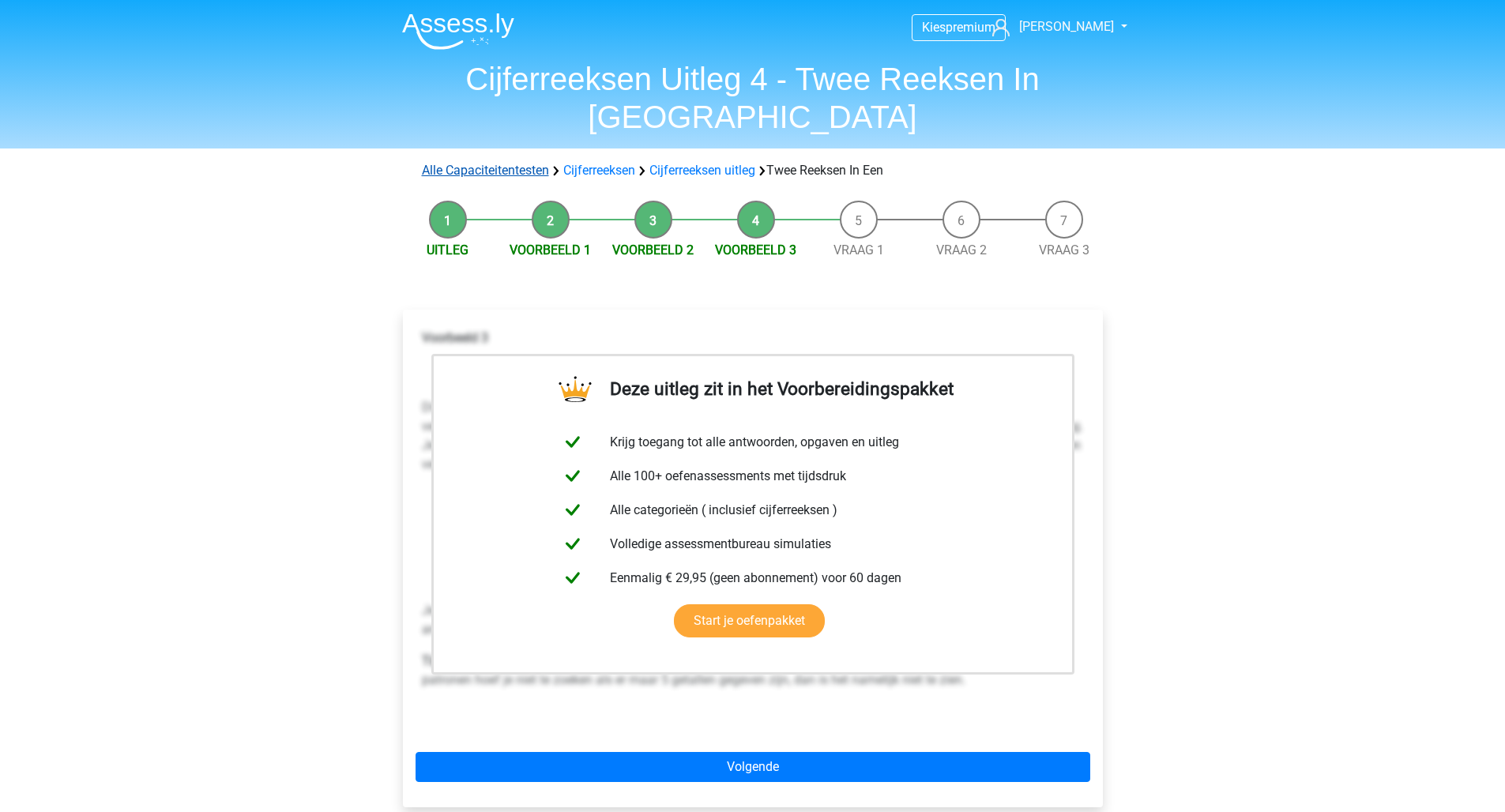
click at [503, 163] on link "Alle Capaciteitentesten" at bounding box center [485, 170] width 127 height 15
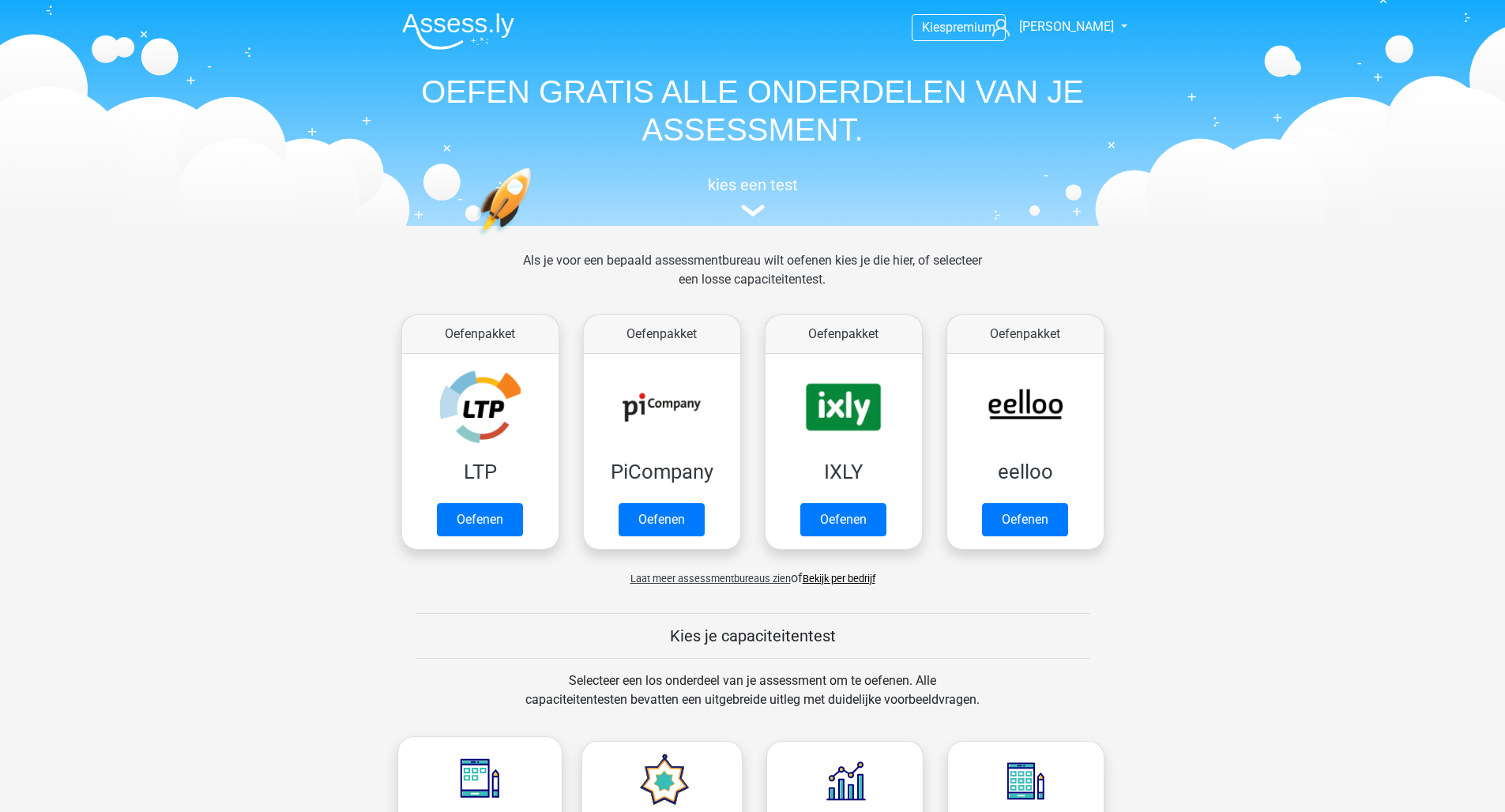
scroll to position [671, 0]
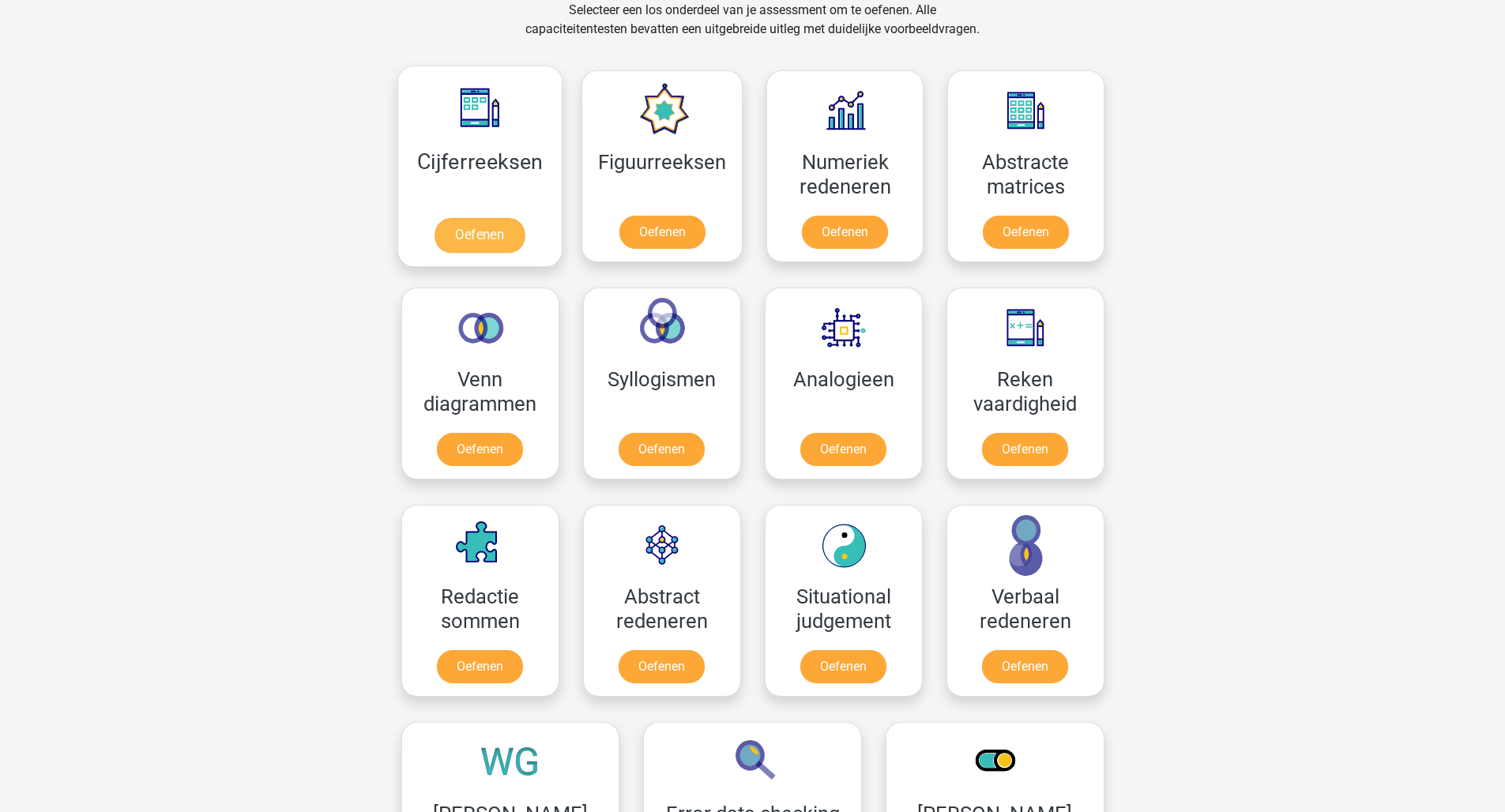
click at [478, 235] on link "Oefenen" at bounding box center [479, 235] width 90 height 35
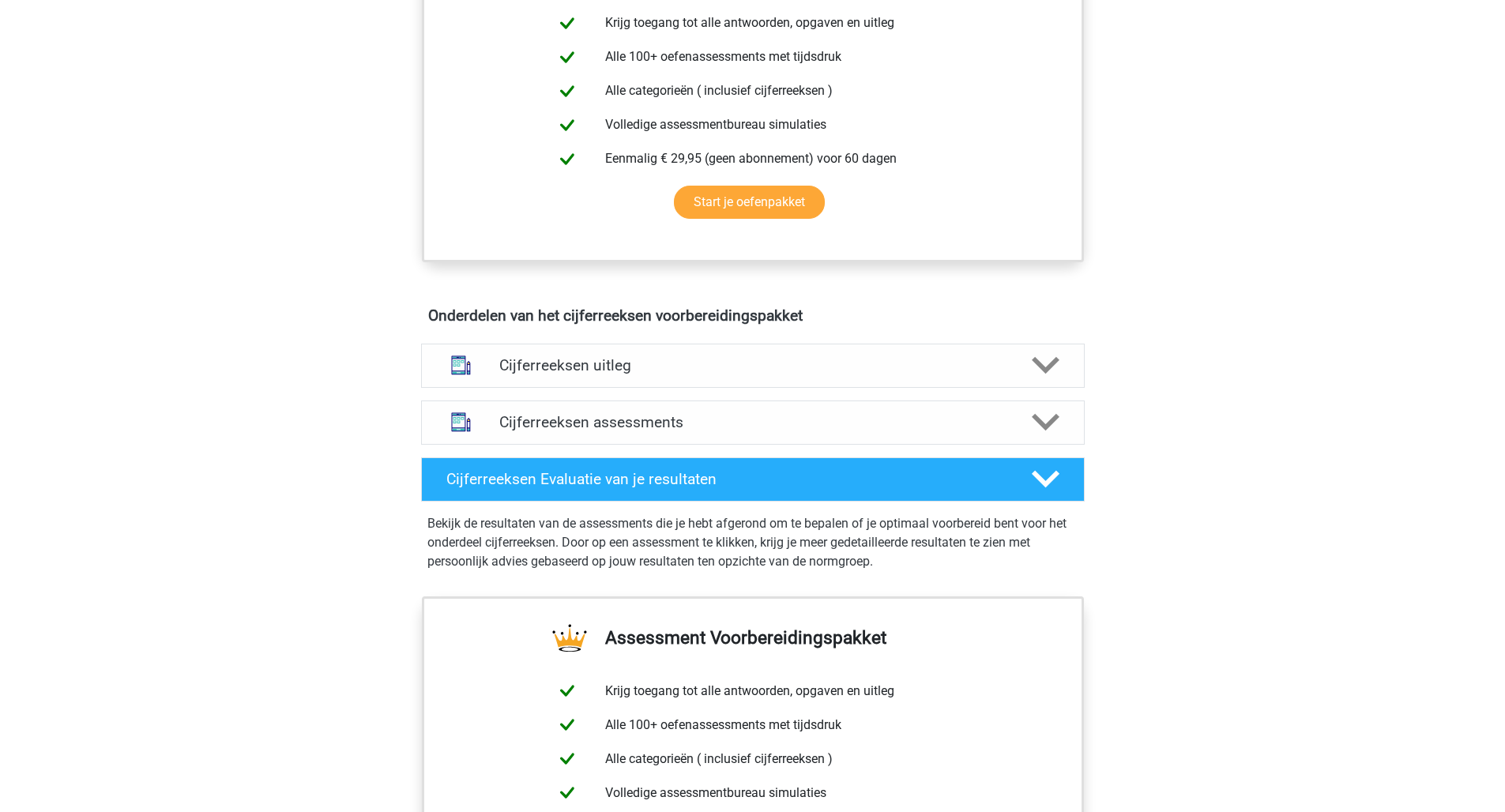
scroll to position [878, 0]
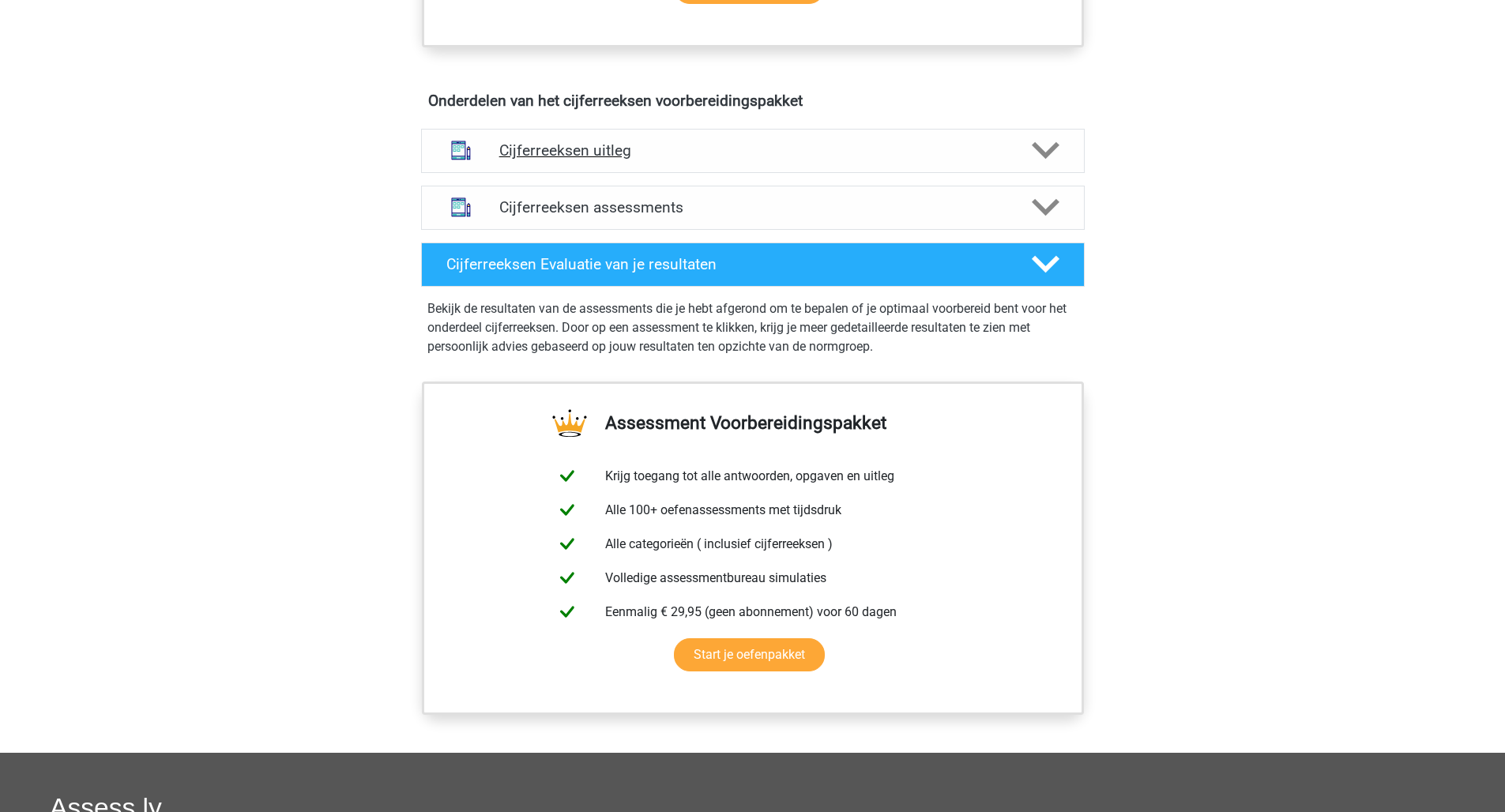
click at [710, 159] on h4 "Cijferreeksen uitleg" at bounding box center [753, 150] width 507 height 18
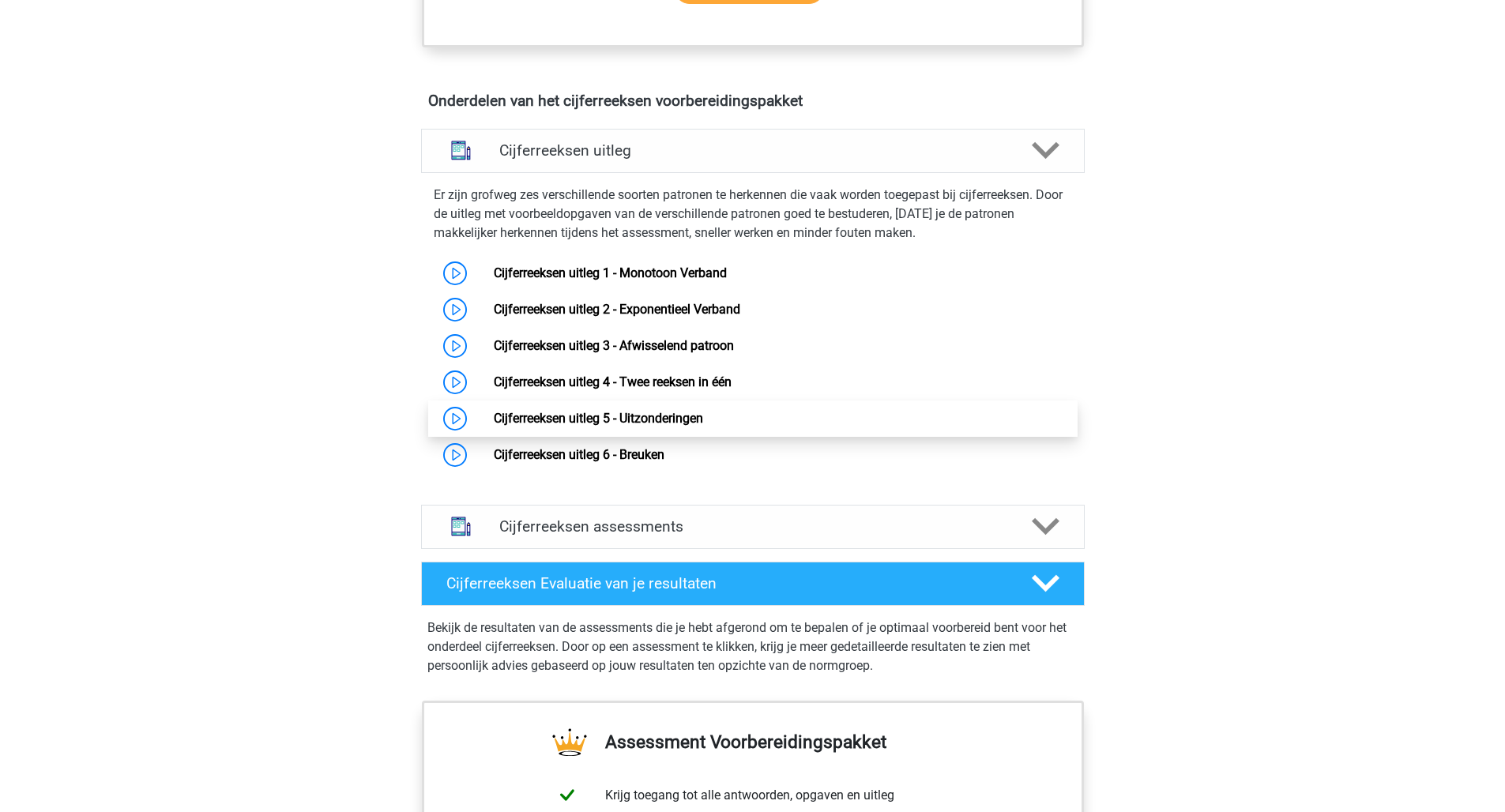
click at [659, 426] on link "Cijferreeksen uitleg 5 - Uitzonderingen" at bounding box center [598, 418] width 209 height 15
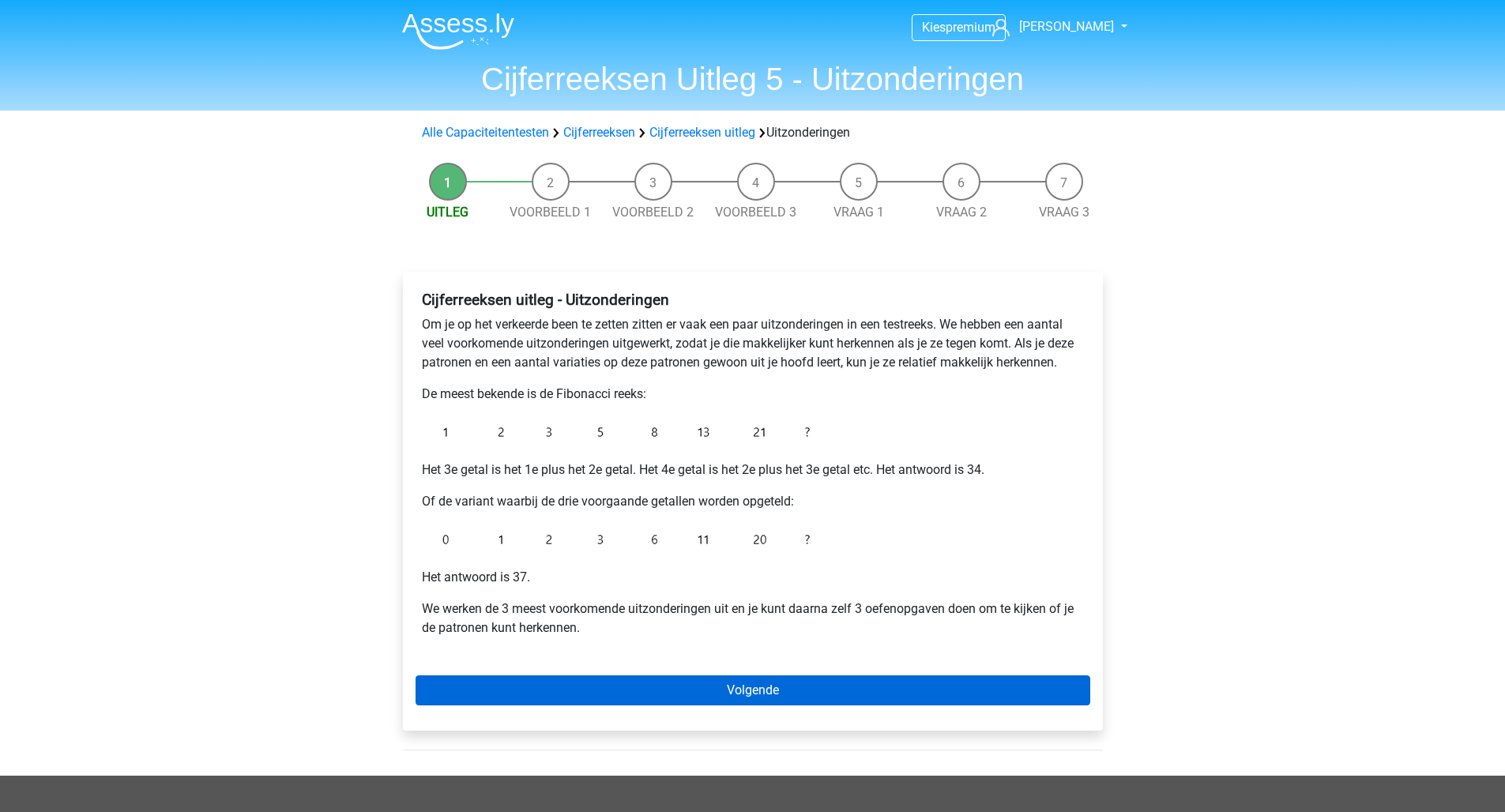
click at [702, 693] on link "Volgende" at bounding box center [753, 690] width 675 height 30
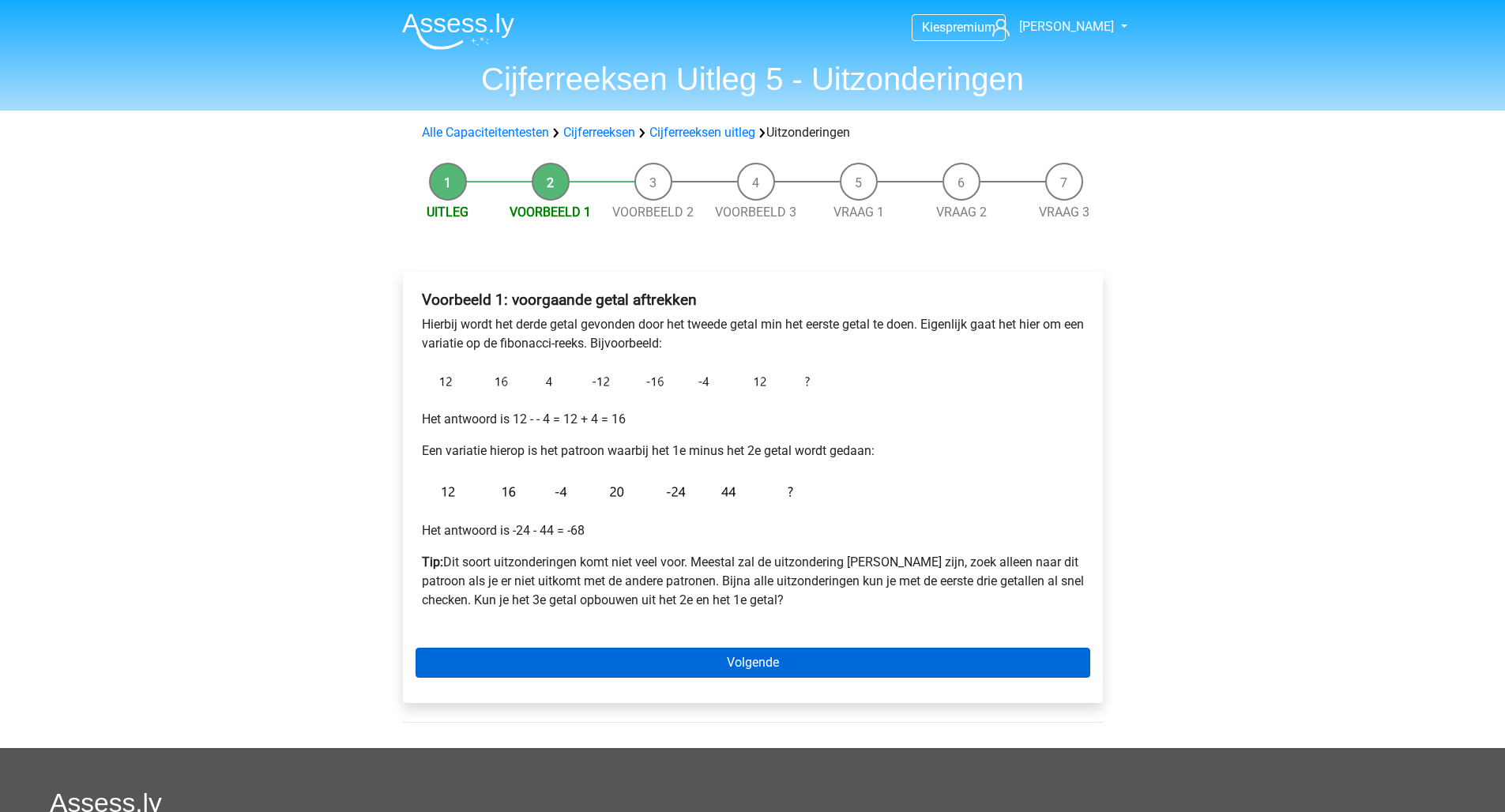
drag, startPoint x: 672, startPoint y: 649, endPoint x: 665, endPoint y: 658, distance: 11.4
click at [665, 658] on link "Volgende" at bounding box center [753, 662] width 675 height 30
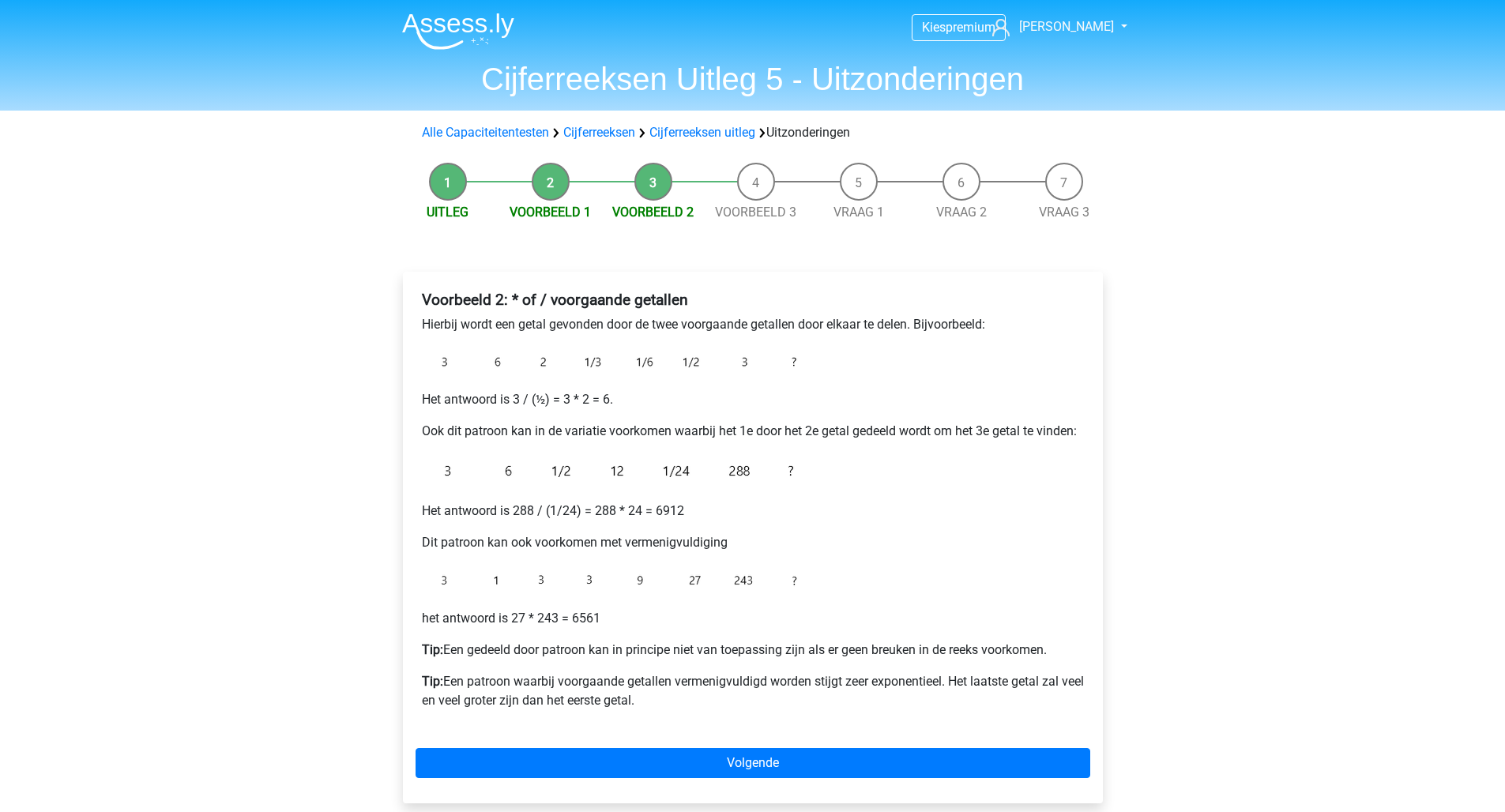
drag, startPoint x: 1186, startPoint y: 278, endPoint x: 1123, endPoint y: 272, distance: 63.3
click at [1154, 284] on div "Kies premium [PERSON_NAME] [EMAIL_ADDRESS][DOMAIN_NAME]" at bounding box center [752, 632] width 1505 height 1265
click at [981, 252] on div "Voorbeeld 2: * of / voorgaande getallen Hierbij wordt een getal gevonden door d…" at bounding box center [753, 544] width 725 height 608
click at [1040, 137] on div "Alle Capaciteitentesten Cijferreeksen Cijferreeksen uitleg Uitzonderingen" at bounding box center [753, 132] width 675 height 19
drag, startPoint x: 1055, startPoint y: 172, endPoint x: 1058, endPoint y: 180, distance: 8.5
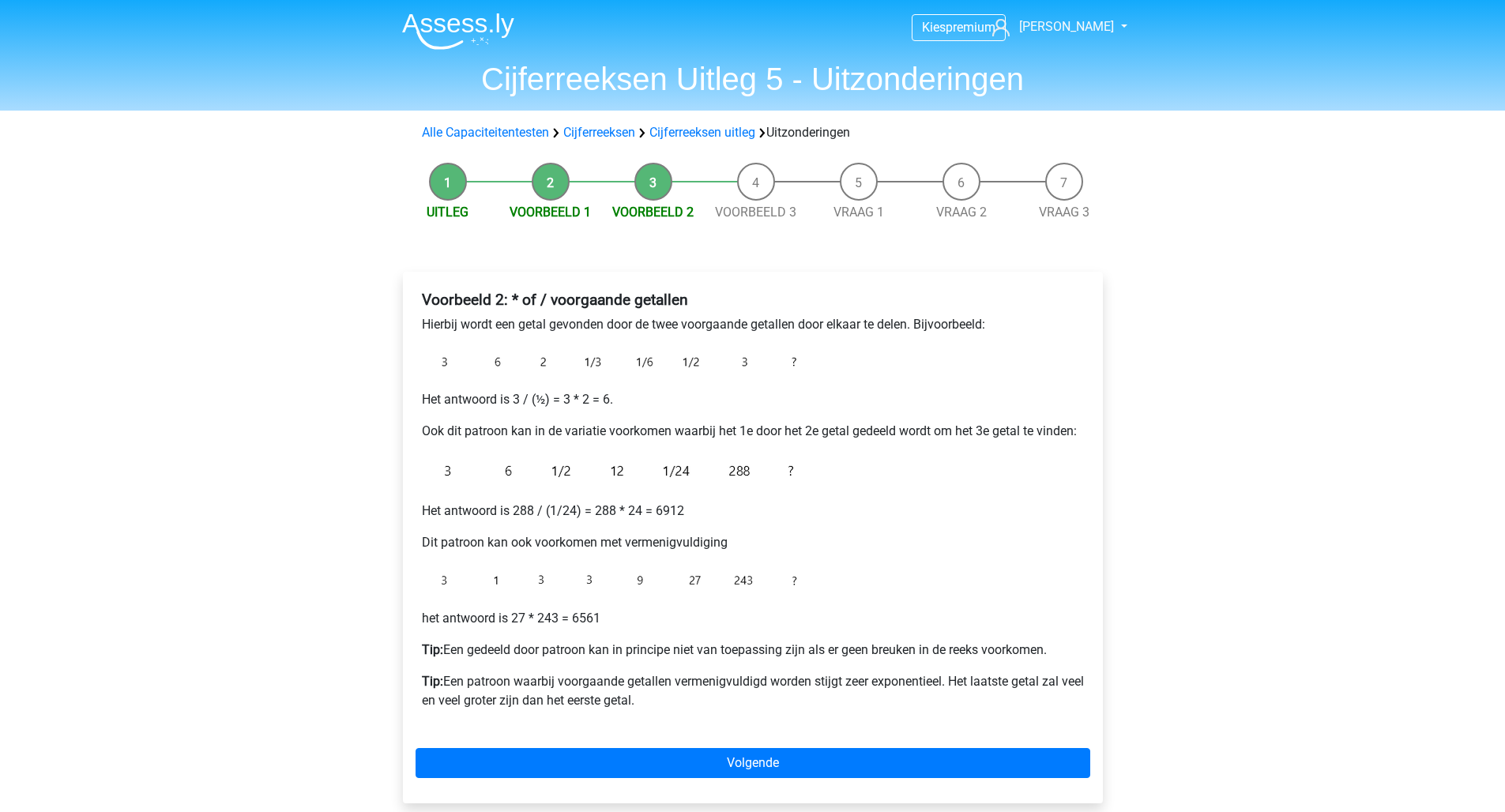
click at [1057, 177] on div "Kies premium Jesse Jessetollenaarps4@gmail.com" at bounding box center [752, 632] width 1505 height 1265
click at [1059, 180] on li "Vraag 3" at bounding box center [1064, 192] width 102 height 59
click at [1000, 196] on li "Vraag 2" at bounding box center [961, 192] width 102 height 59
drag, startPoint x: 1354, startPoint y: 8, endPoint x: 843, endPoint y: -41, distance: 513.3
click at [843, 0] on html "Kies premium Jesse Jessetollenaarps4@gmail.com" at bounding box center [752, 632] width 1505 height 1265
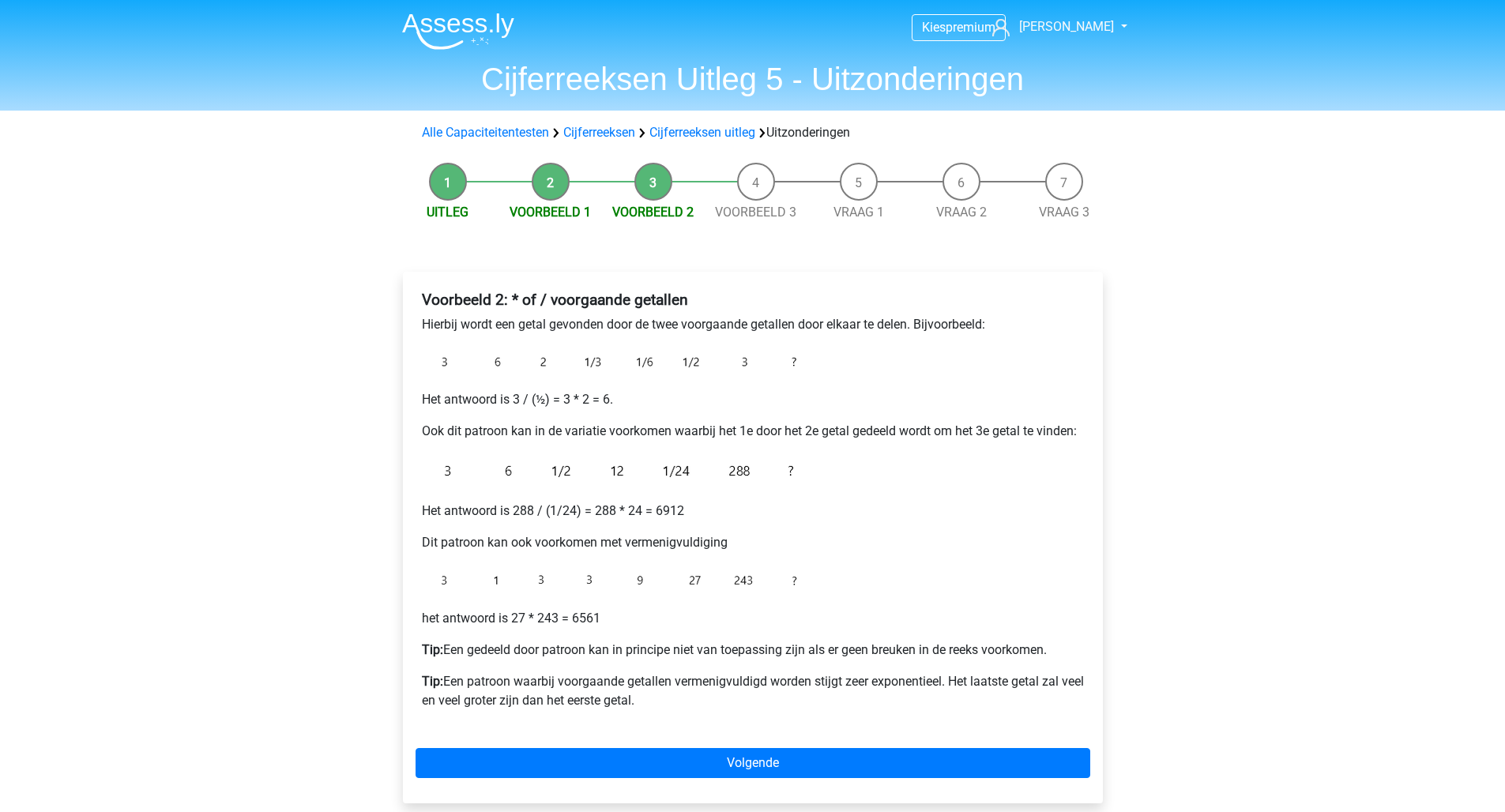
drag, startPoint x: 205, startPoint y: 11, endPoint x: 502, endPoint y: -41, distance: 301.5
click at [502, 0] on html "Kies premium Jesse Jessetollenaarps4@gmail.com" at bounding box center [752, 632] width 1505 height 1265
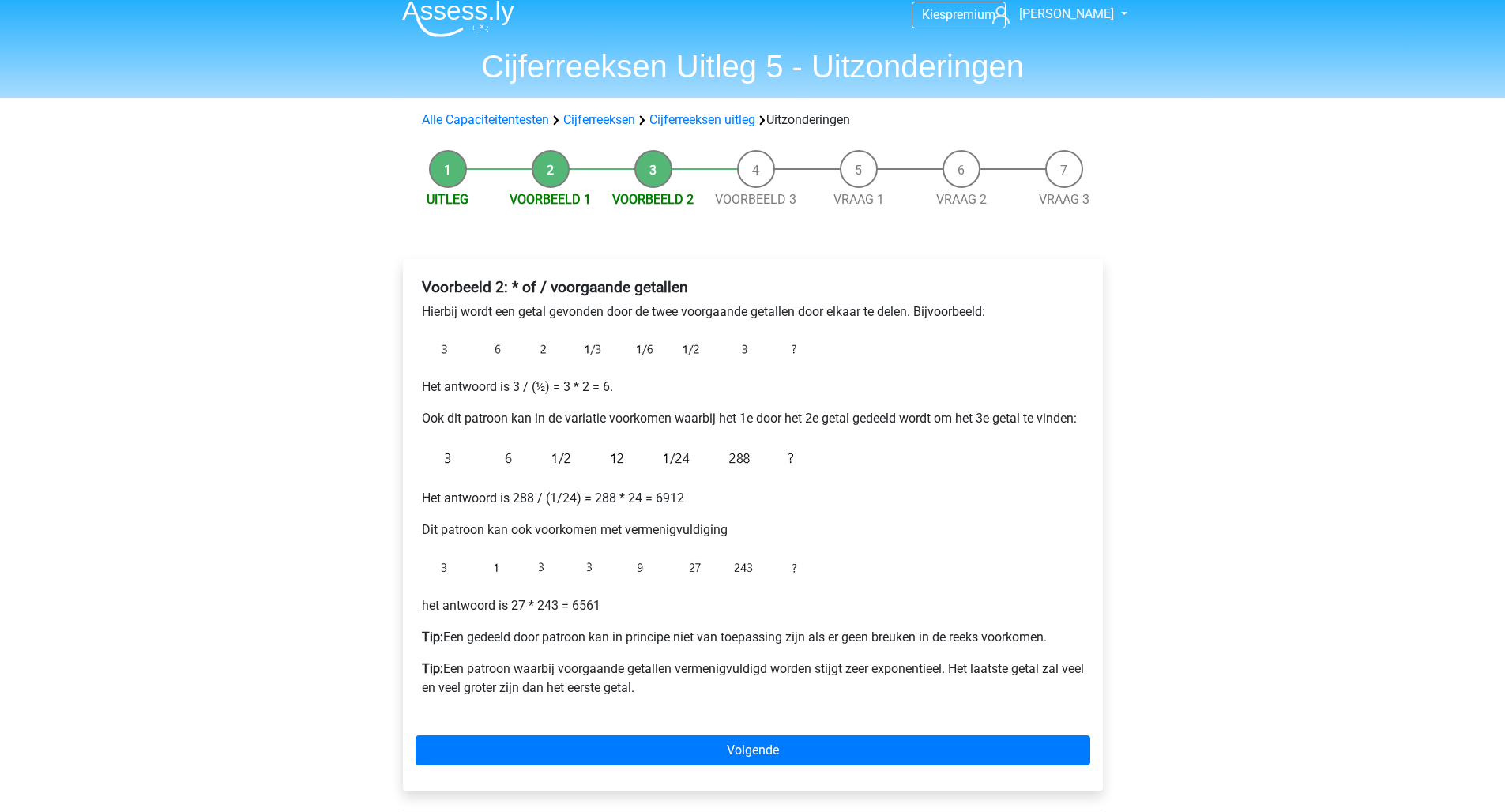
scroll to position [33, 0]
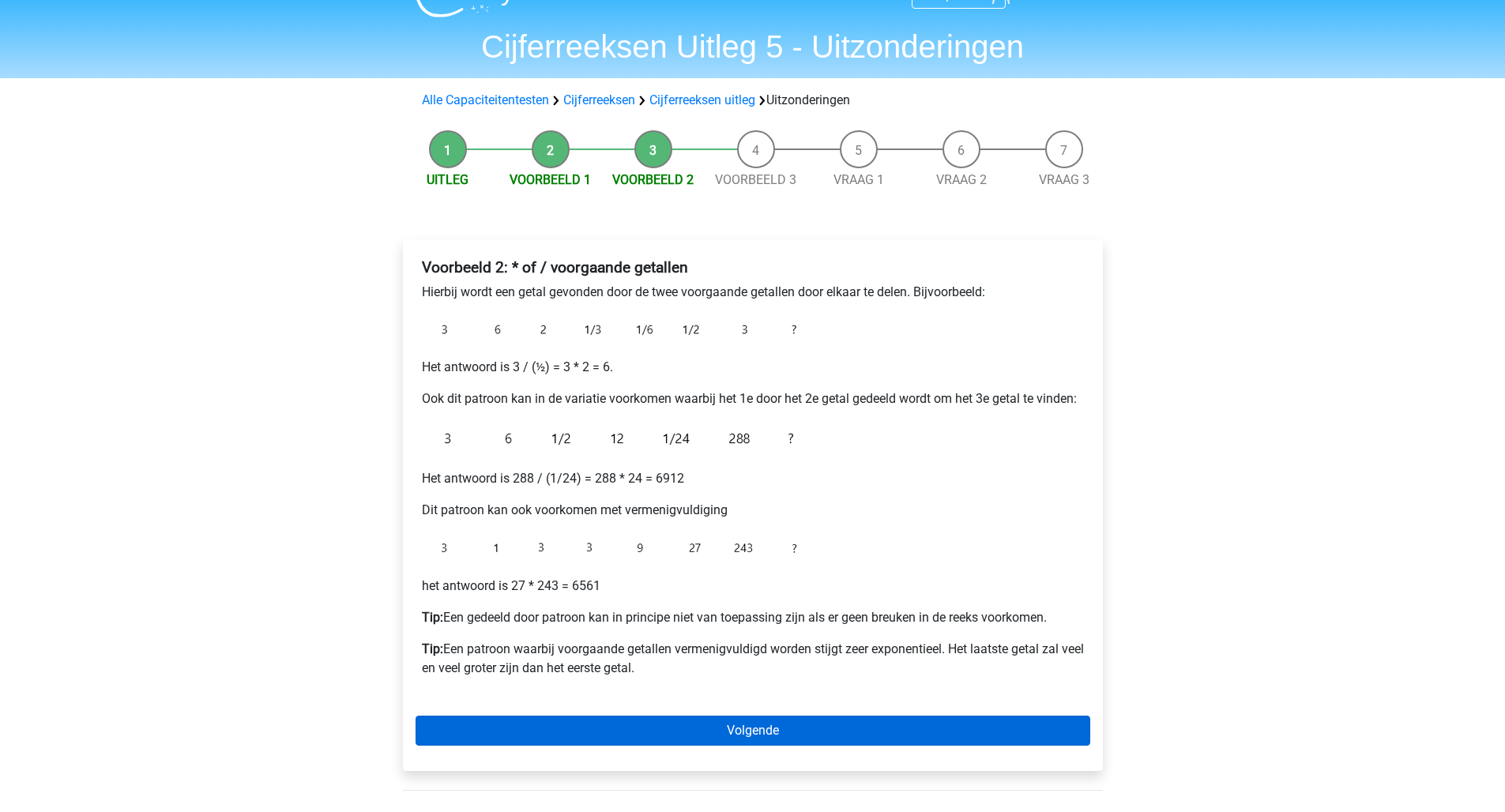
click at [589, 736] on link "Volgende" at bounding box center [753, 730] width 675 height 30
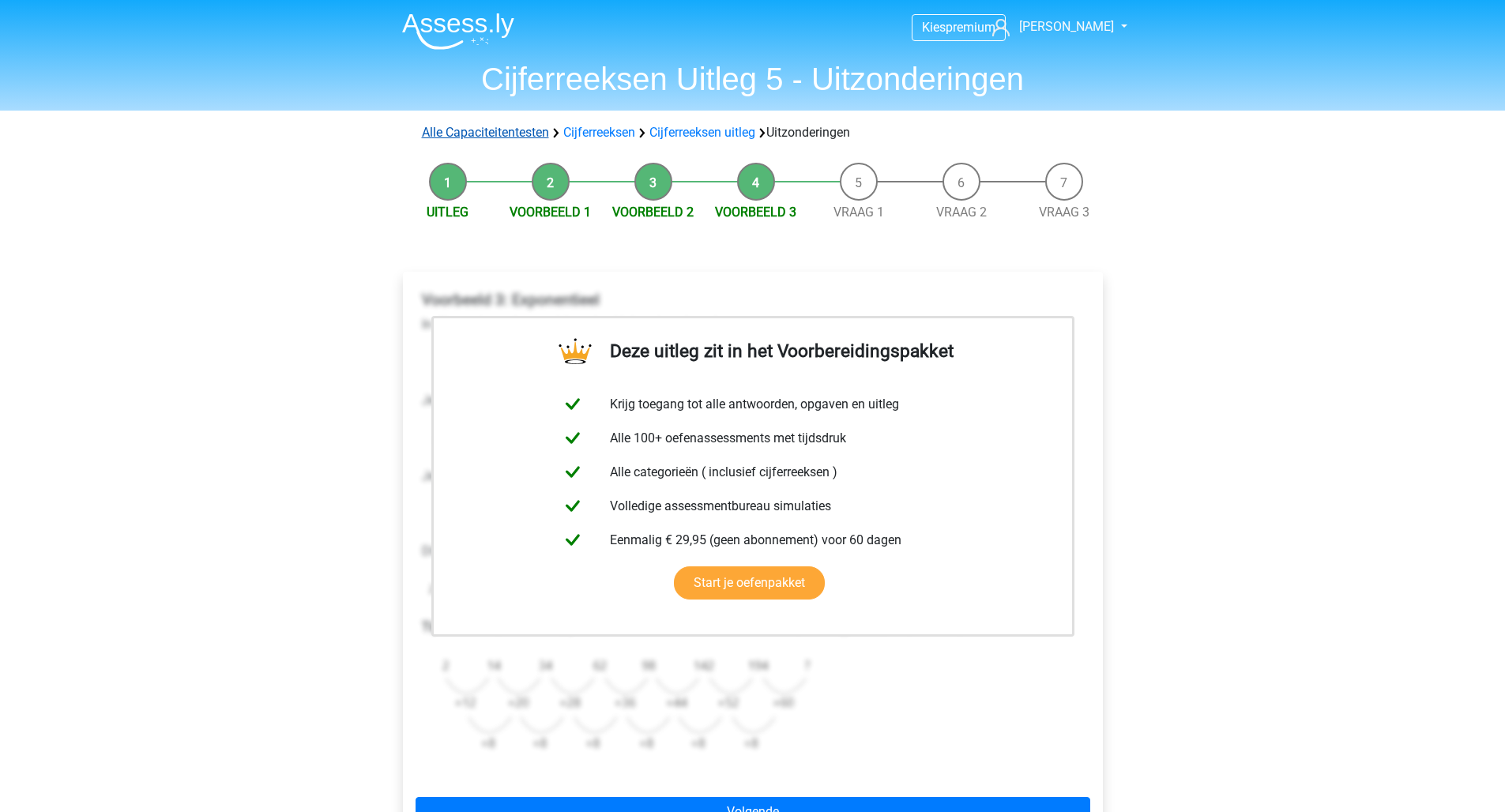
click at [476, 131] on link "Alle Capaciteitentesten" at bounding box center [485, 132] width 127 height 15
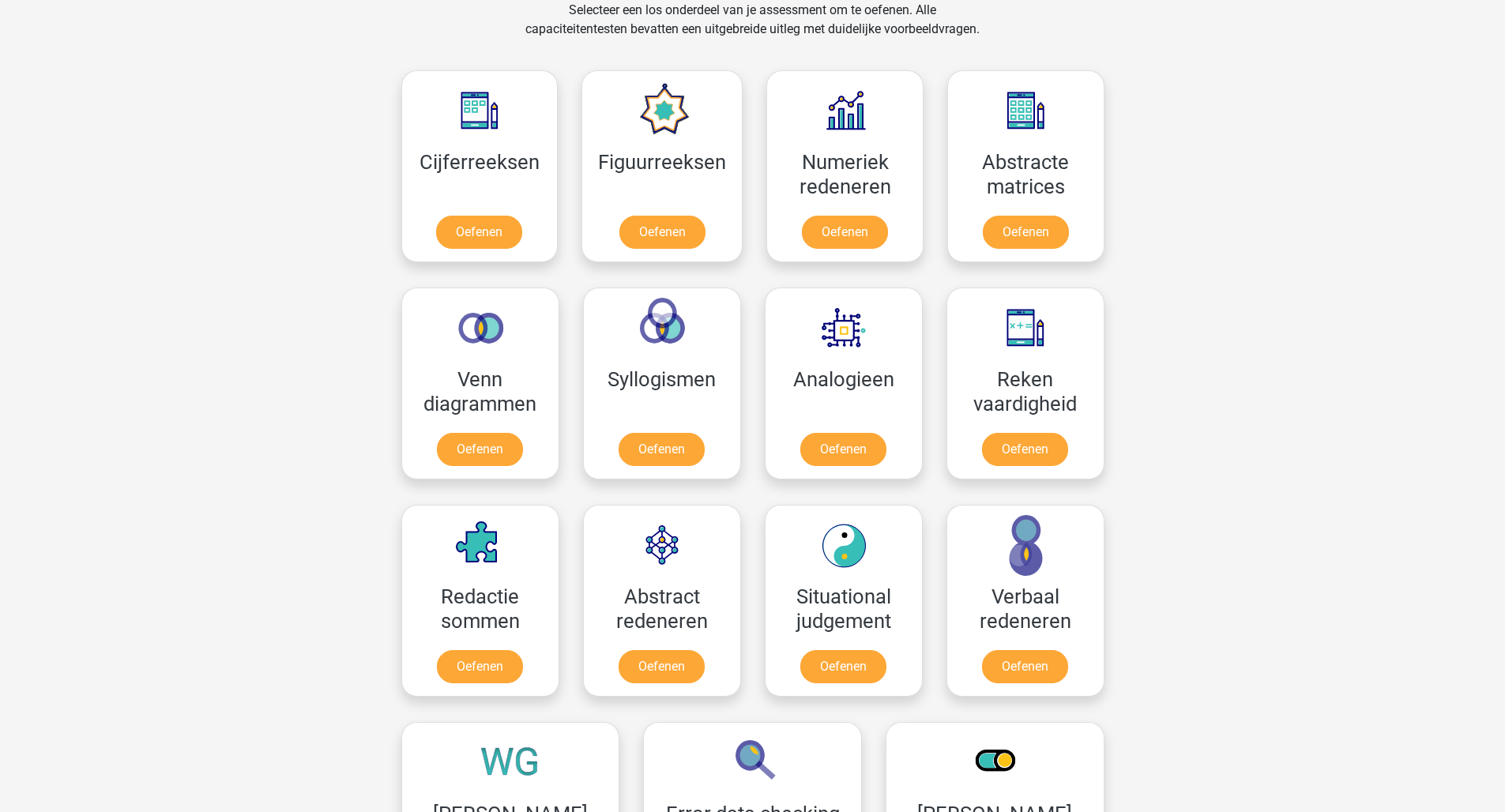
scroll to position [671, 0]
click at [472, 232] on link "Oefenen" at bounding box center [479, 235] width 90 height 35
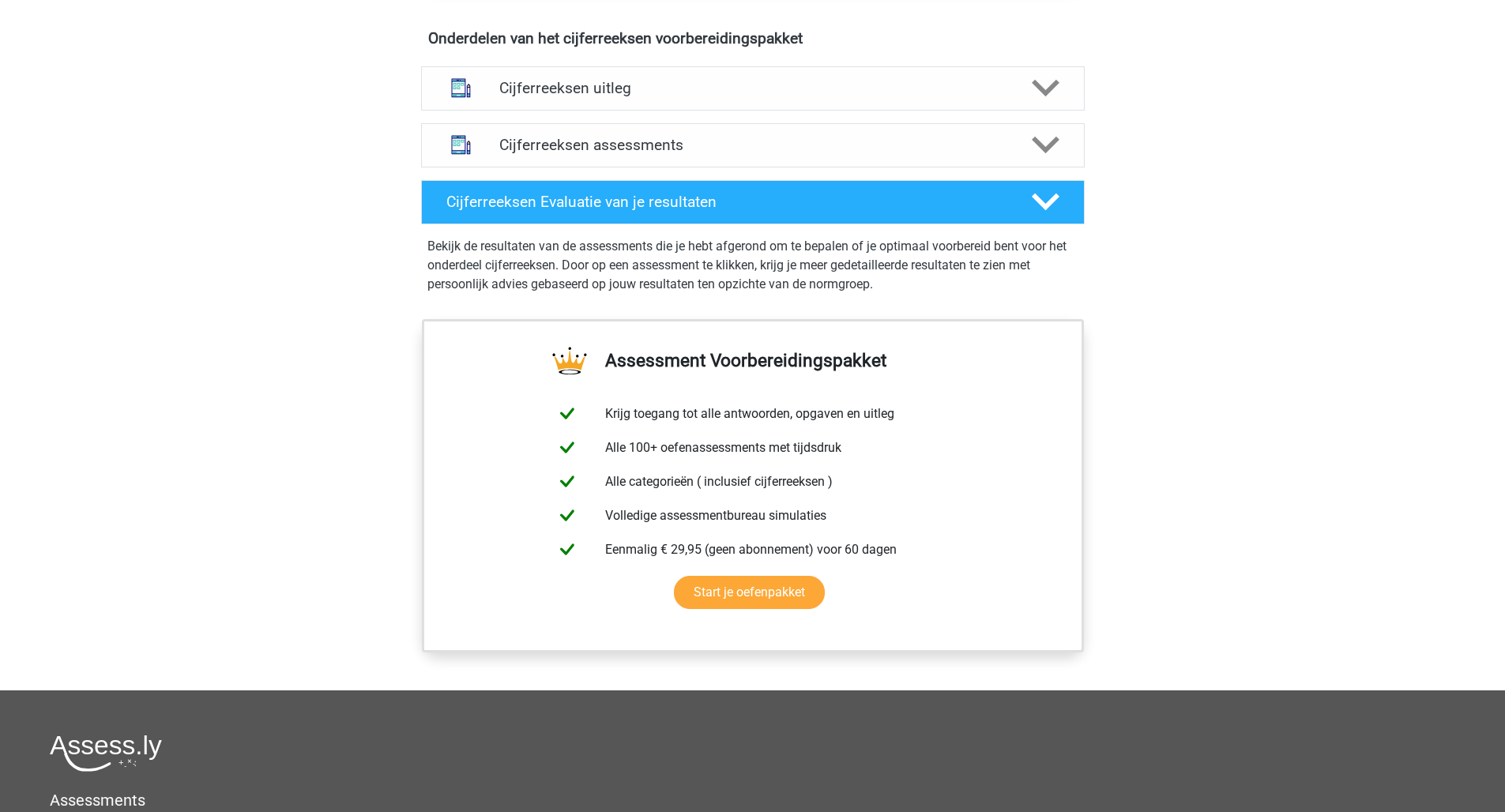
scroll to position [716, 0]
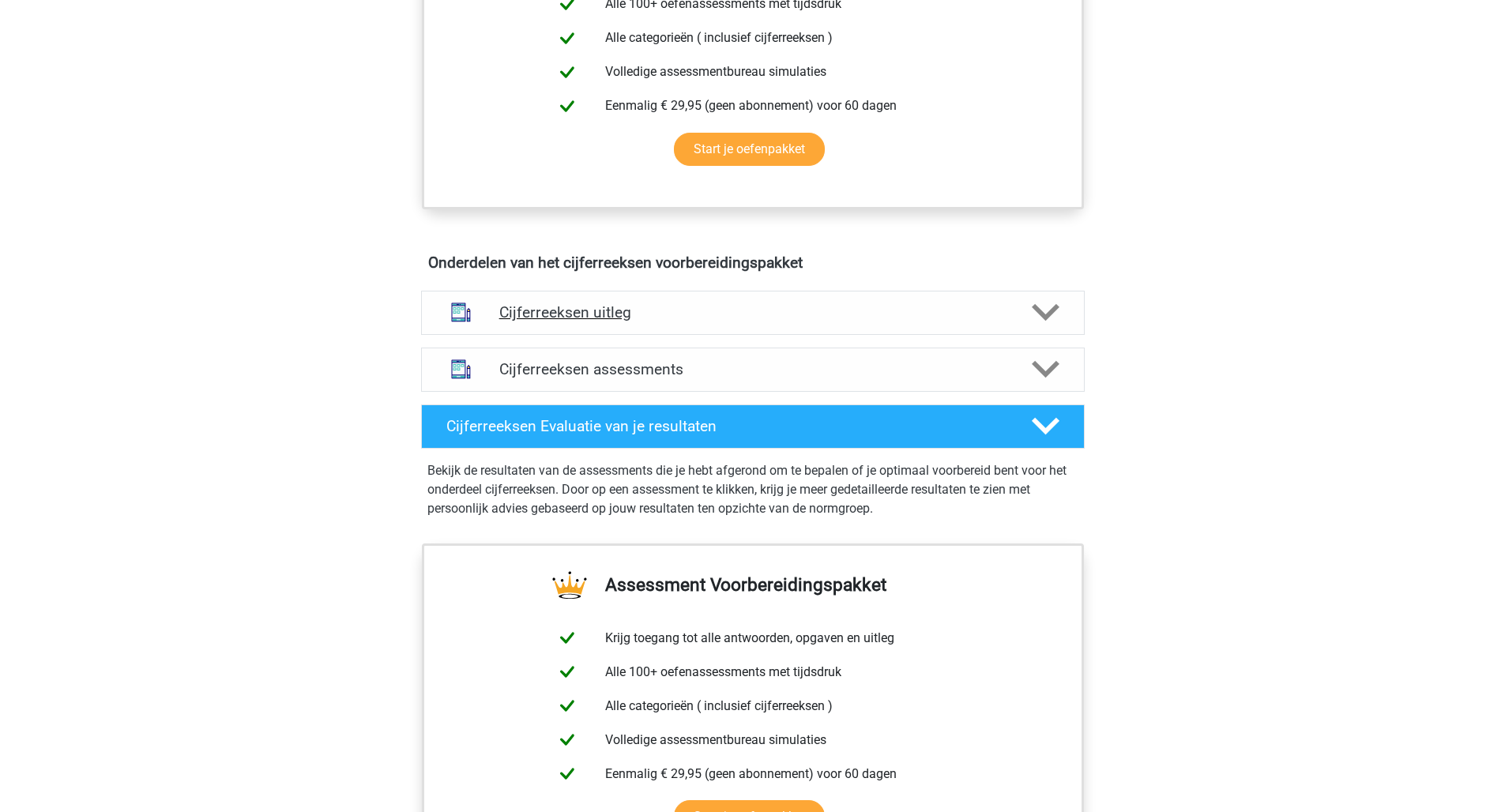
click at [1057, 326] on icon at bounding box center [1046, 312] width 28 height 28
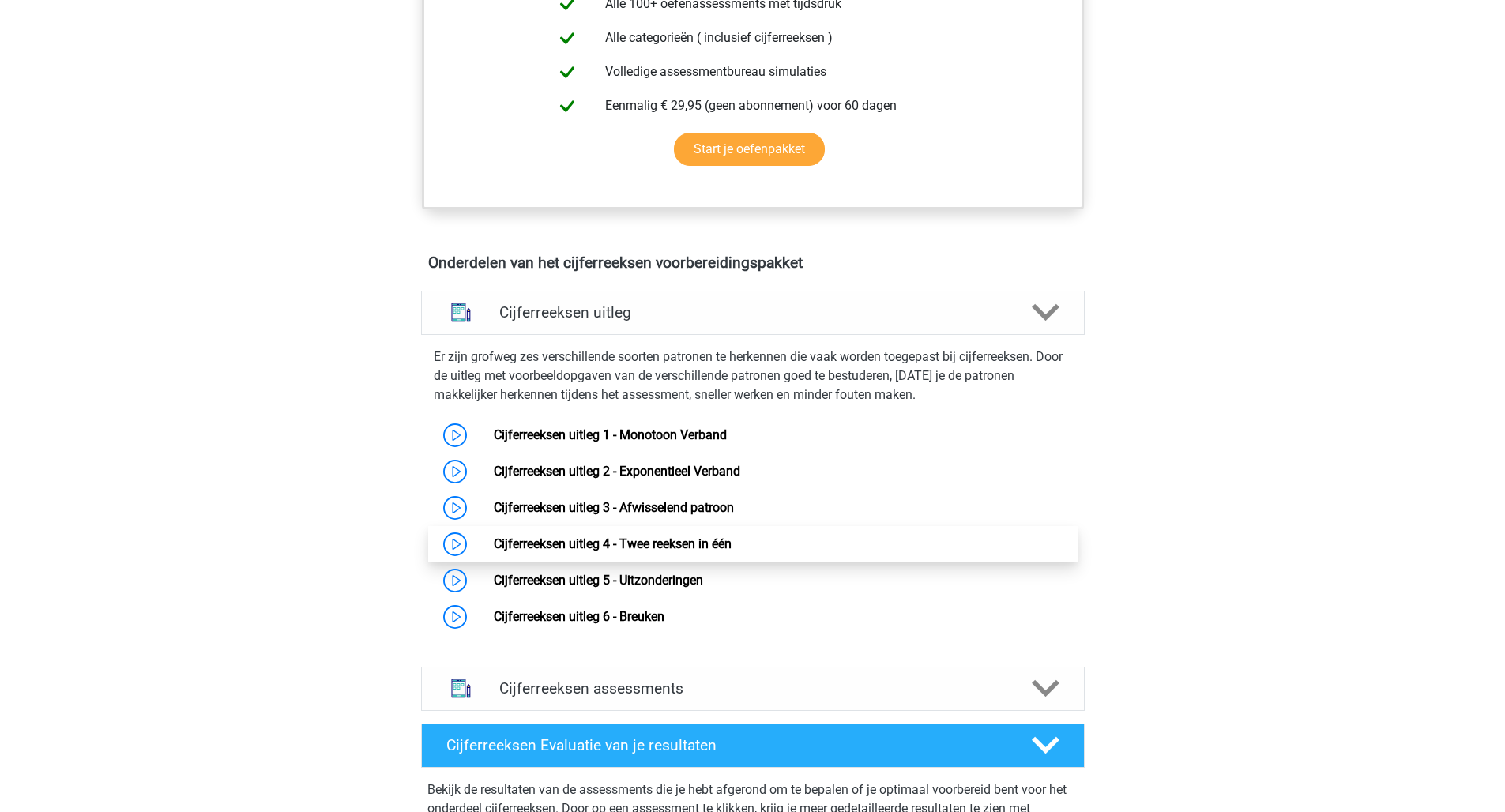
click at [670, 551] on link "Cijferreeksen uitleg 4 - Twee reeksen in één" at bounding box center [612, 544] width 237 height 15
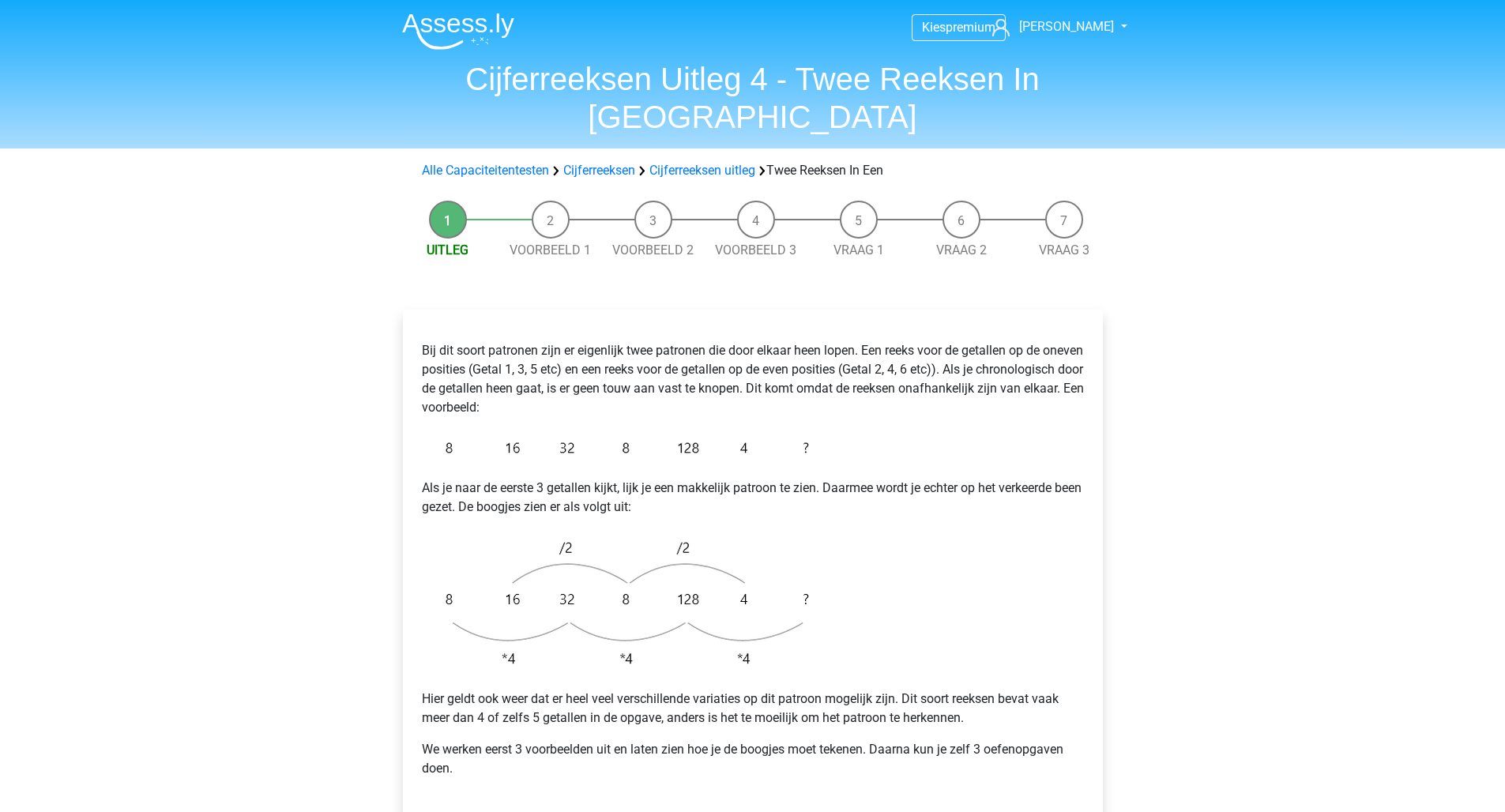
scroll to position [30, 0]
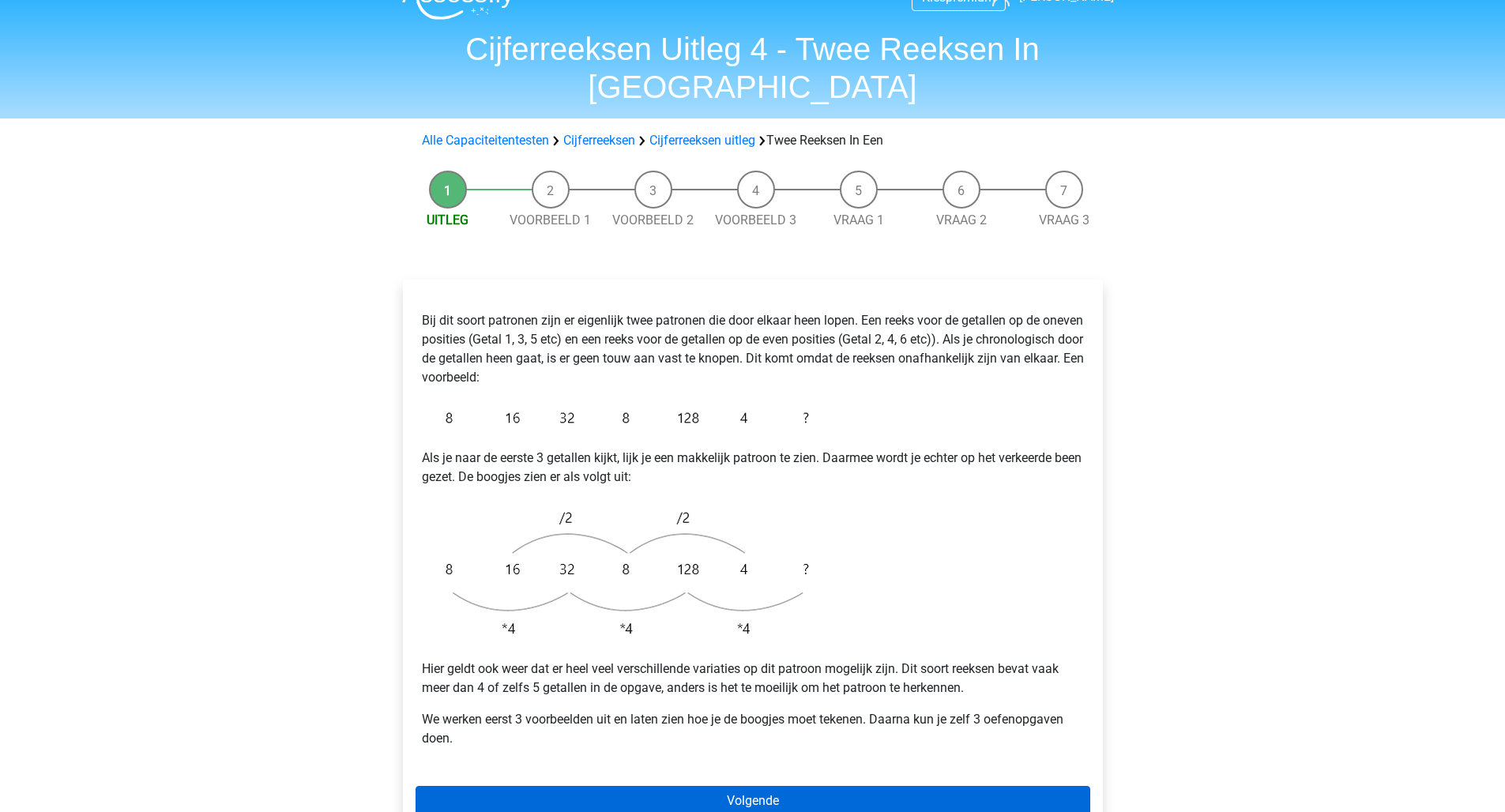
click at [754, 786] on link "Volgende" at bounding box center [753, 801] width 675 height 30
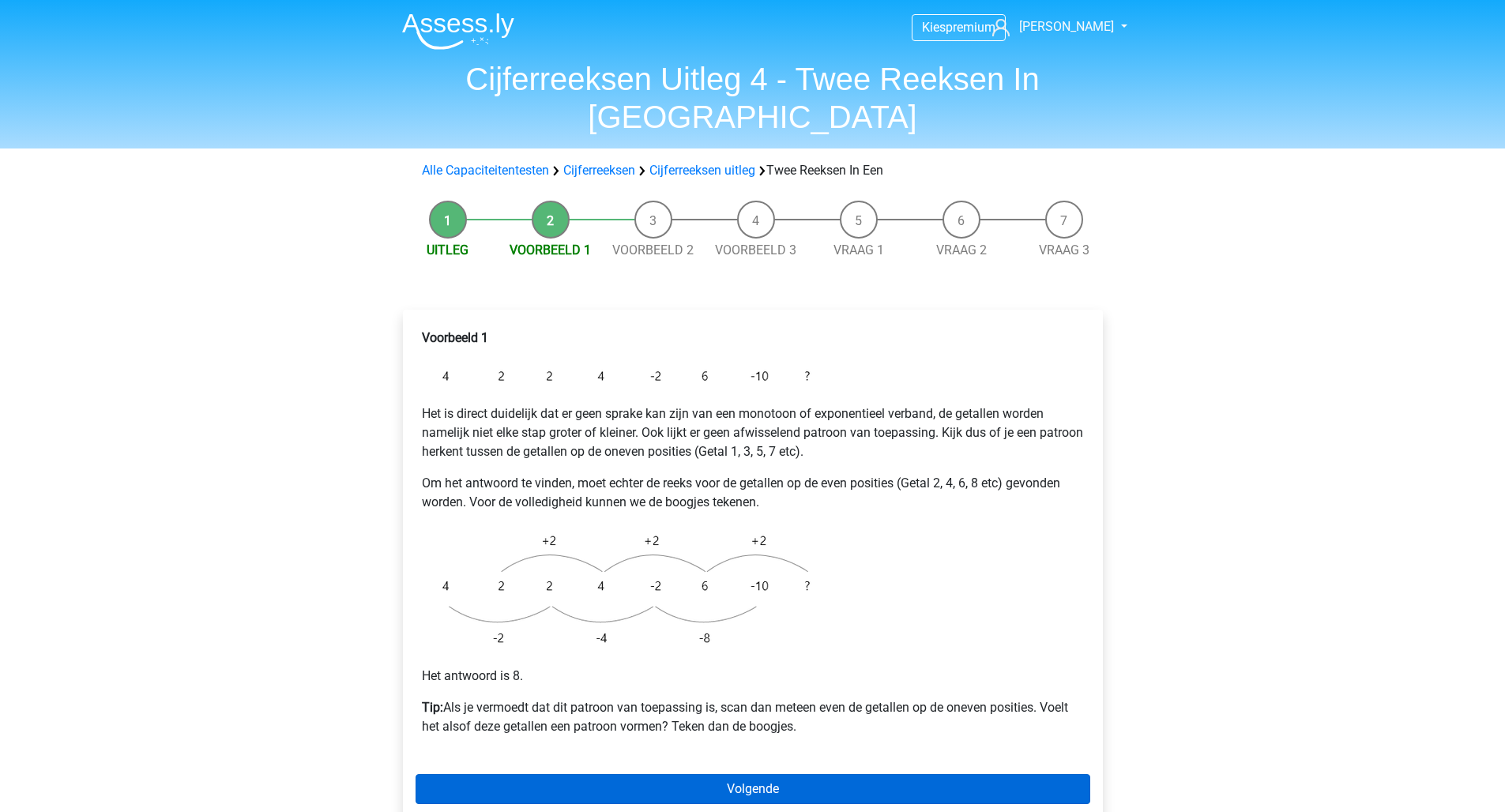
click at [763, 774] on link "Volgende" at bounding box center [753, 788] width 675 height 30
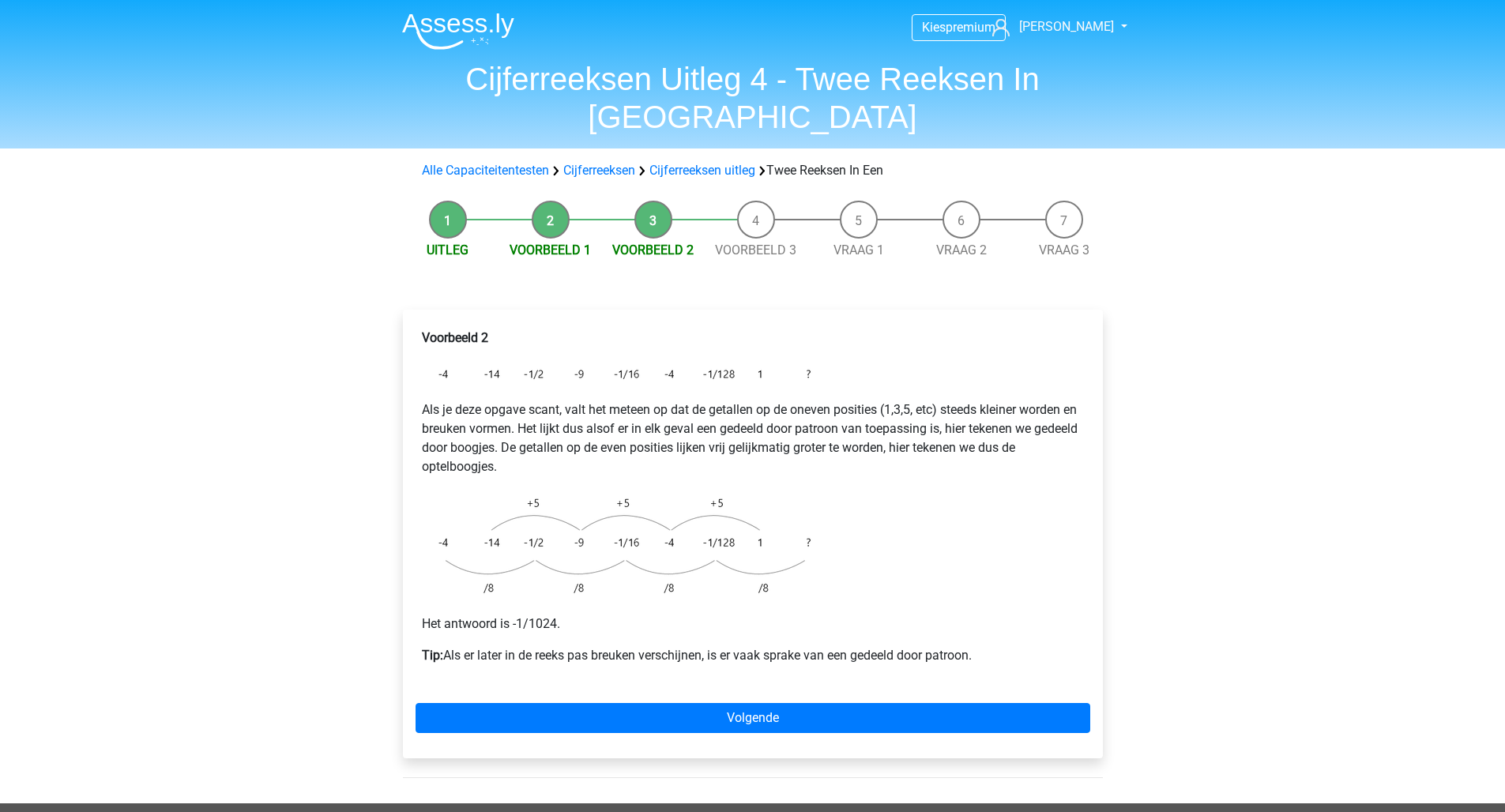
scroll to position [3, 0]
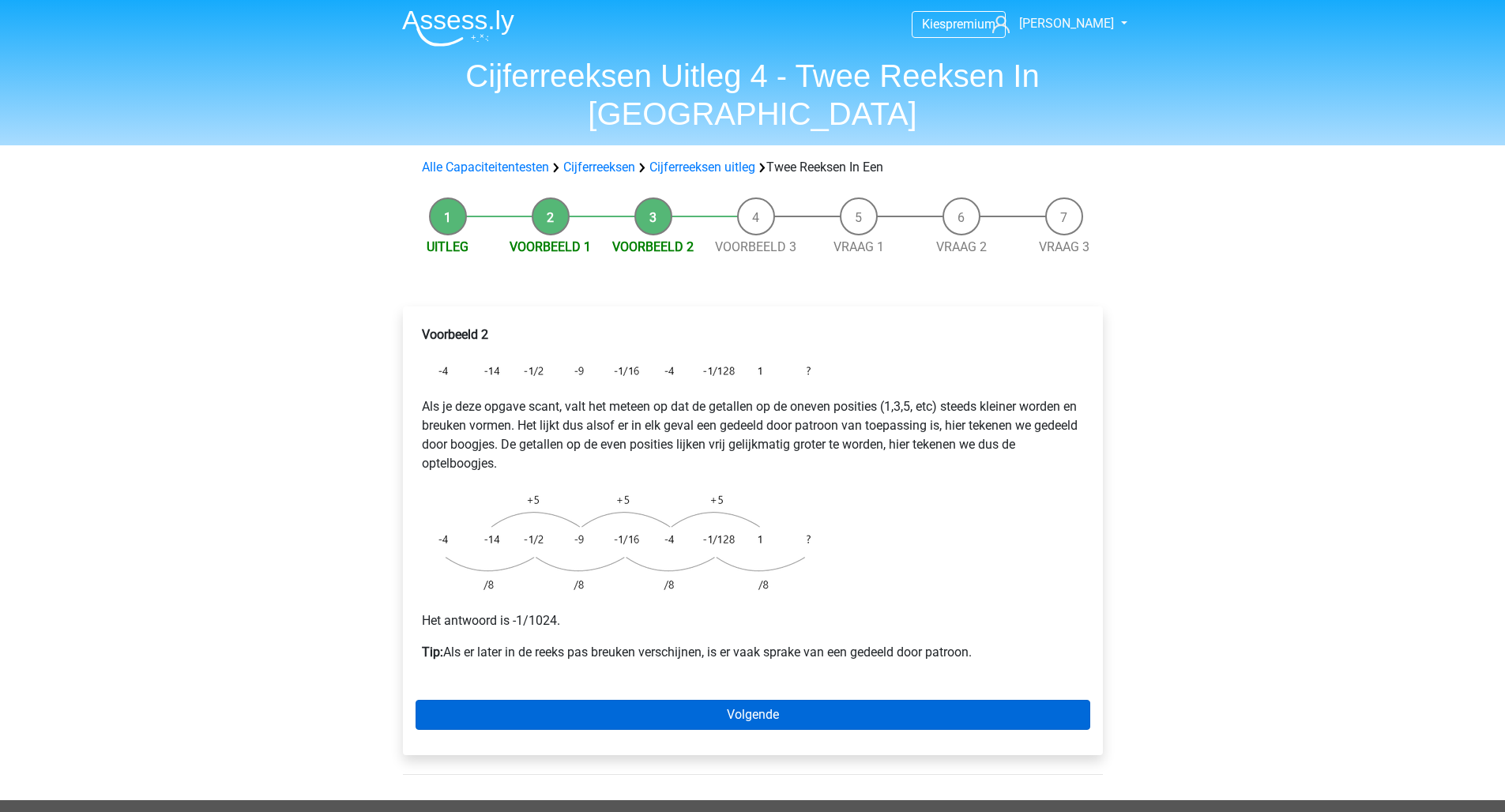
click at [699, 700] on link "Volgende" at bounding box center [753, 714] width 675 height 30
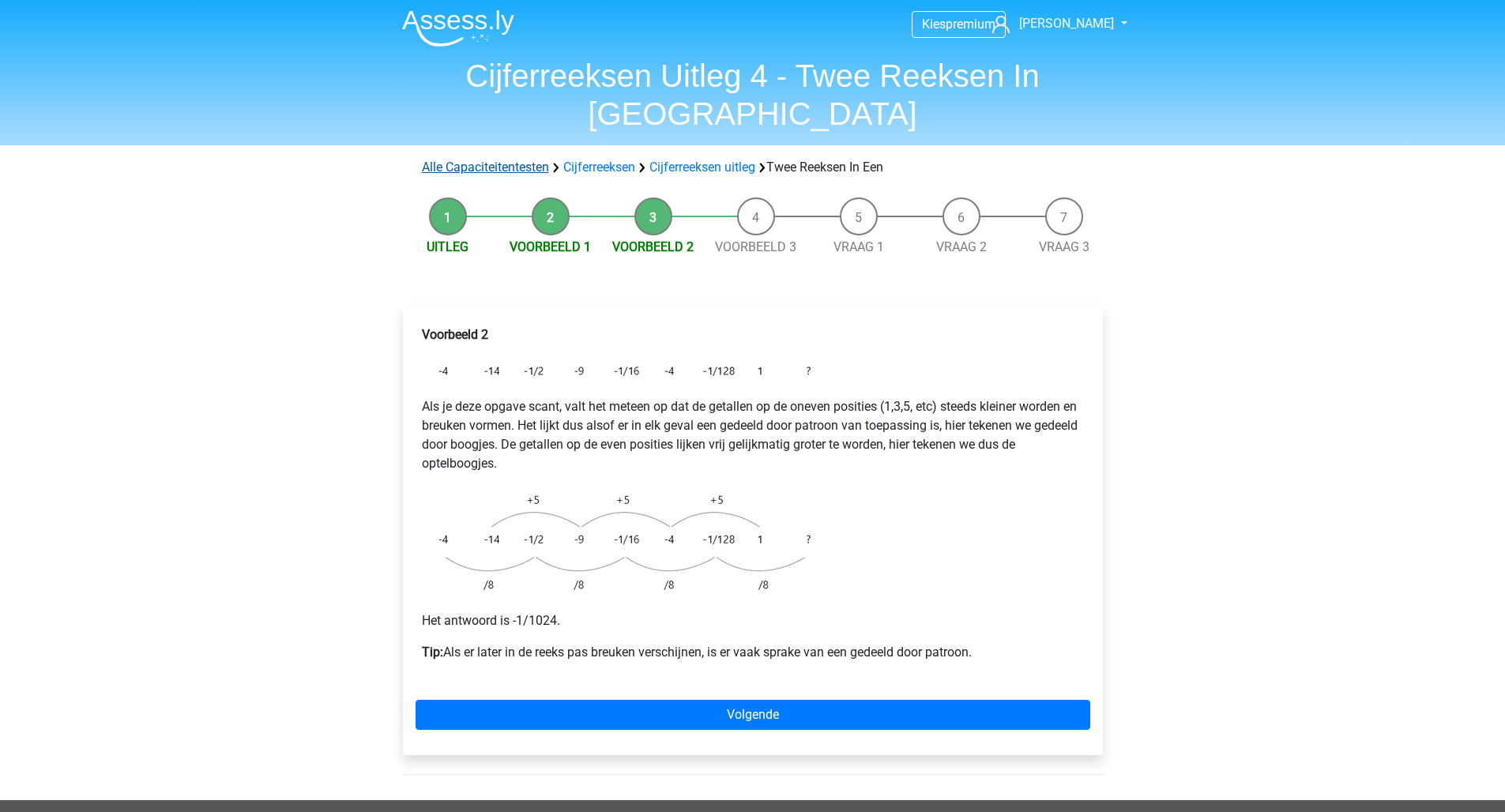
click at [453, 159] on link "Alle Capaciteitentesten" at bounding box center [485, 167] width 127 height 15
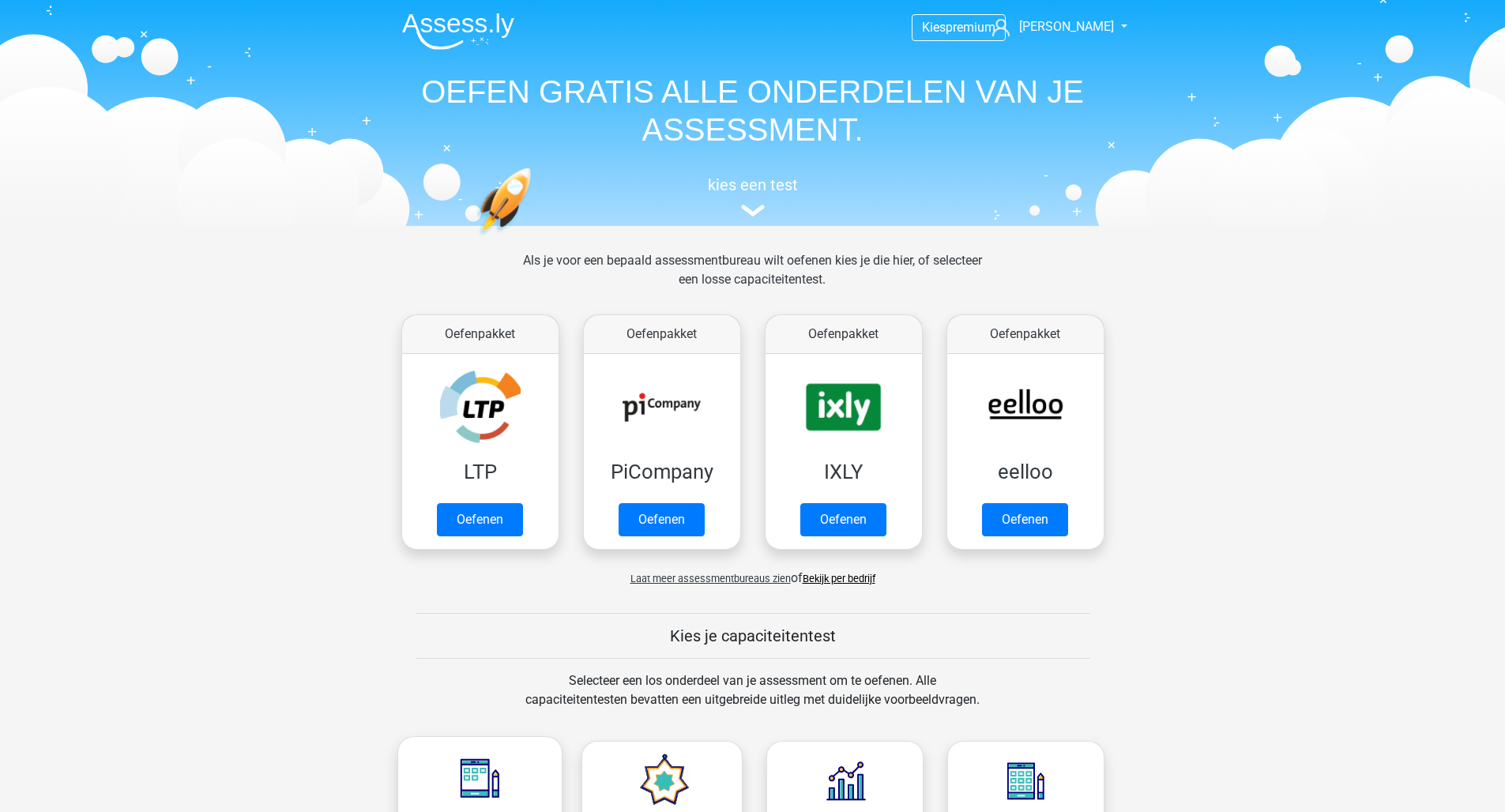
scroll to position [671, 0]
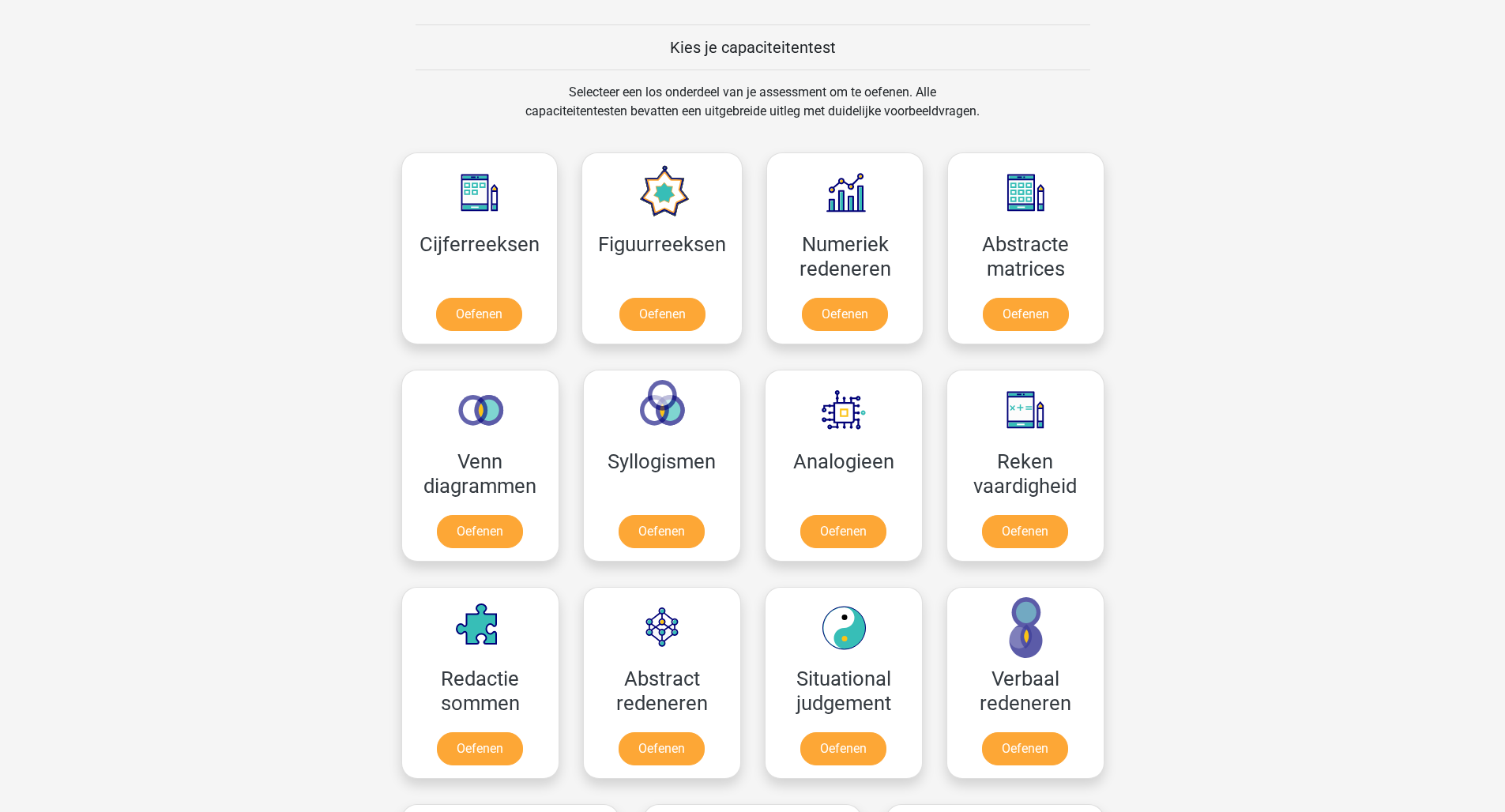
drag, startPoint x: 930, startPoint y: 69, endPoint x: 230, endPoint y: -41, distance: 708.6
click at [230, 0] on html "Kies premium [PERSON_NAME] [EMAIL_ADDRESS][DOMAIN_NAME]" at bounding box center [752, 663] width 1505 height 2504
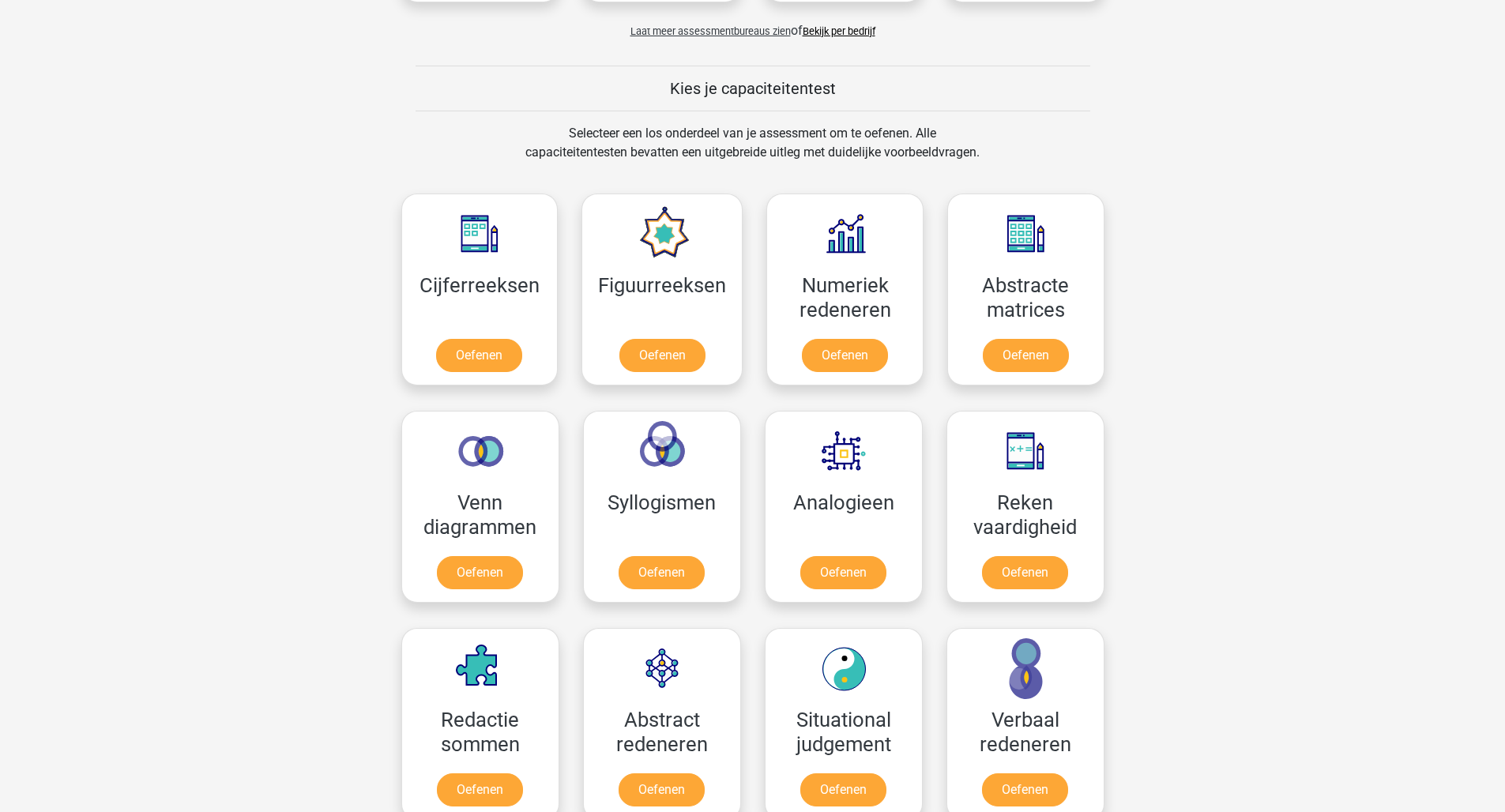
drag, startPoint x: 1357, startPoint y: 21, endPoint x: 1302, endPoint y: -39, distance: 81.4
click at [1302, 0] on html "Kies premium [PERSON_NAME] [EMAIL_ADDRESS][DOMAIN_NAME]" at bounding box center [752, 705] width 1505 height 2504
click at [302, 82] on div "Kies premium [PERSON_NAME] [EMAIL_ADDRESS][DOMAIN_NAME]" at bounding box center [752, 705] width 1505 height 2504
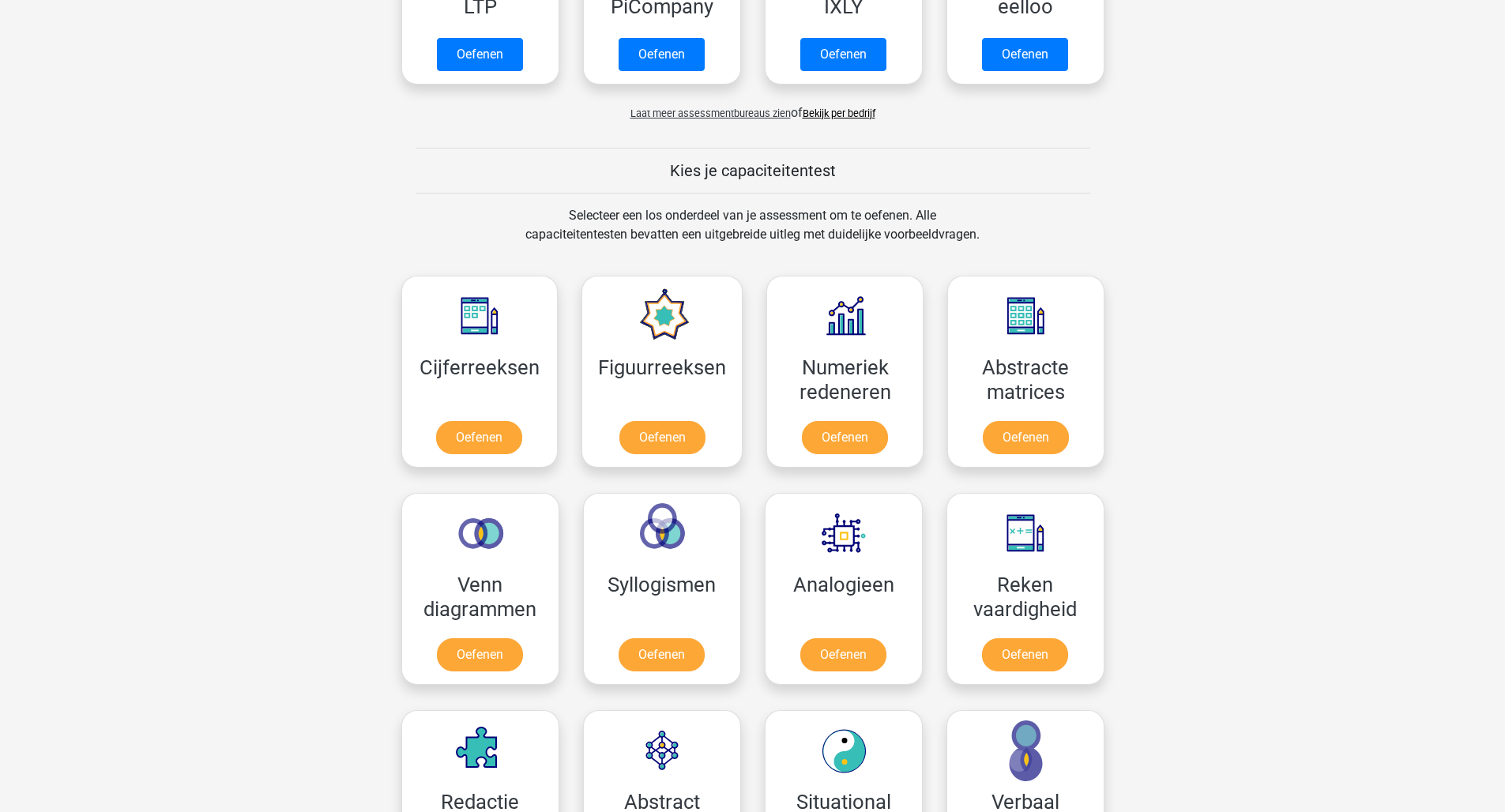
drag, startPoint x: 398, startPoint y: 3, endPoint x: 738, endPoint y: -41, distance: 342.8
click at [738, 0] on html "Kies premium [PERSON_NAME] [EMAIL_ADDRESS][DOMAIN_NAME]" at bounding box center [752, 787] width 1505 height 2504
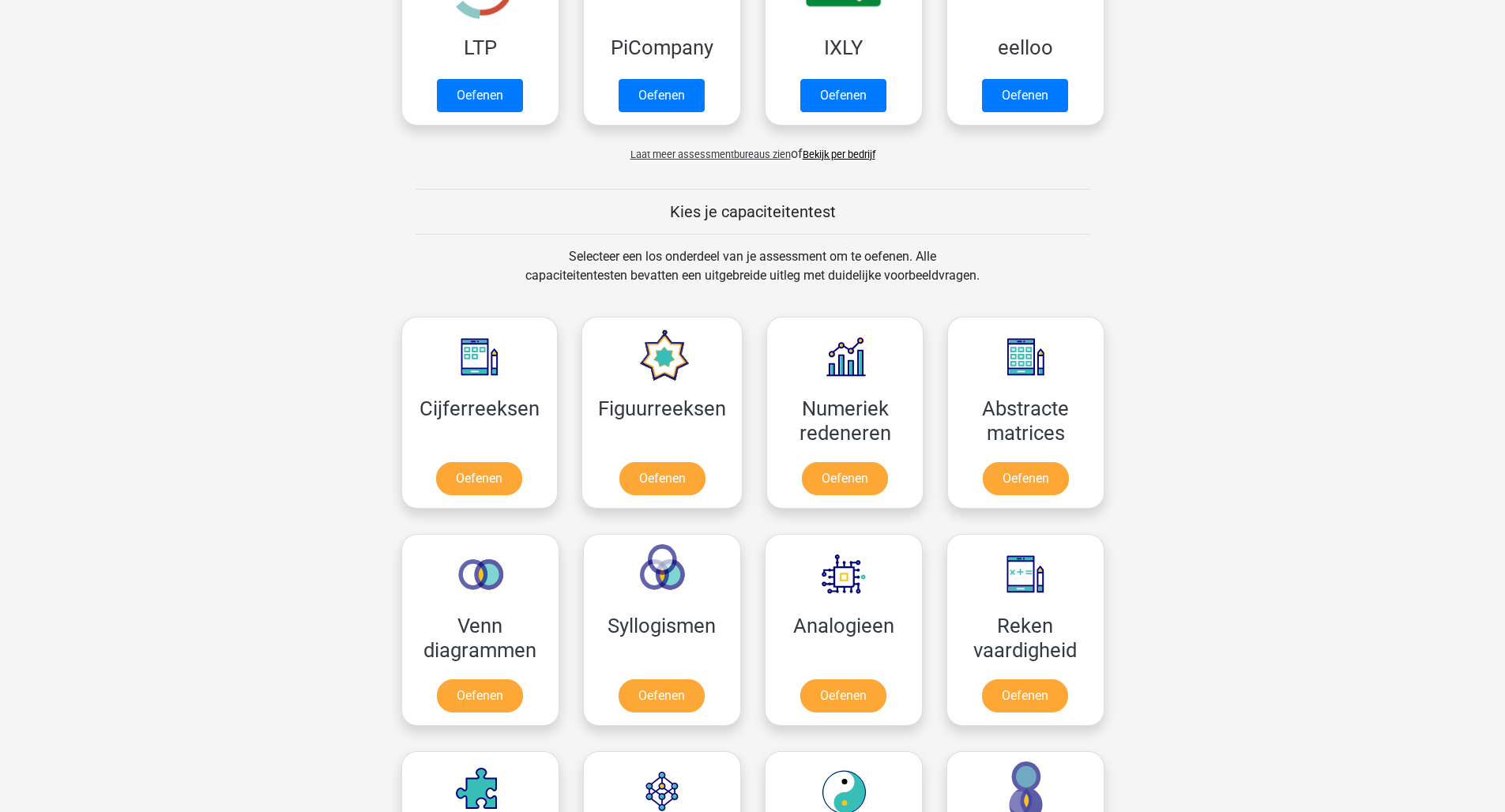
scroll to position [342, 0]
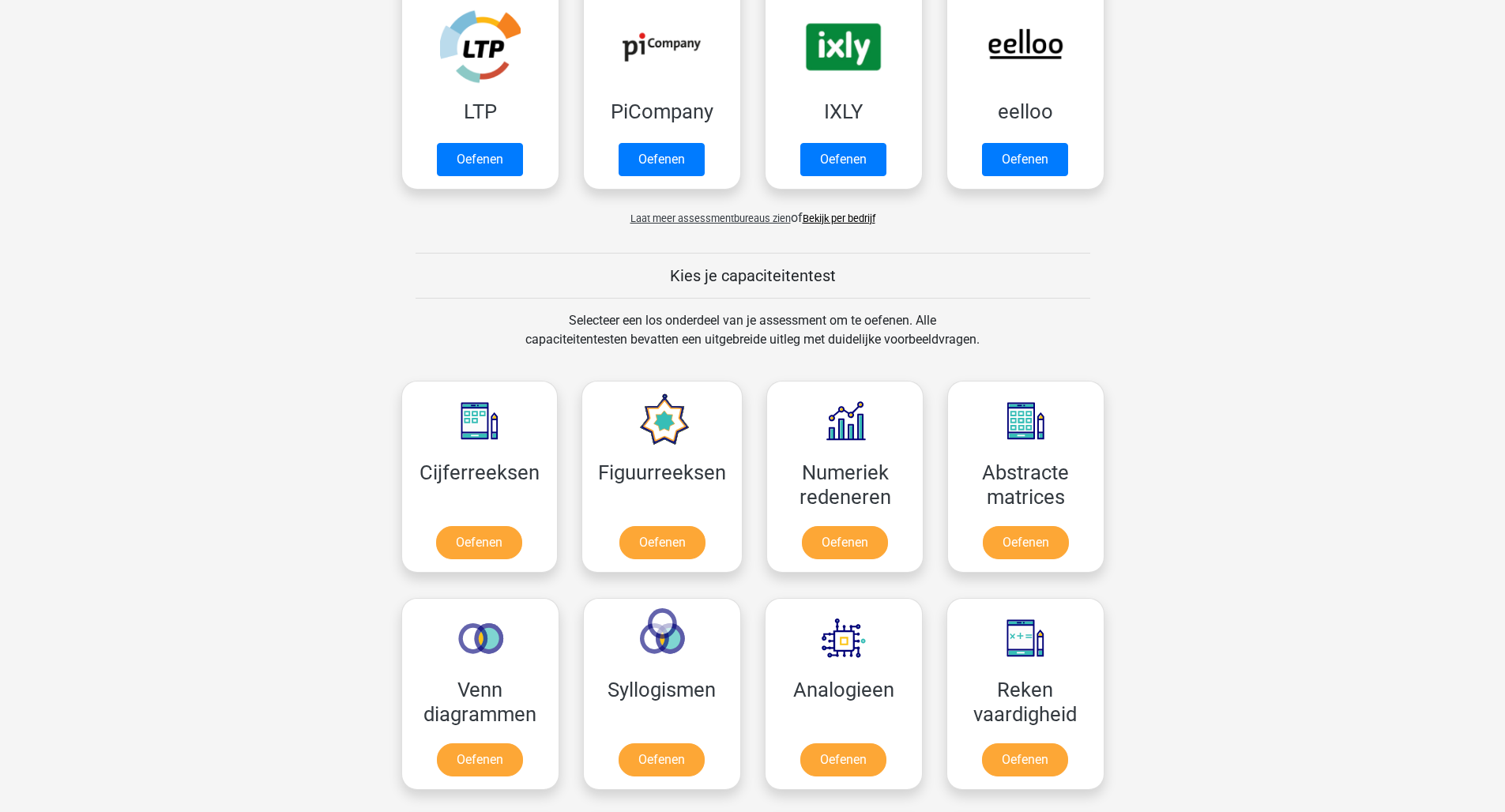
drag, startPoint x: 457, startPoint y: 0, endPoint x: 570, endPoint y: -41, distance: 120.2
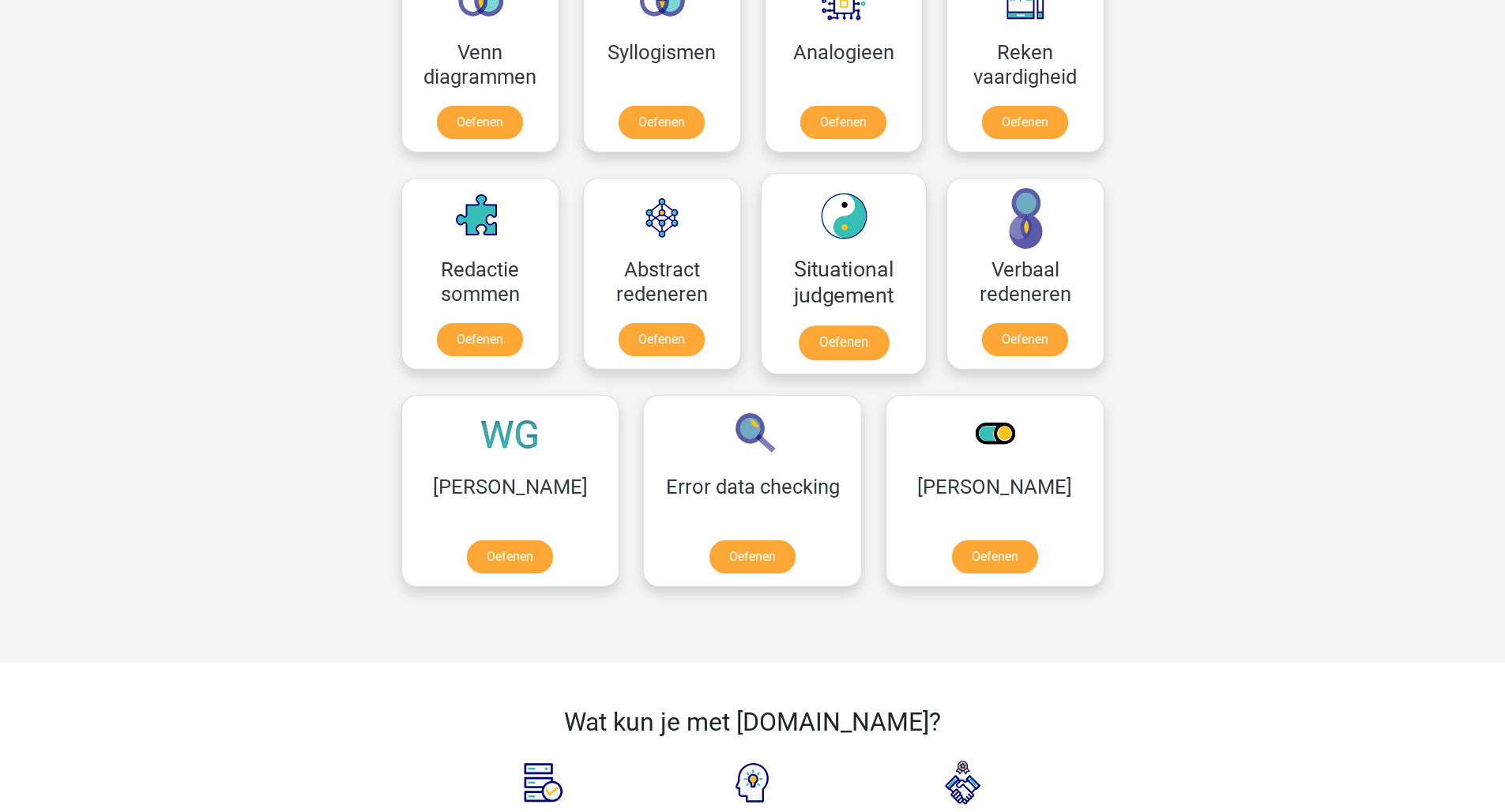
scroll to position [0, 0]
